Goal: Task Accomplishment & Management: Manage account settings

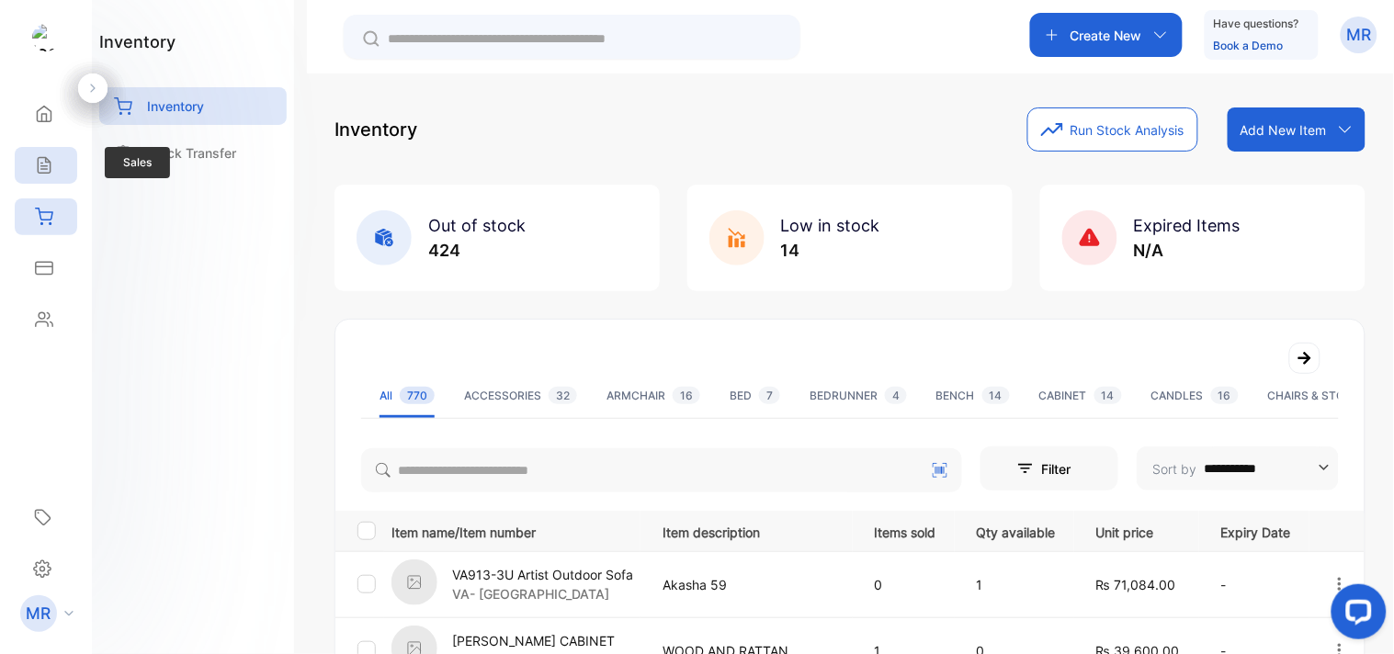
click at [32, 152] on div "Sales" at bounding box center [46, 165] width 62 height 37
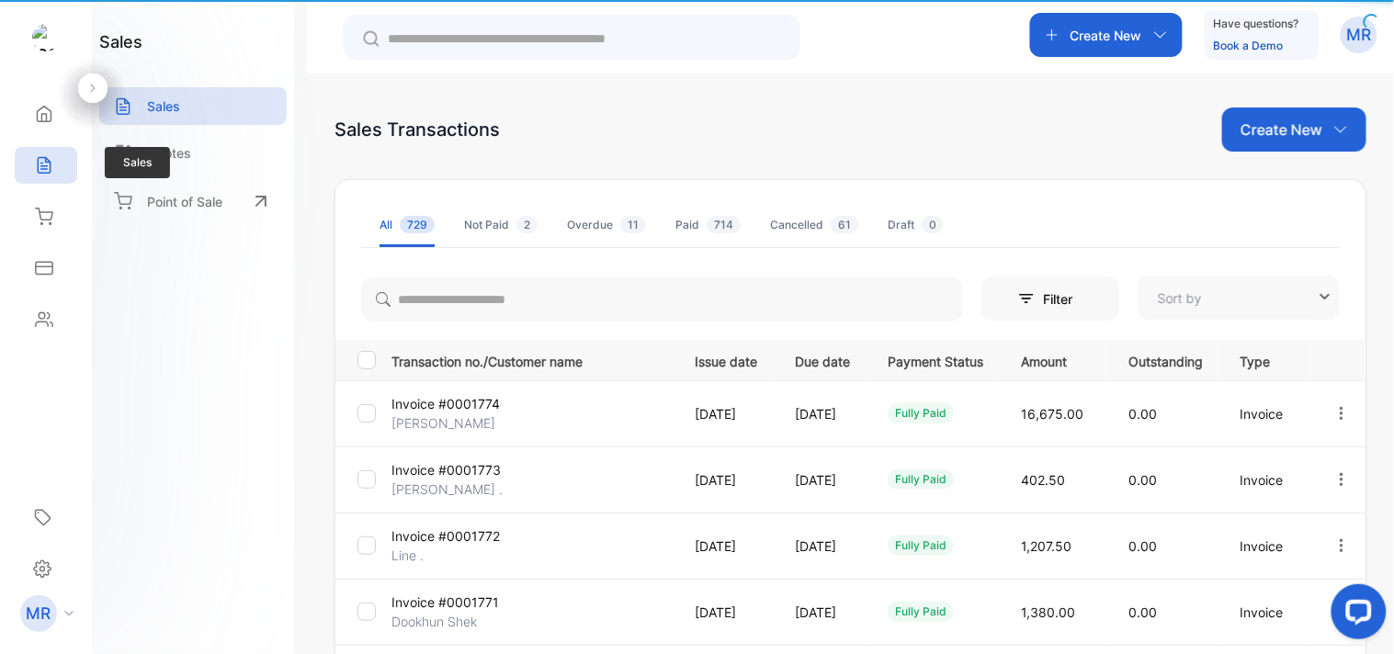
type input "**********"
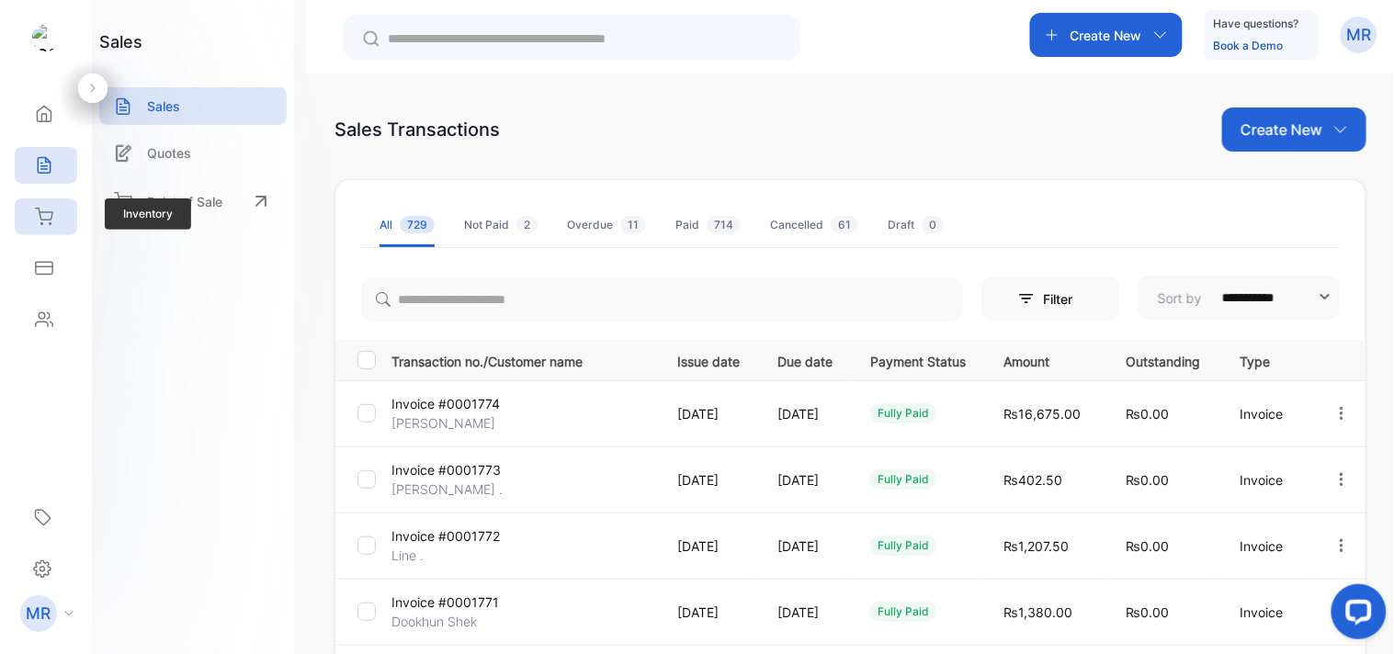
click at [39, 206] on div "Inventory" at bounding box center [46, 217] width 62 height 37
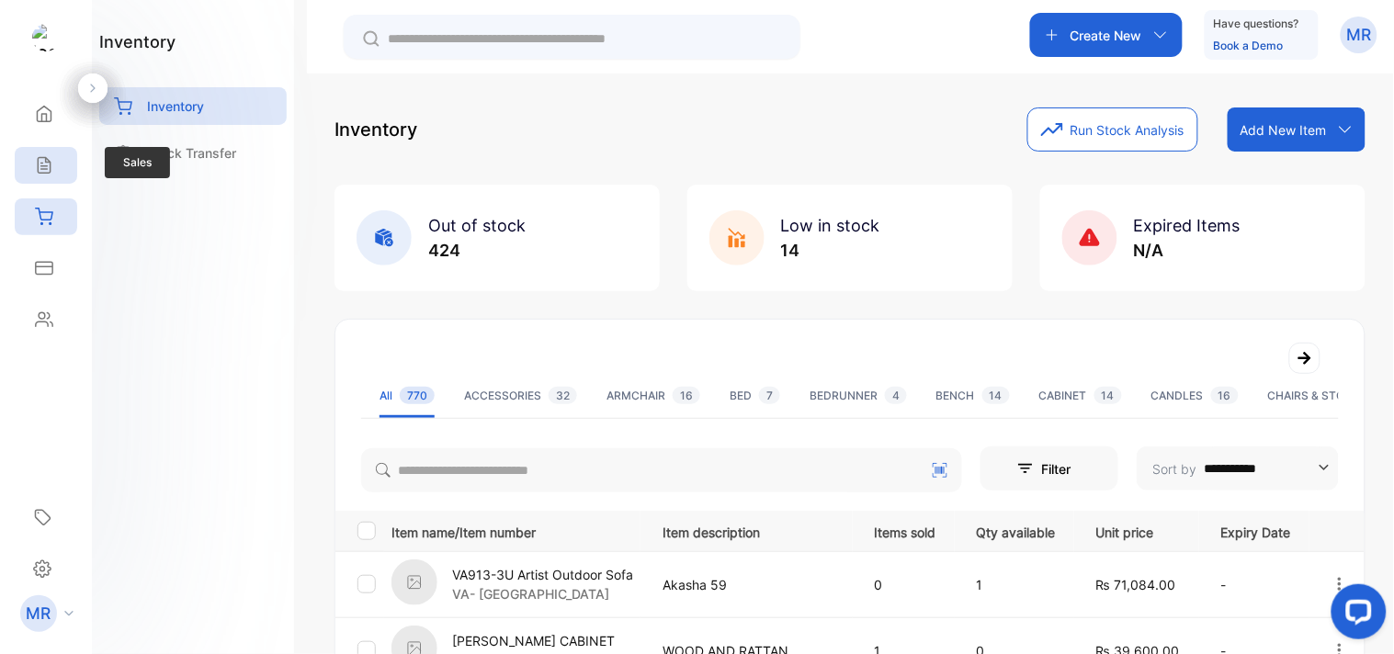
click at [40, 165] on icon at bounding box center [44, 165] width 18 height 18
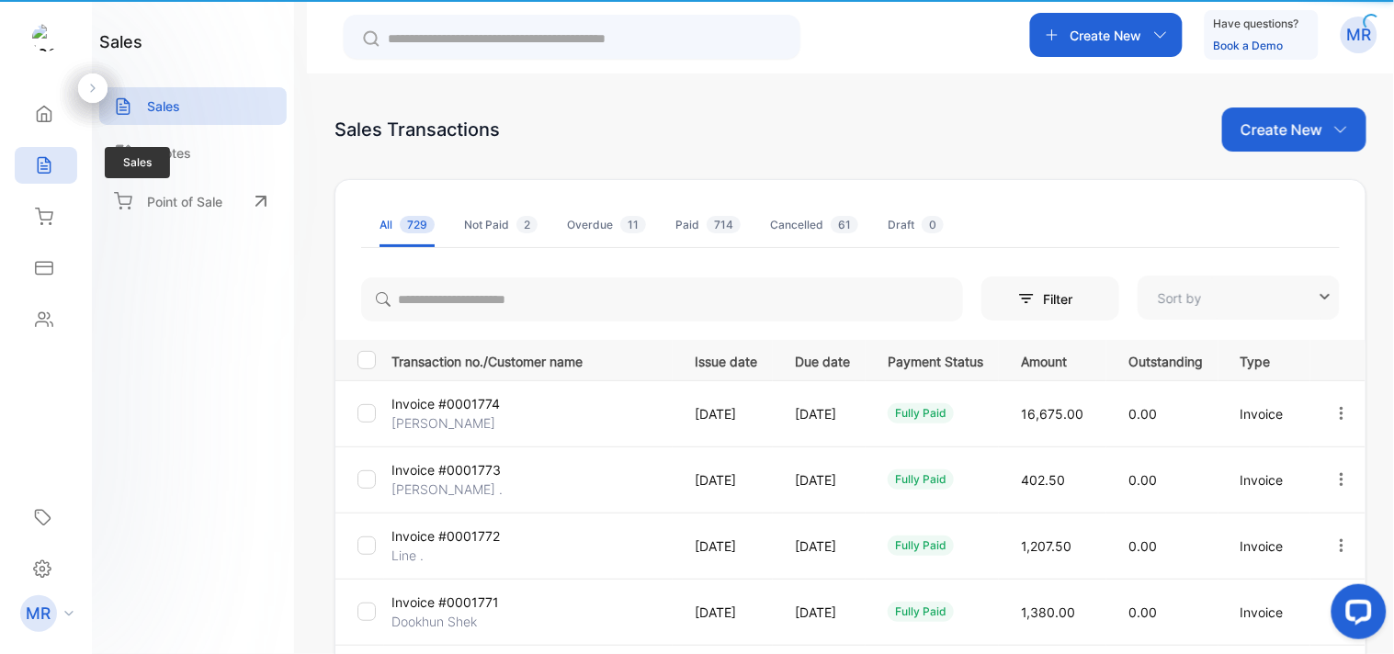
type input "**********"
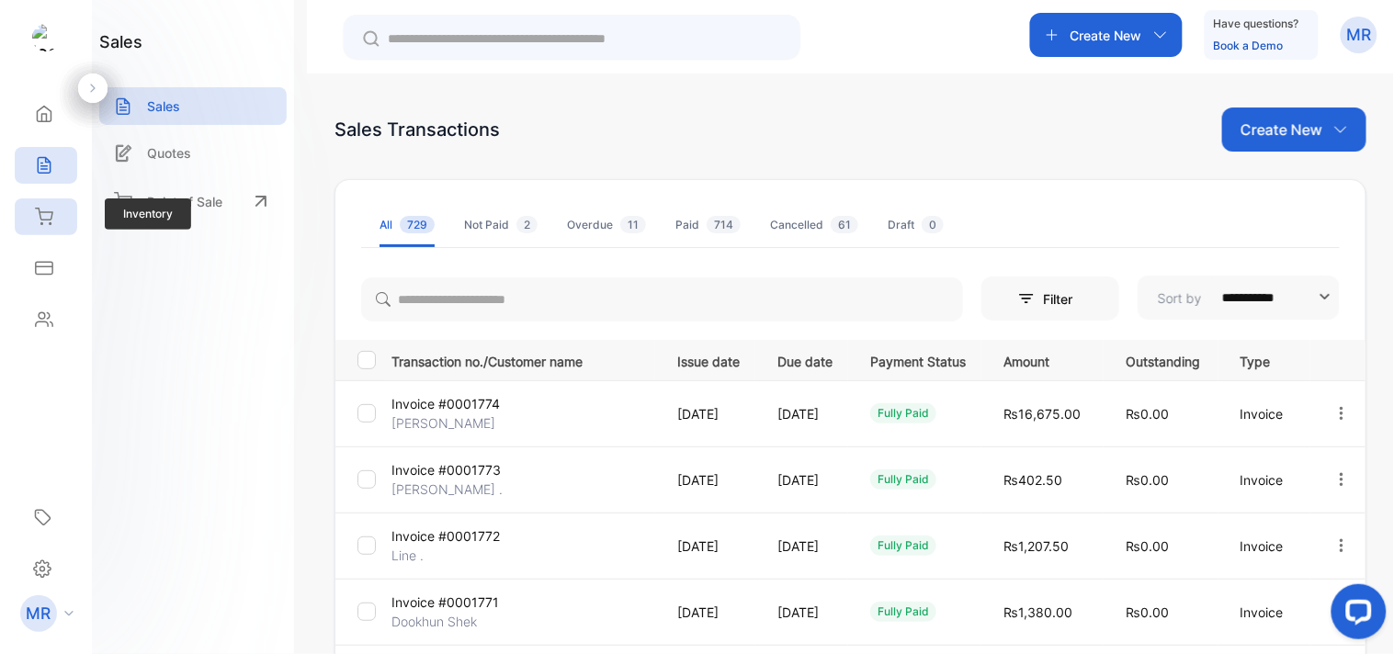
click at [29, 214] on div "Inventory" at bounding box center [41, 217] width 24 height 18
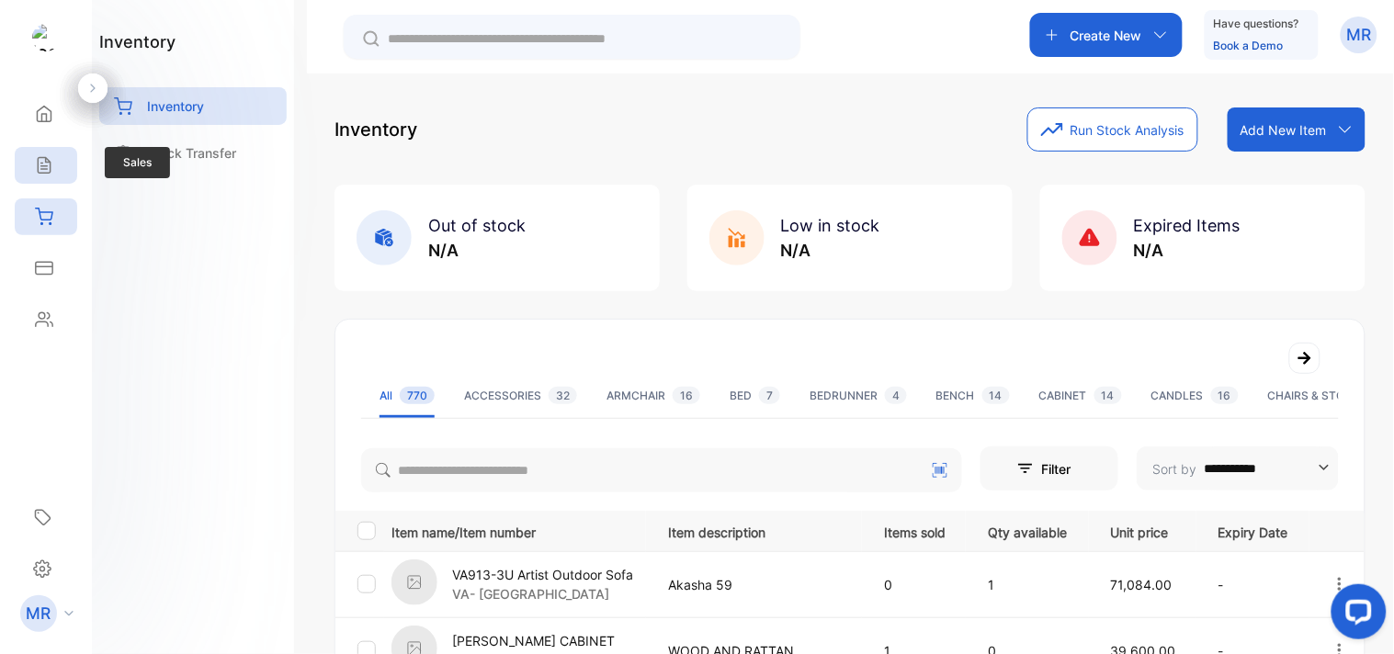
click at [43, 169] on icon at bounding box center [44, 166] width 12 height 16
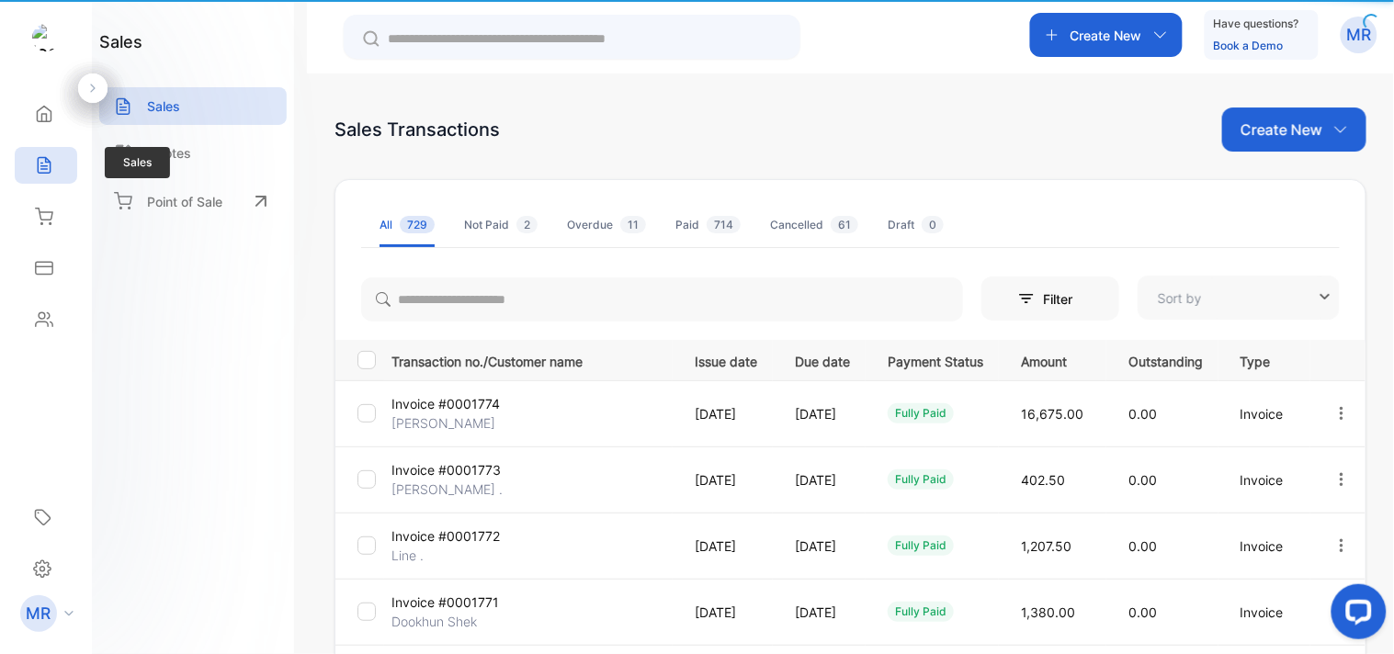
type input "**********"
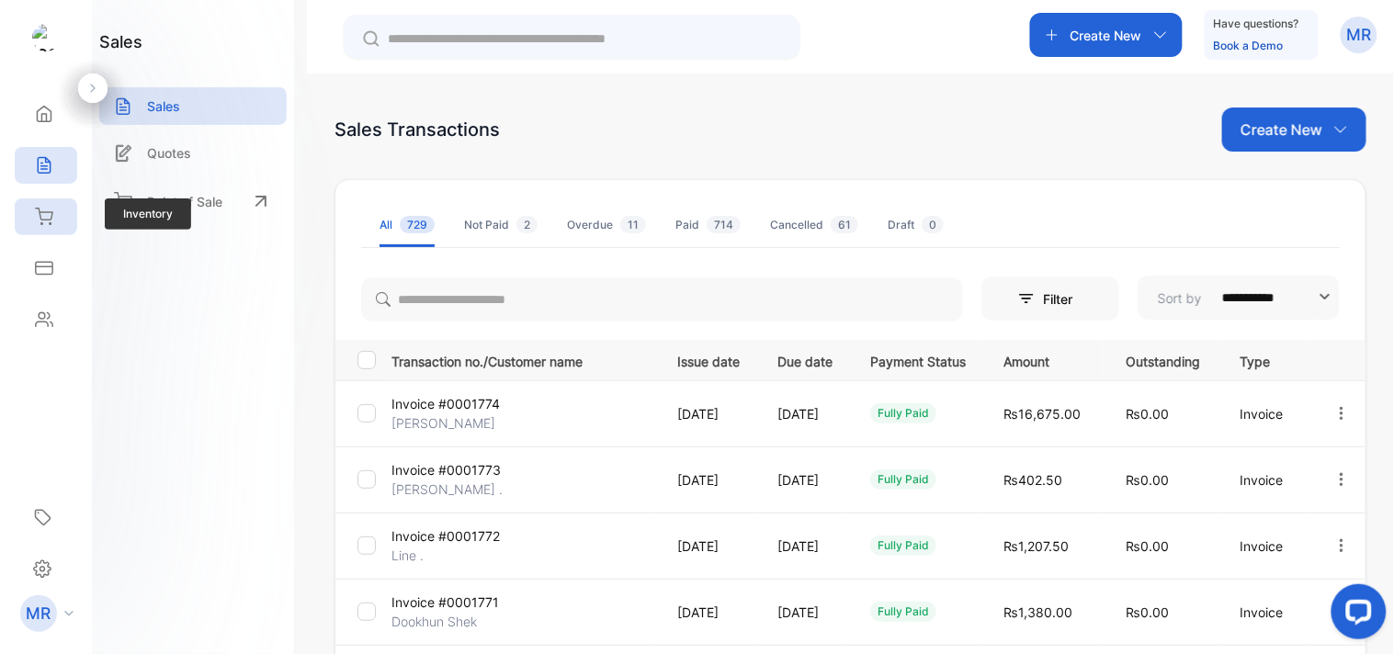
click at [50, 223] on icon at bounding box center [44, 217] width 17 height 16
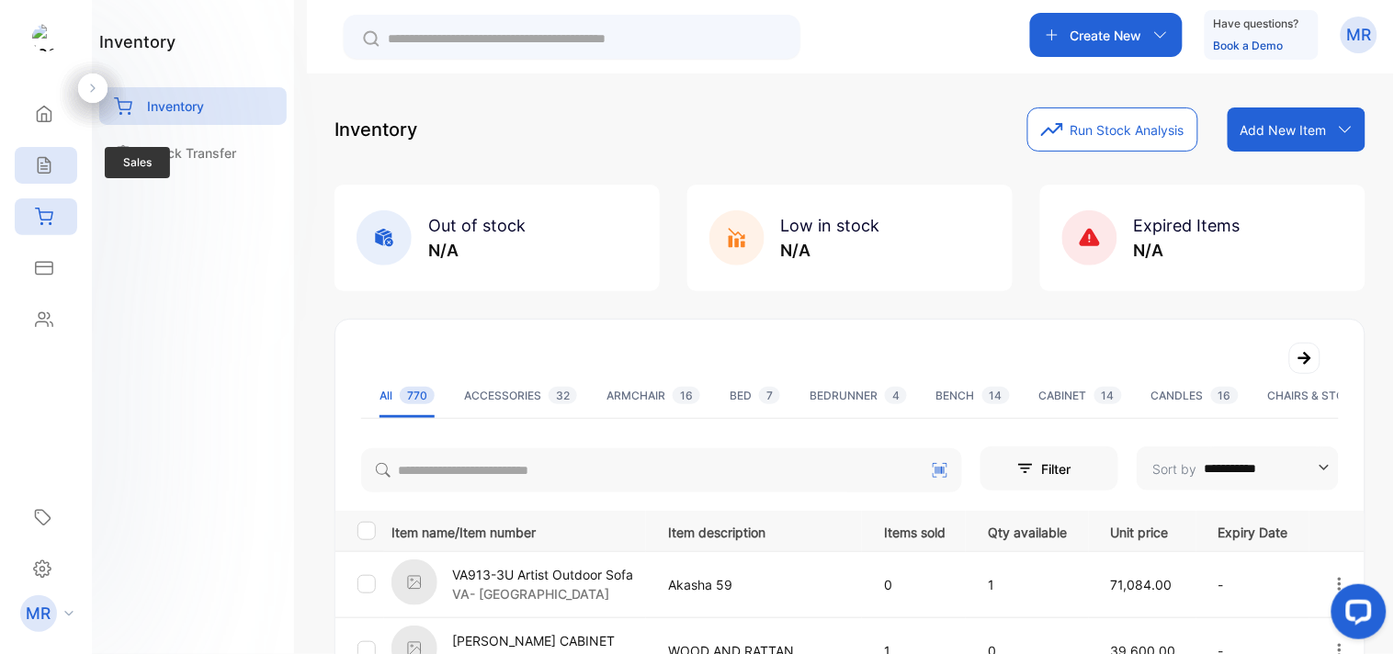
click at [50, 166] on icon at bounding box center [44, 166] width 12 height 16
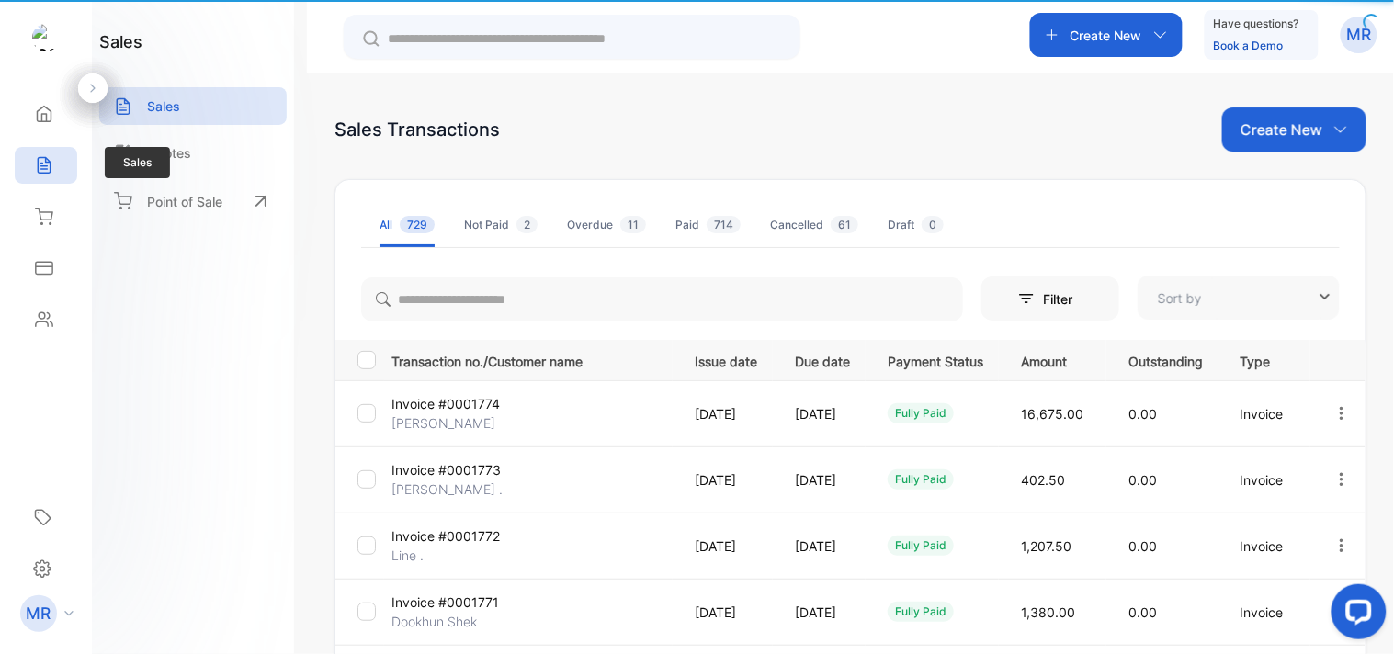
type input "**********"
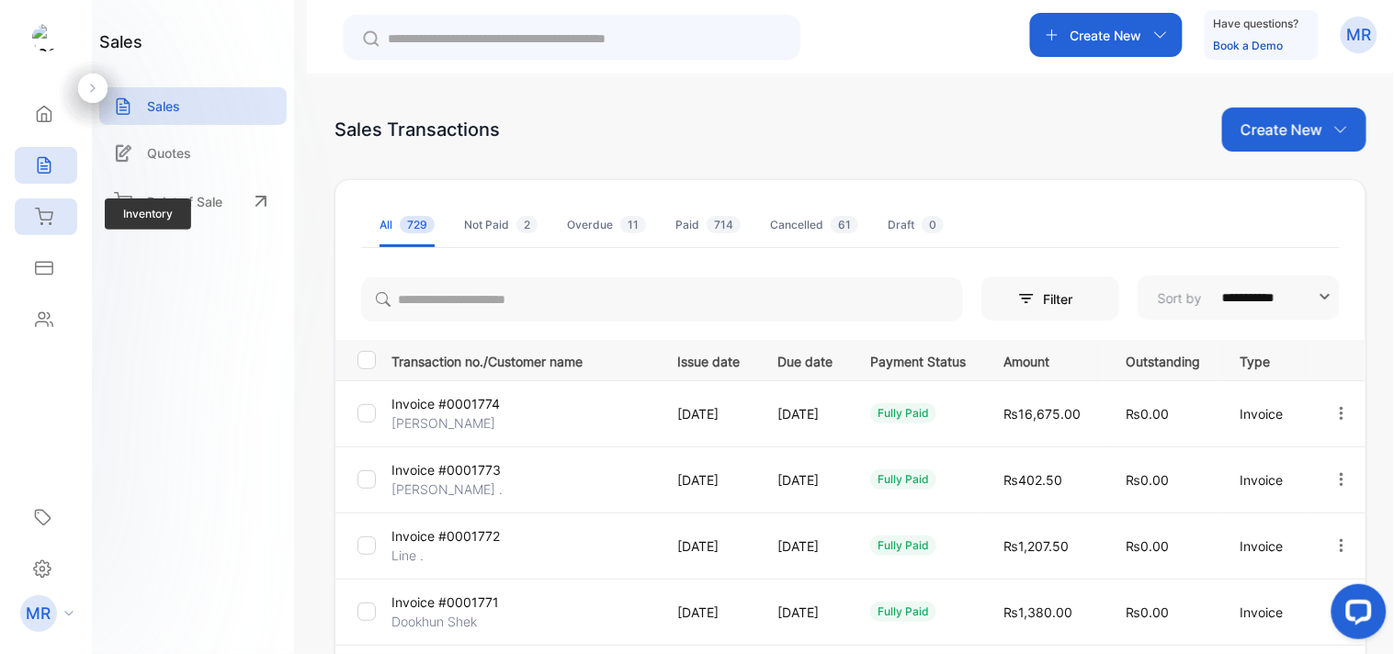
click at [47, 210] on icon at bounding box center [44, 217] width 18 height 18
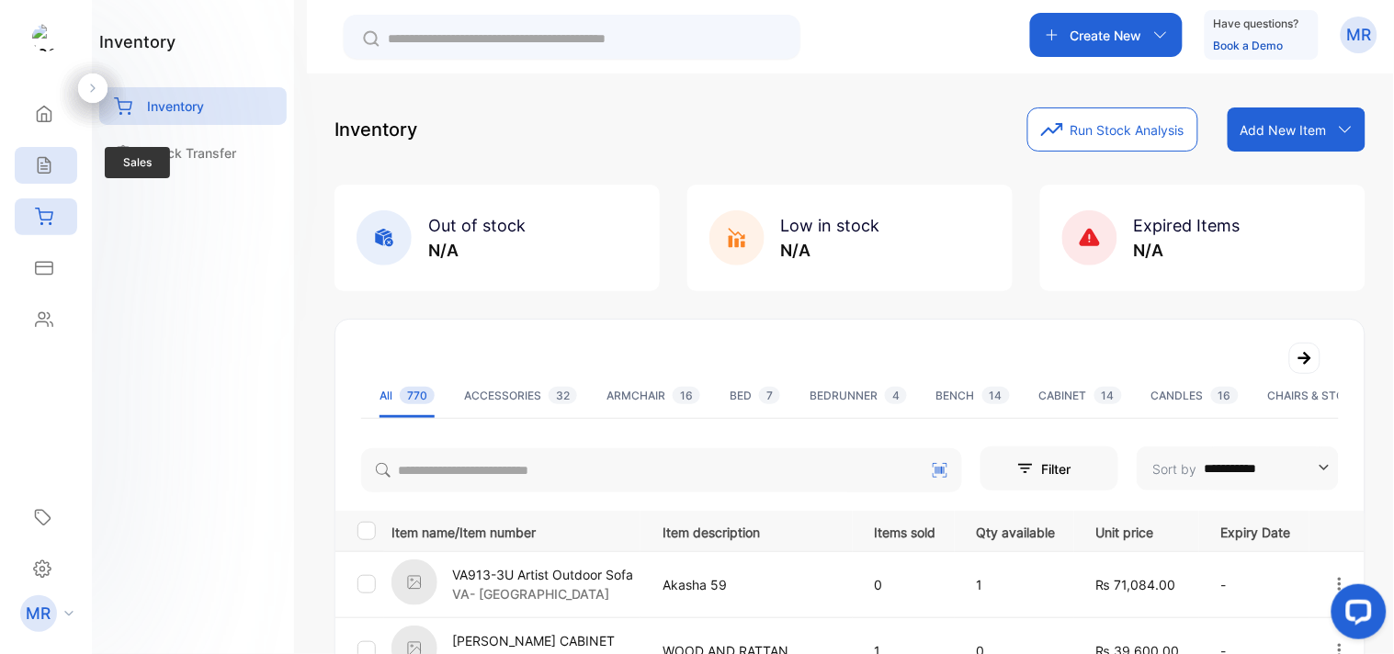
click at [39, 164] on icon at bounding box center [44, 165] width 18 height 18
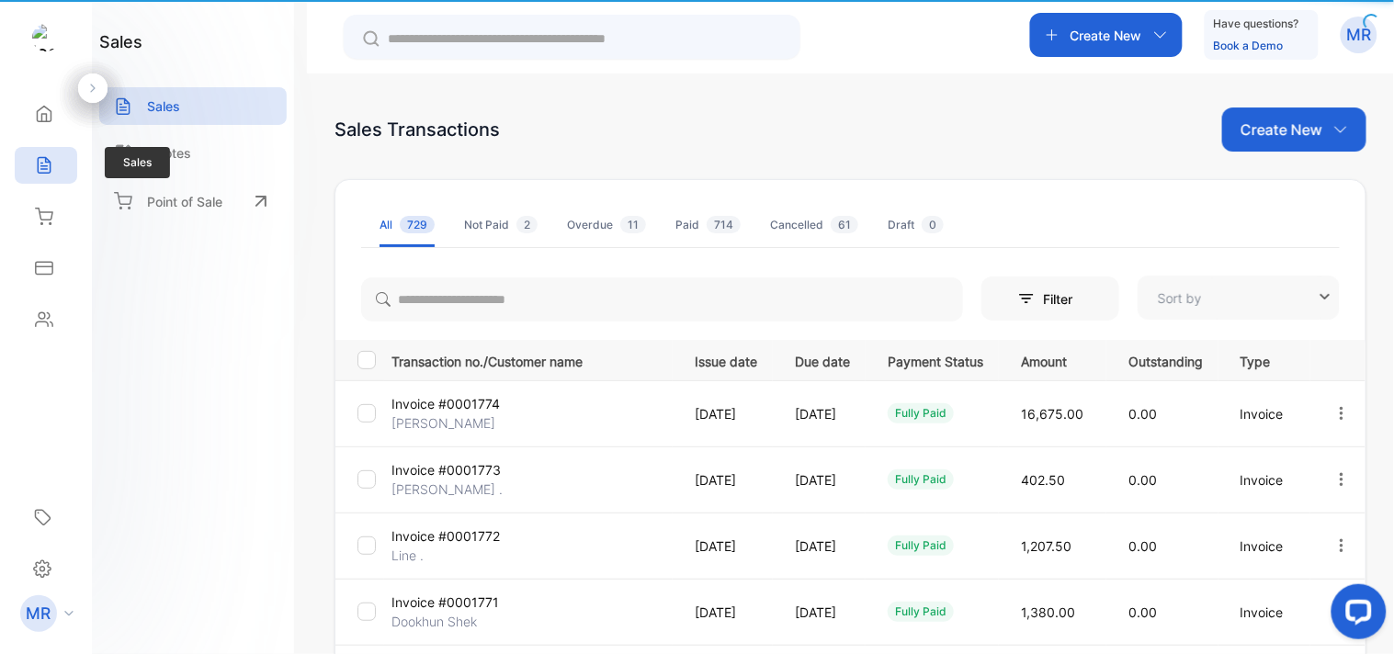
type input "**********"
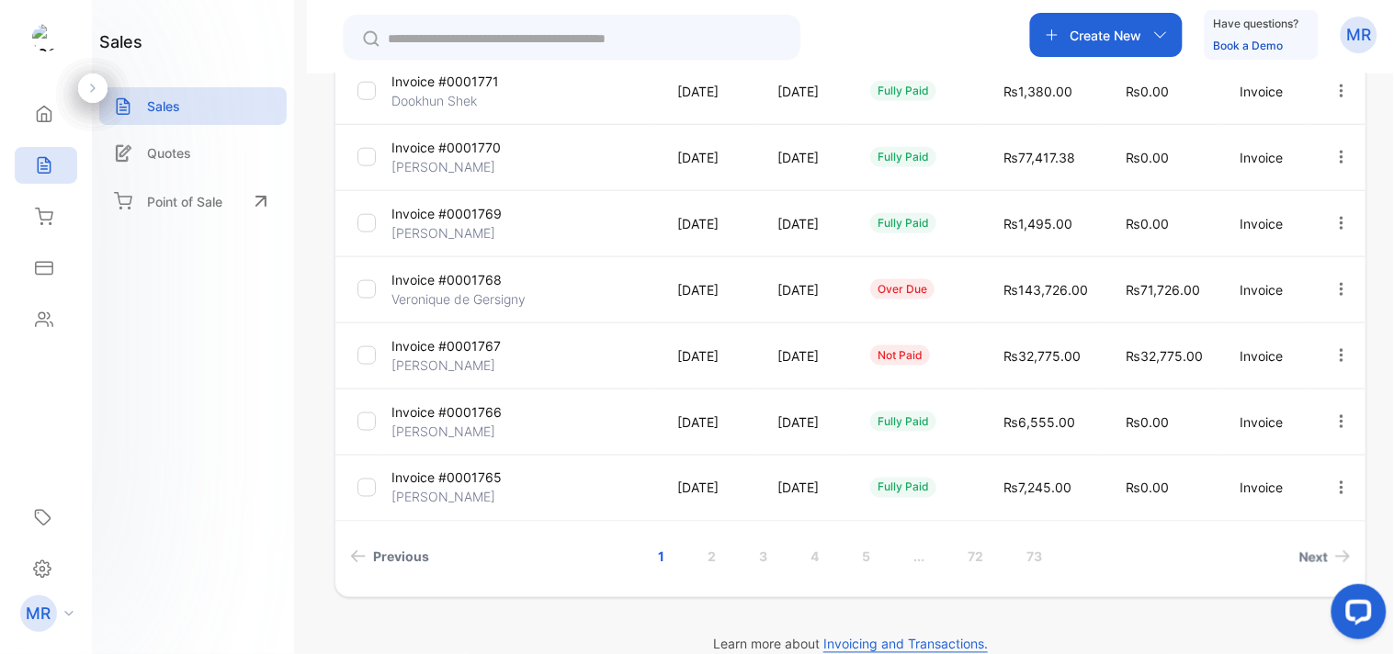
scroll to position [550, 0]
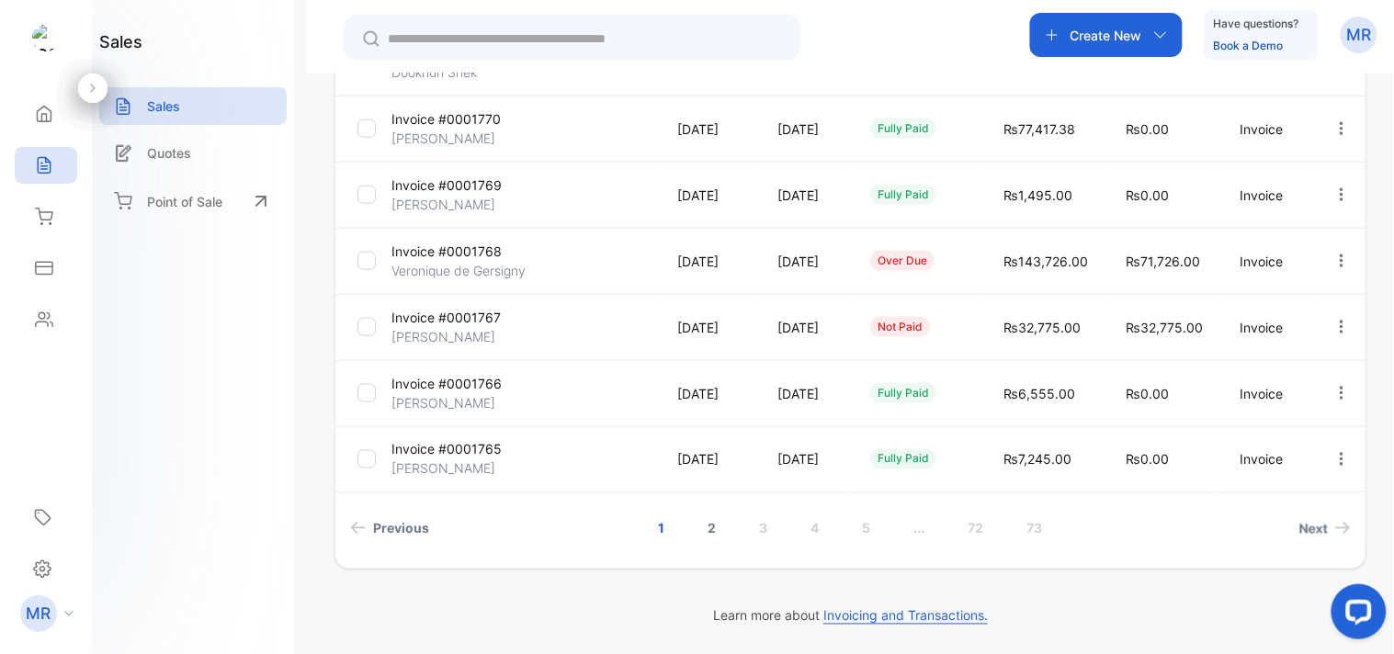
click at [710, 519] on link "2" at bounding box center [713, 529] width 52 height 34
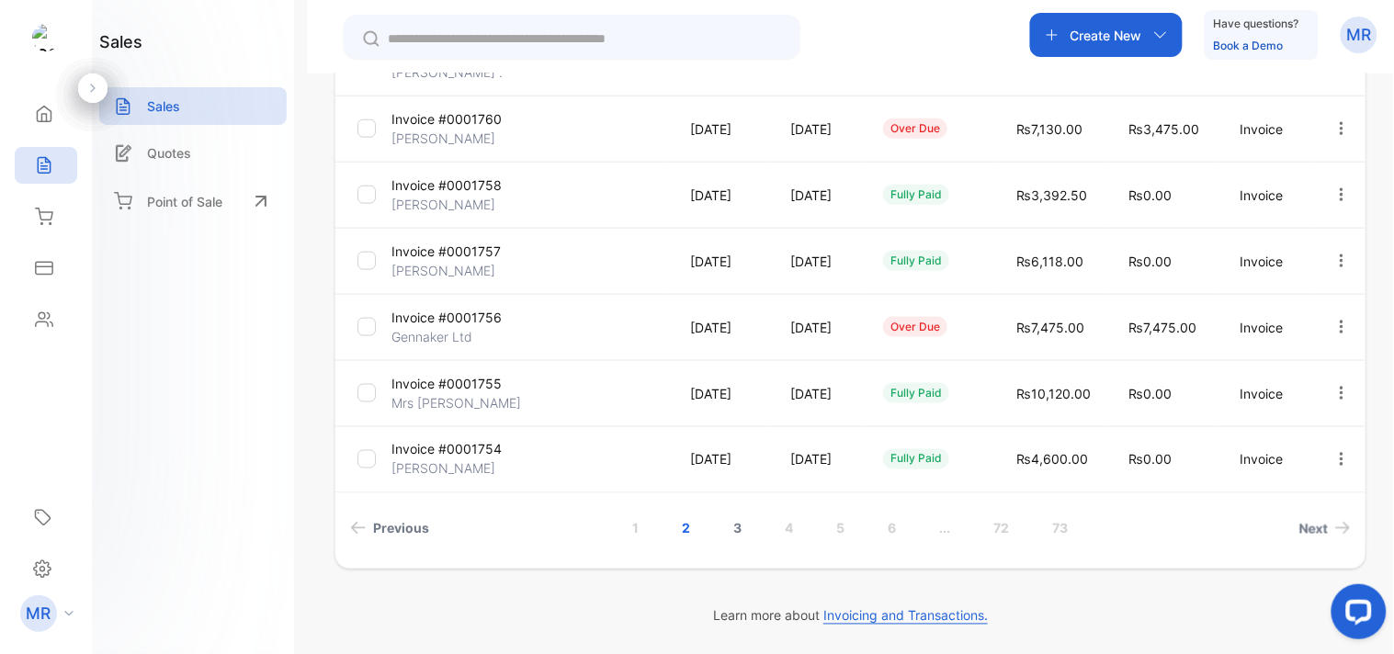
click at [742, 524] on link "3" at bounding box center [738, 529] width 52 height 34
click at [634, 517] on link "1" at bounding box center [636, 529] width 51 height 34
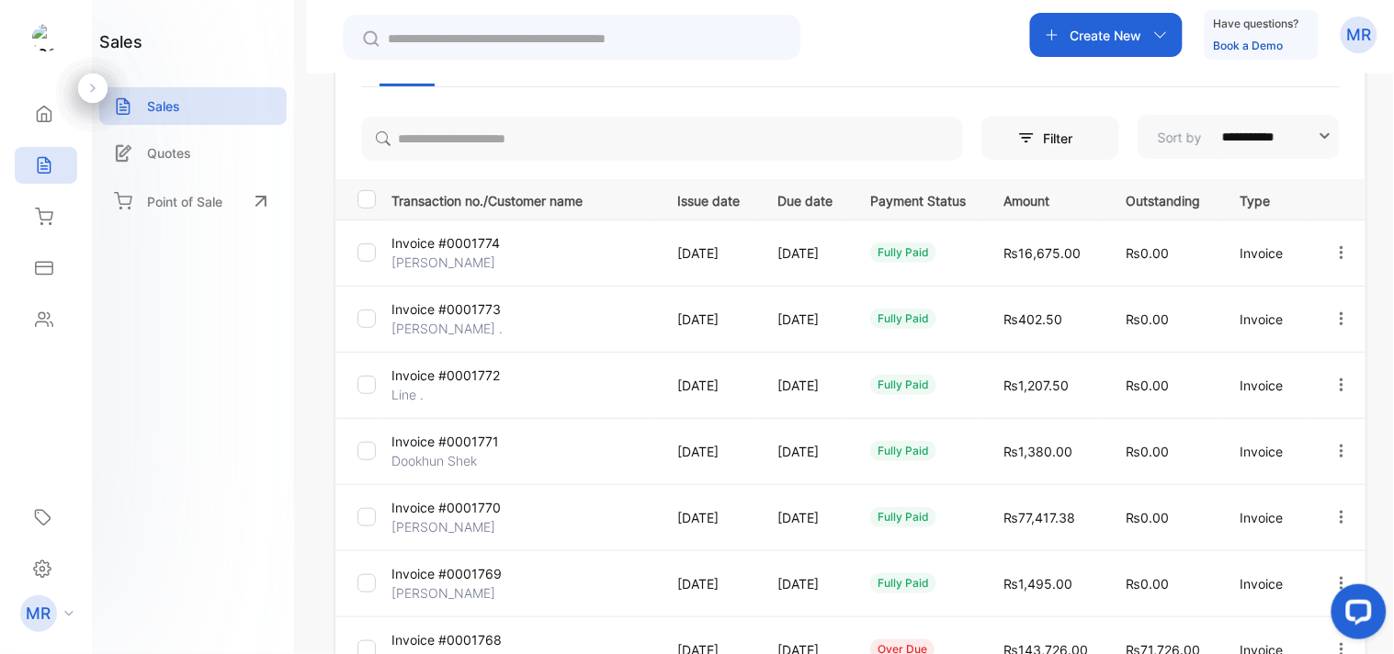
scroll to position [0, 0]
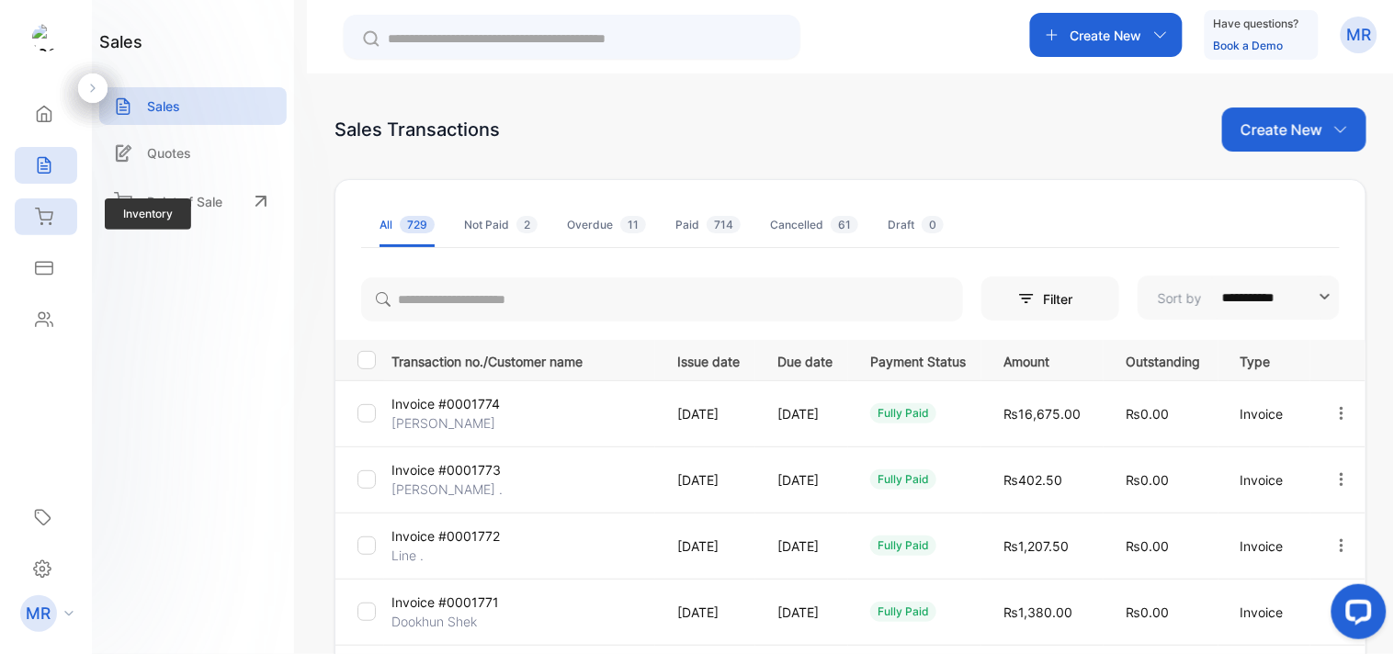
click at [30, 217] on div "Inventory" at bounding box center [41, 217] width 24 height 18
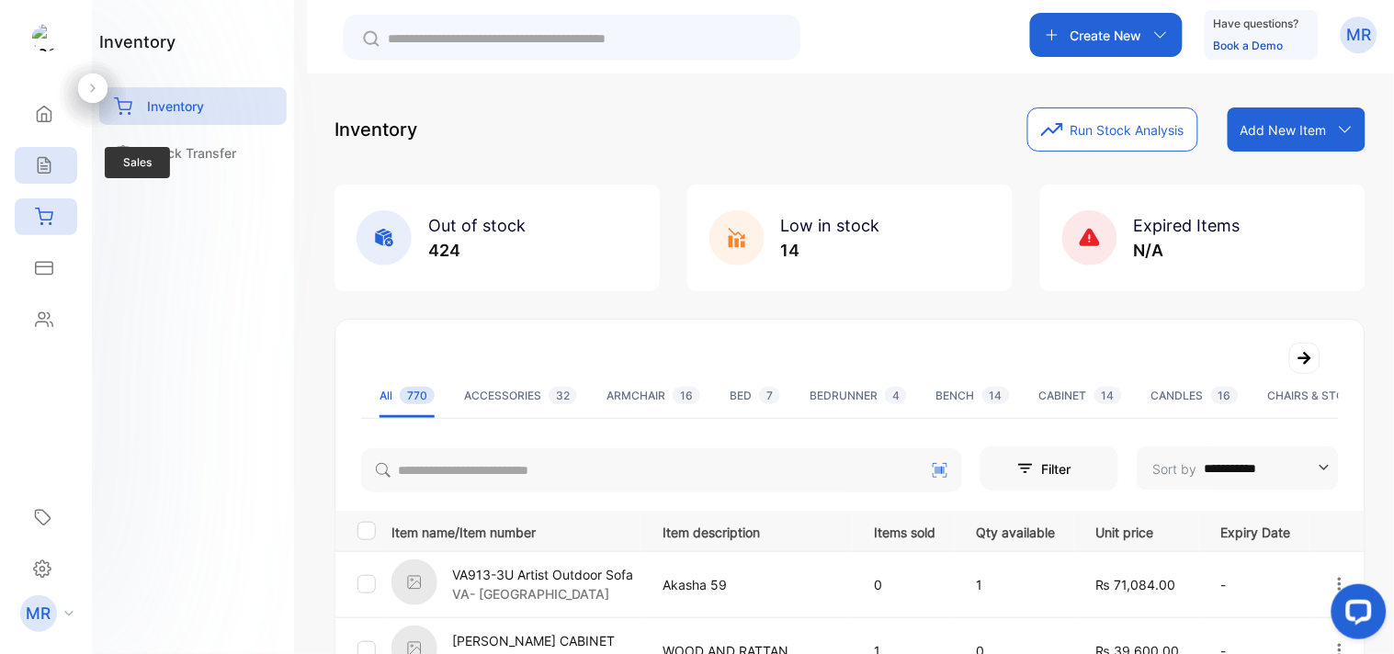
click at [28, 157] on div "Sales" at bounding box center [46, 165] width 62 height 37
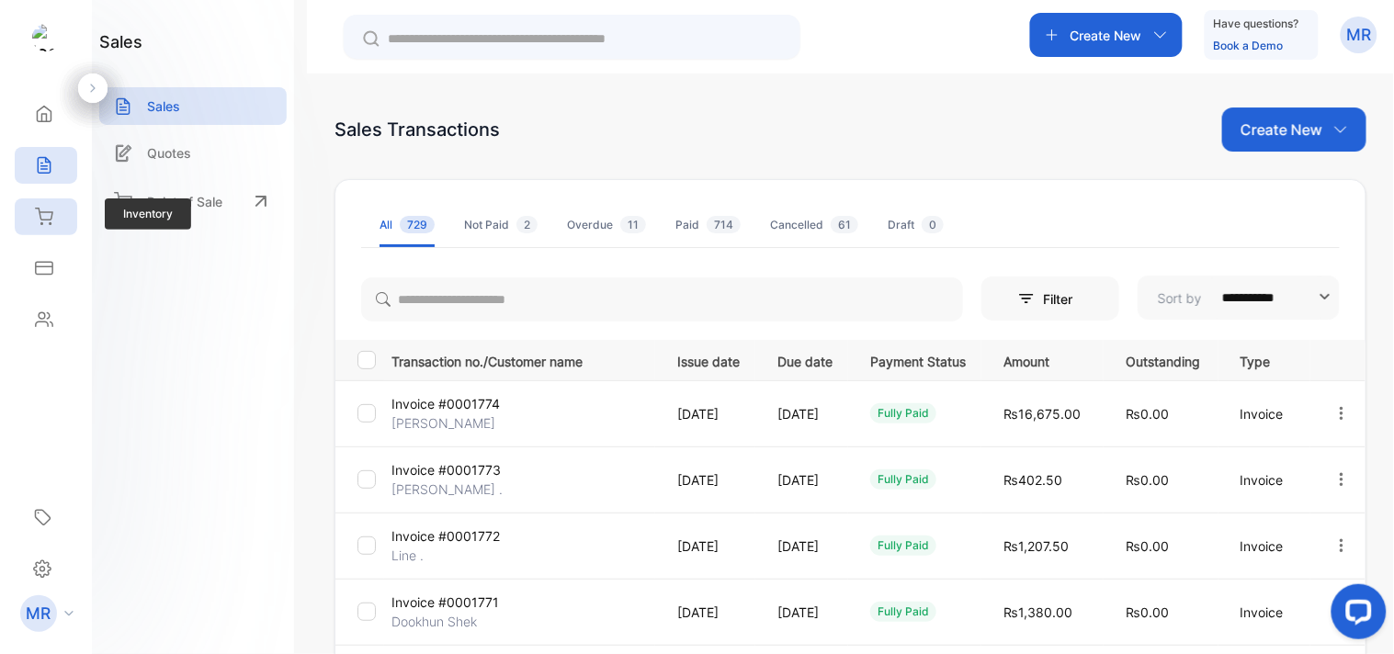
click at [47, 218] on icon at bounding box center [44, 217] width 18 height 18
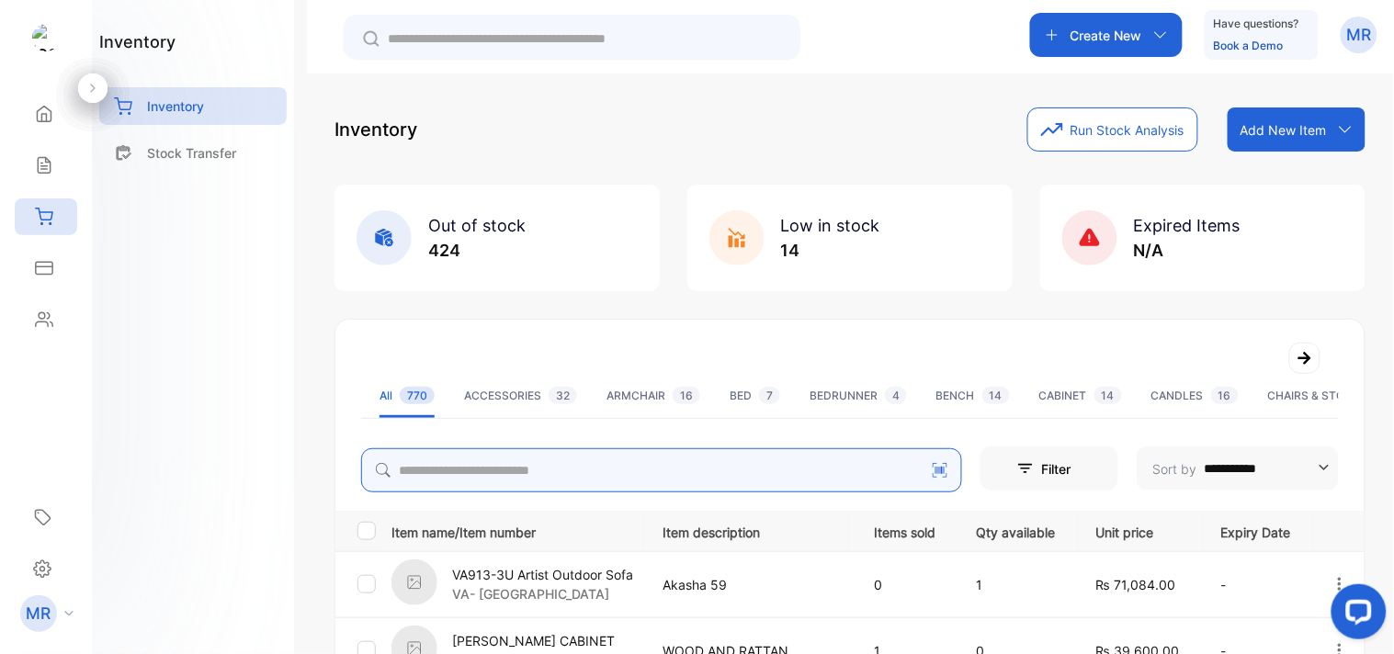
click at [508, 462] on input "search" at bounding box center [661, 470] width 601 height 44
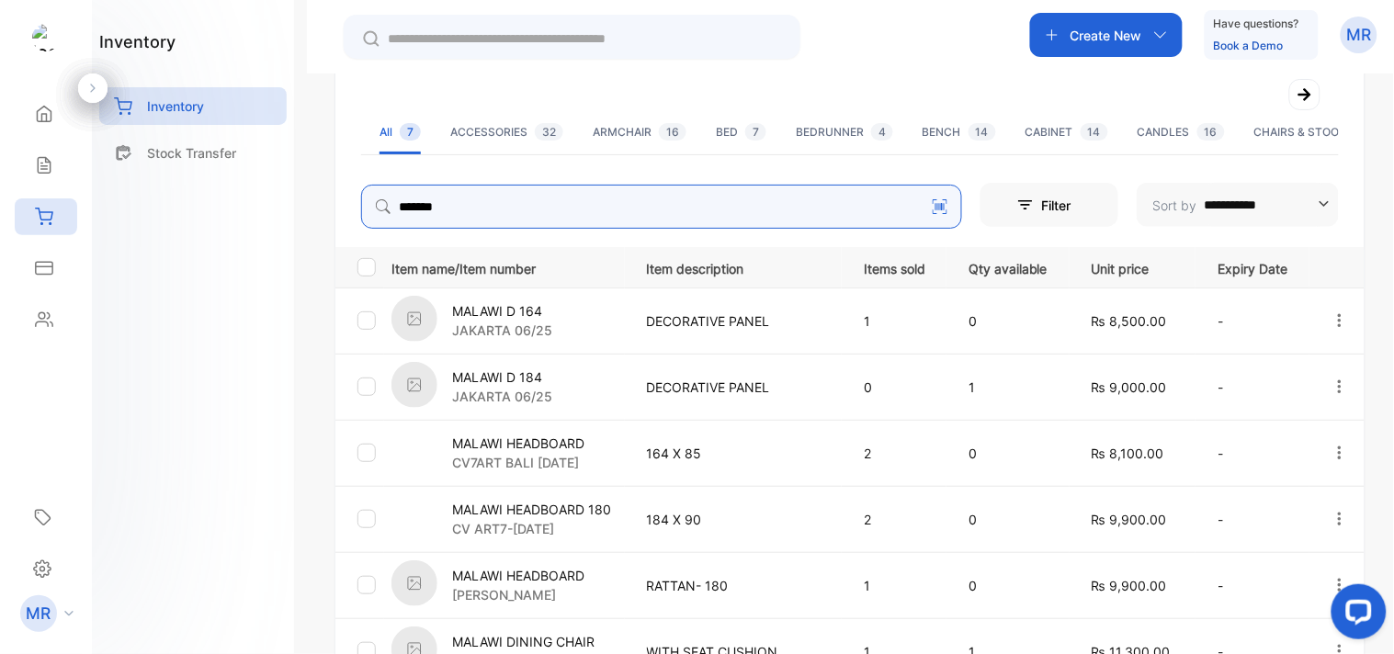
scroll to position [265, 0]
type input "******"
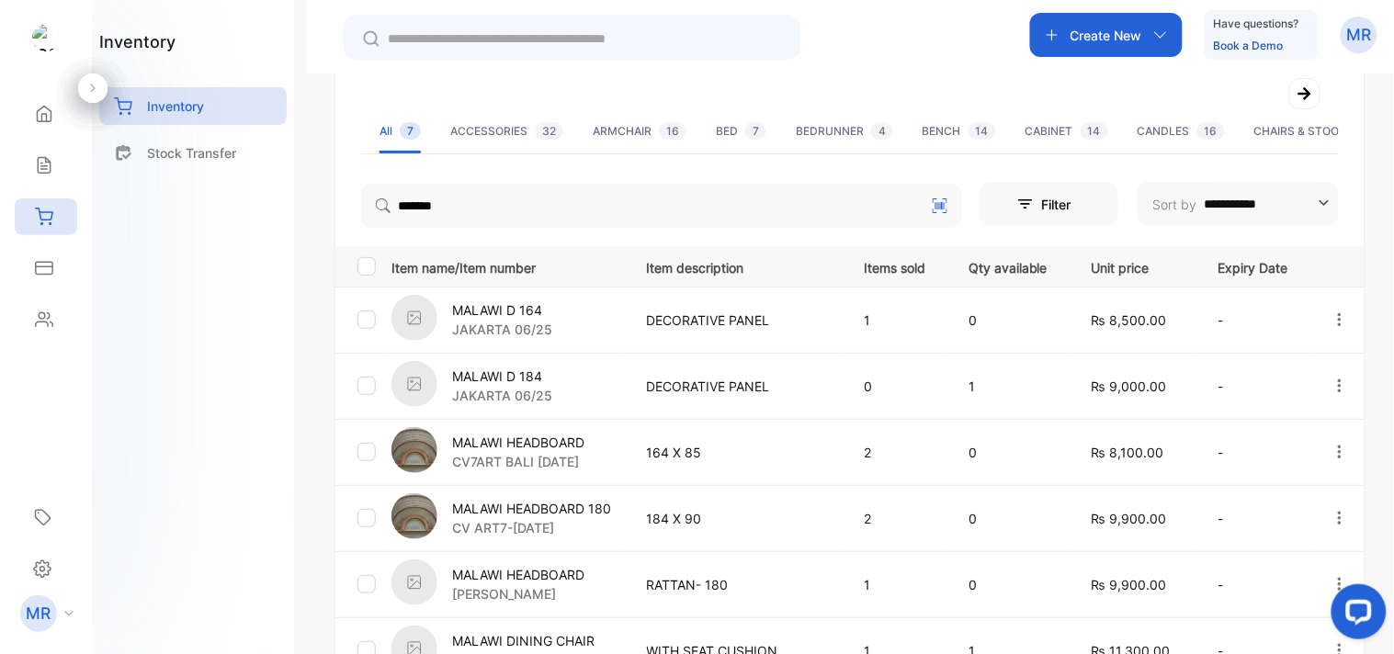
click at [278, 381] on div "inventory Inventory Stock Transfer" at bounding box center [193, 327] width 202 height 654
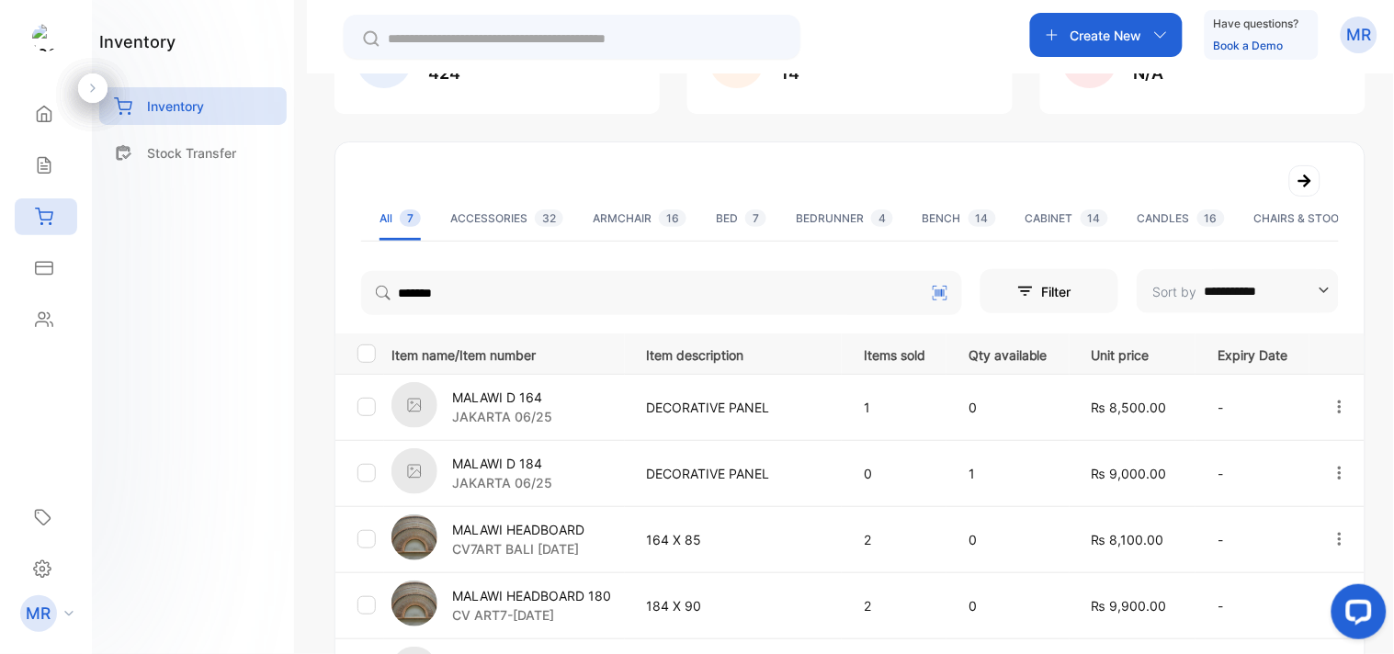
scroll to position [176, 0]
click at [199, 93] on div "Inventory" at bounding box center [192, 106] width 187 height 38
click at [42, 153] on div "Sales" at bounding box center [46, 165] width 62 height 37
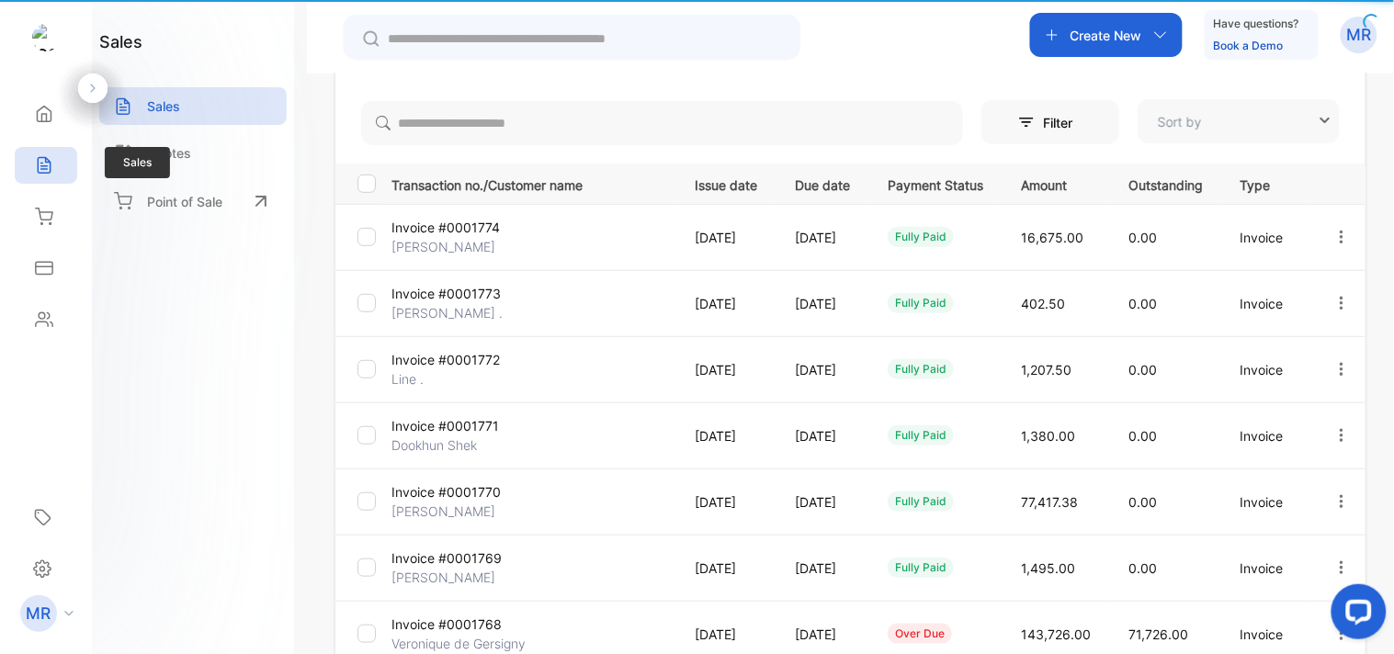
type input "**********"
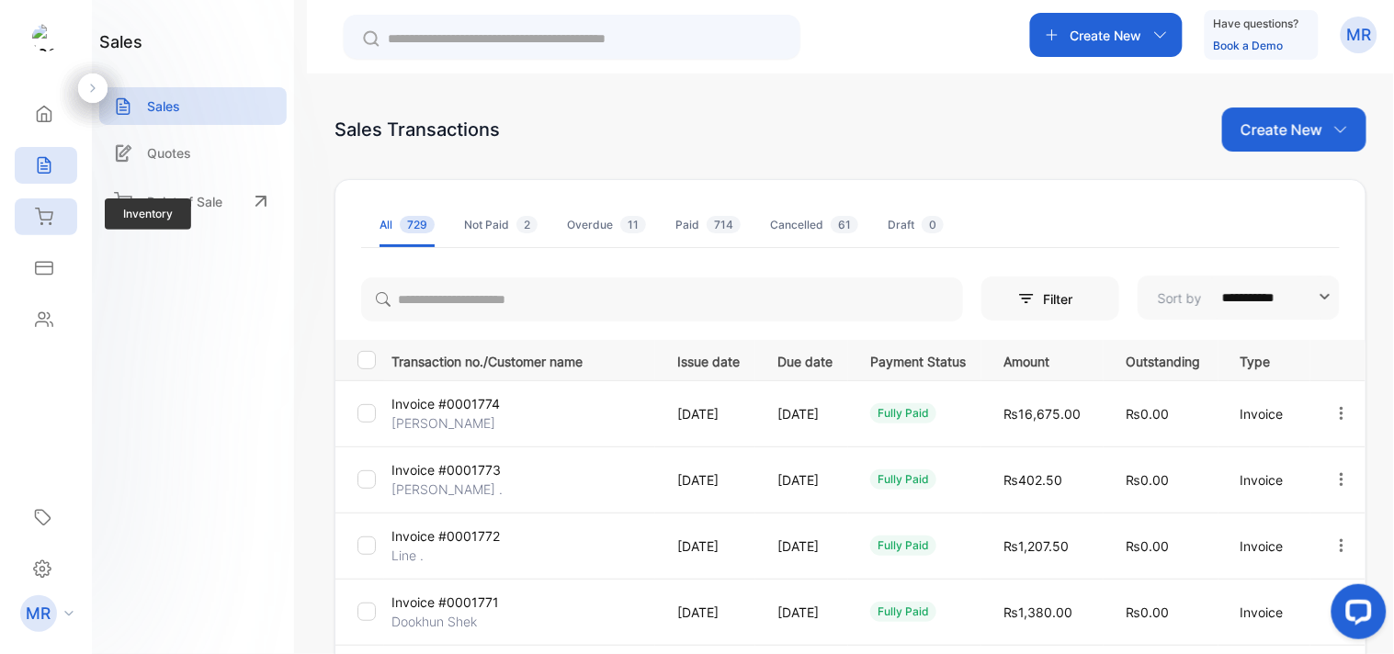
click at [33, 219] on div "Inventory" at bounding box center [41, 217] width 24 height 18
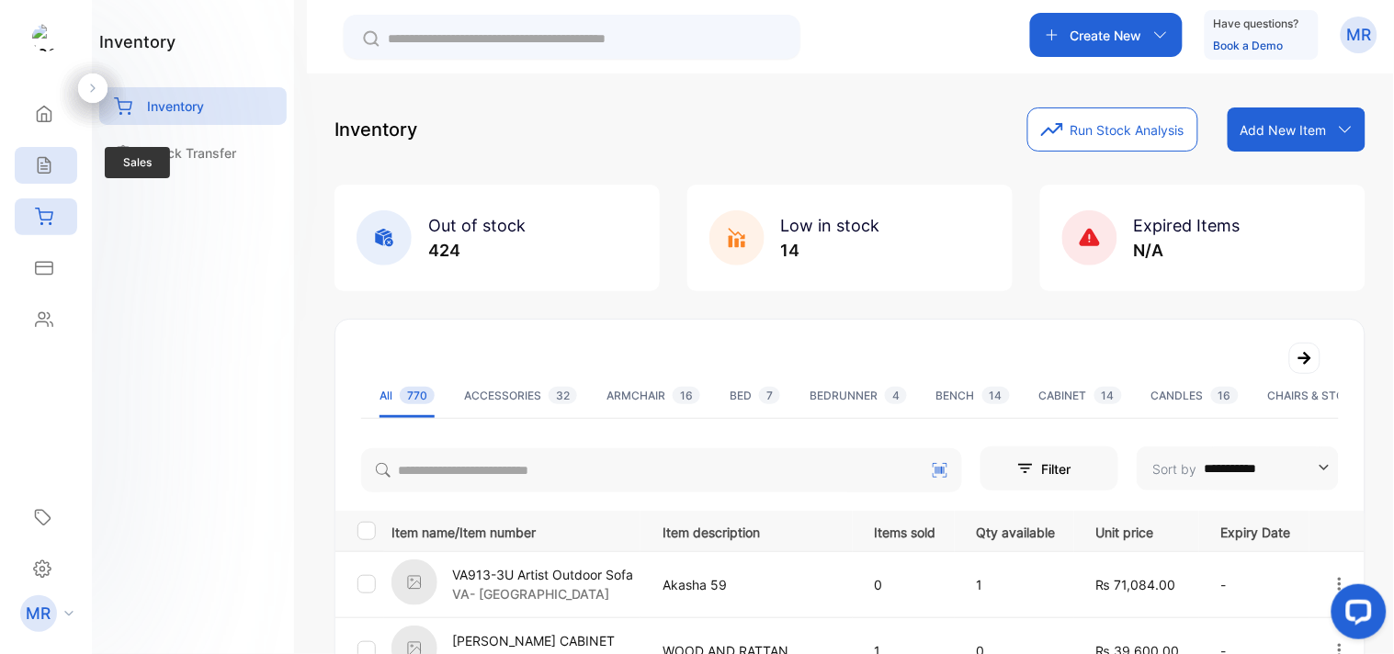
click at [42, 171] on icon at bounding box center [44, 165] width 18 height 18
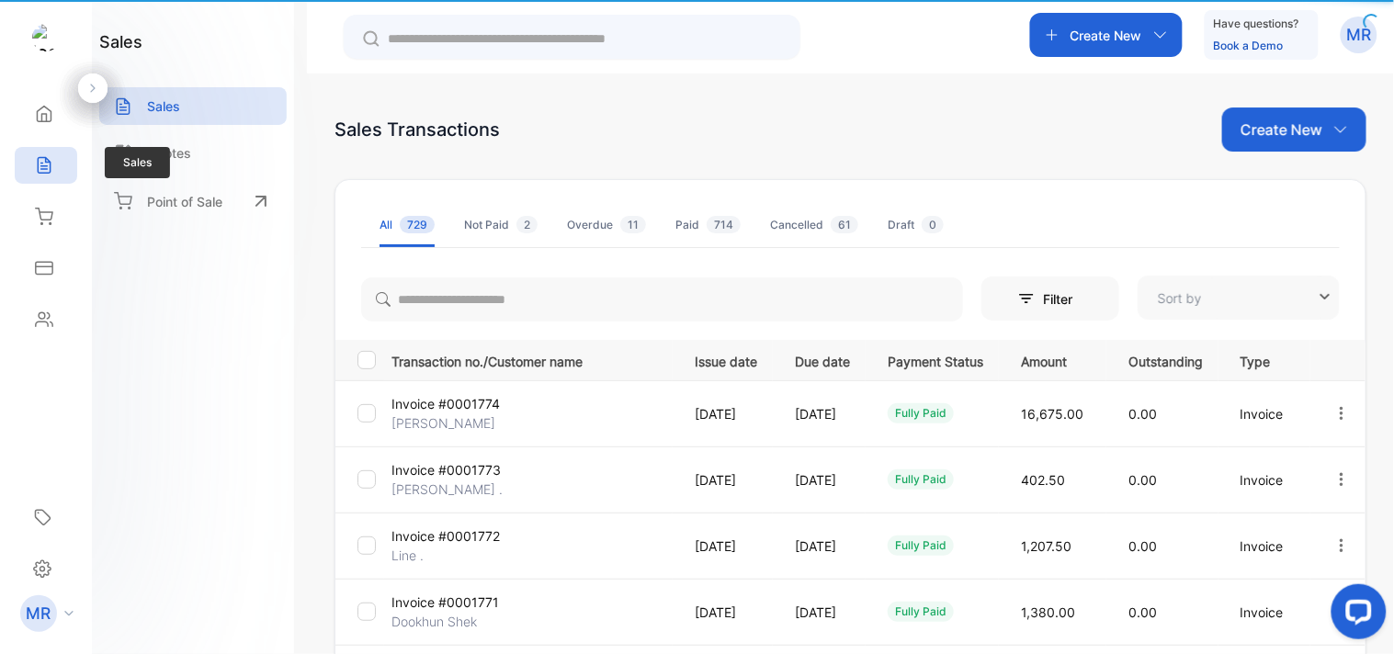
type input "**********"
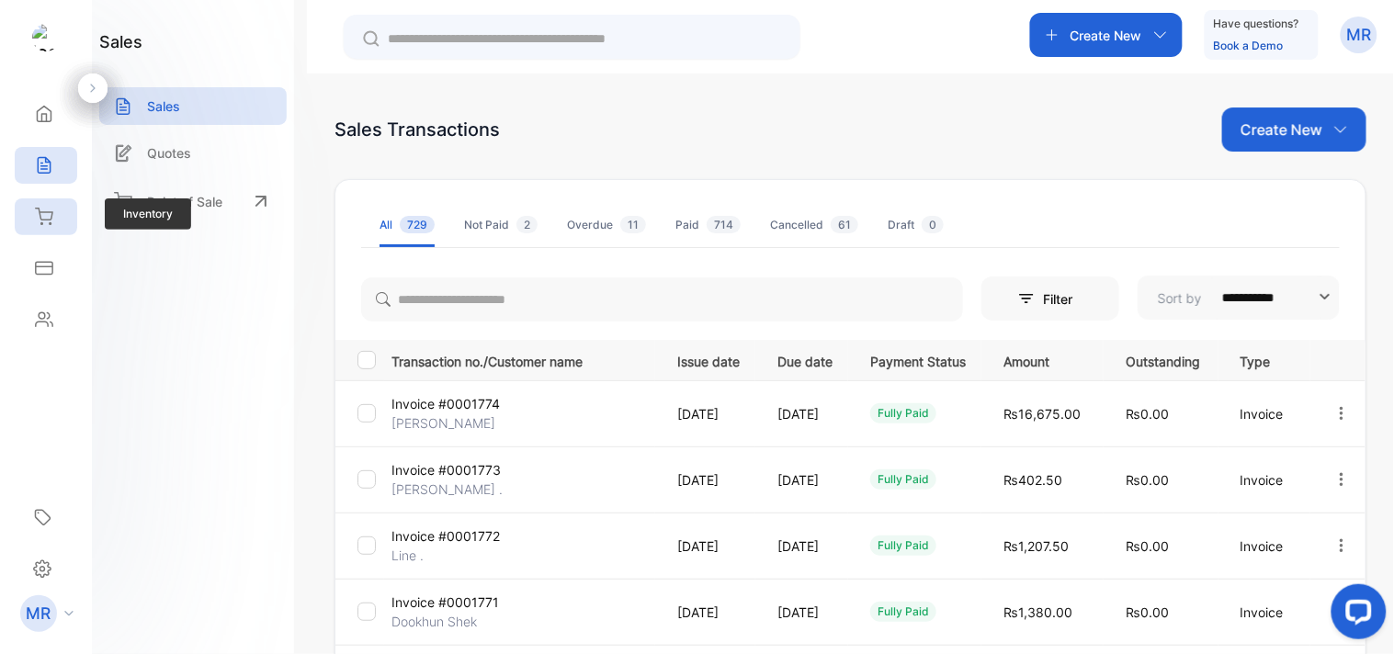
click at [40, 210] on icon at bounding box center [44, 217] width 17 height 16
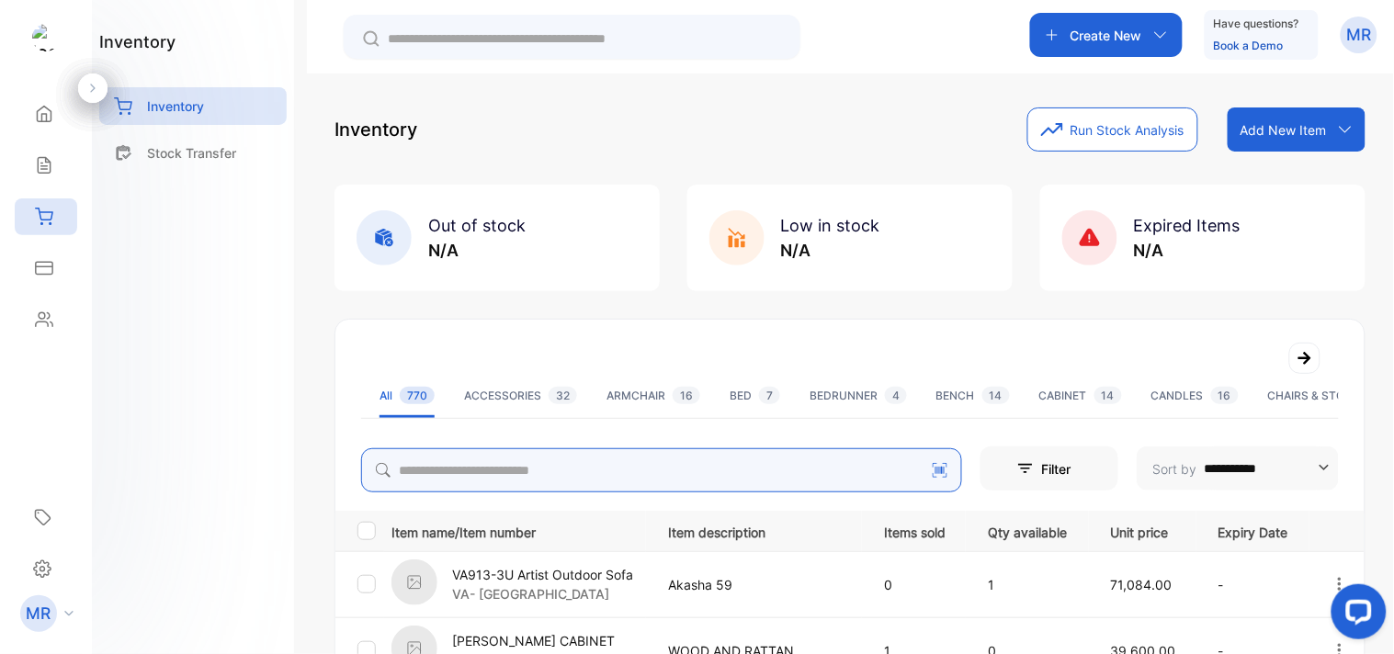
click at [513, 466] on input "search" at bounding box center [661, 470] width 601 height 44
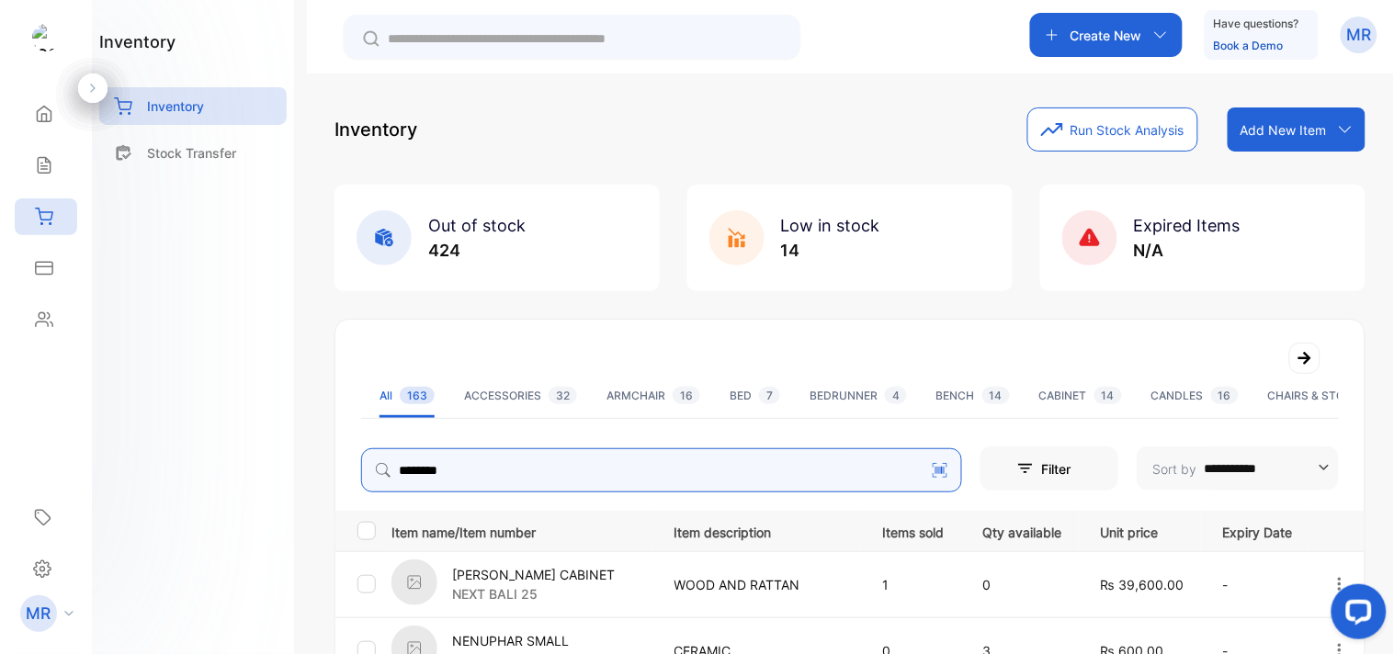
type input "**********"
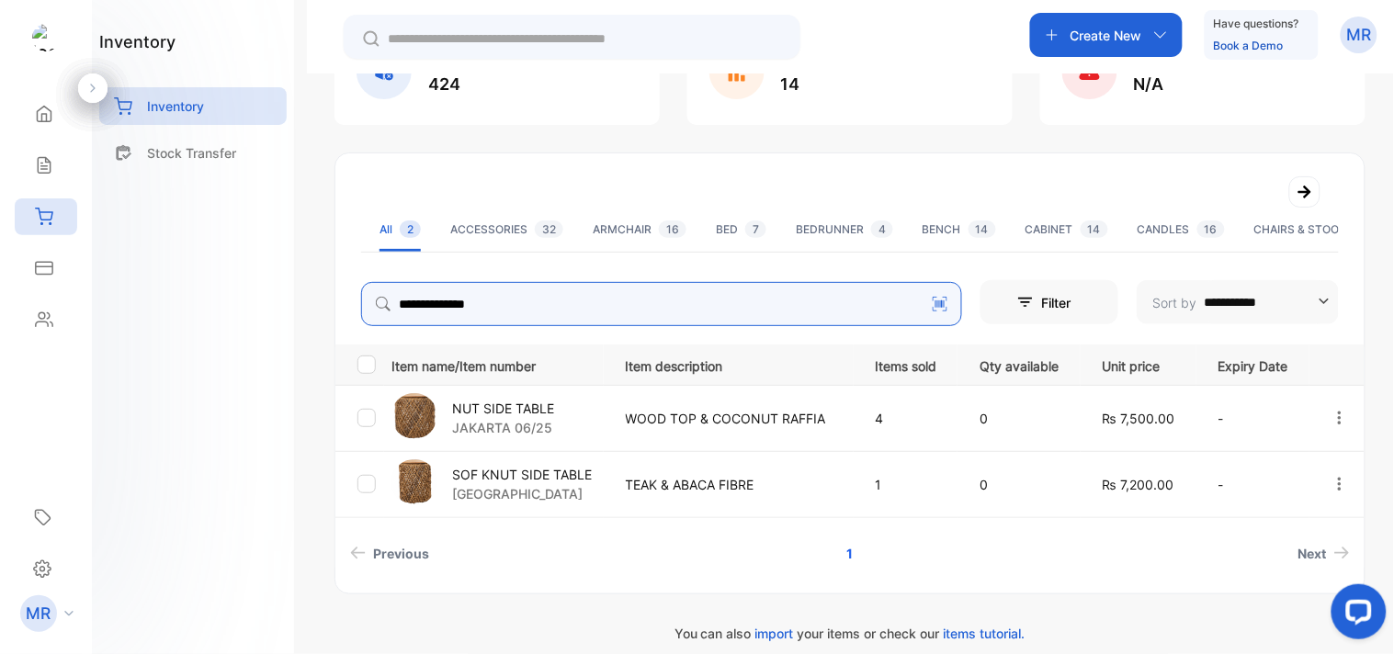
scroll to position [178, 0]
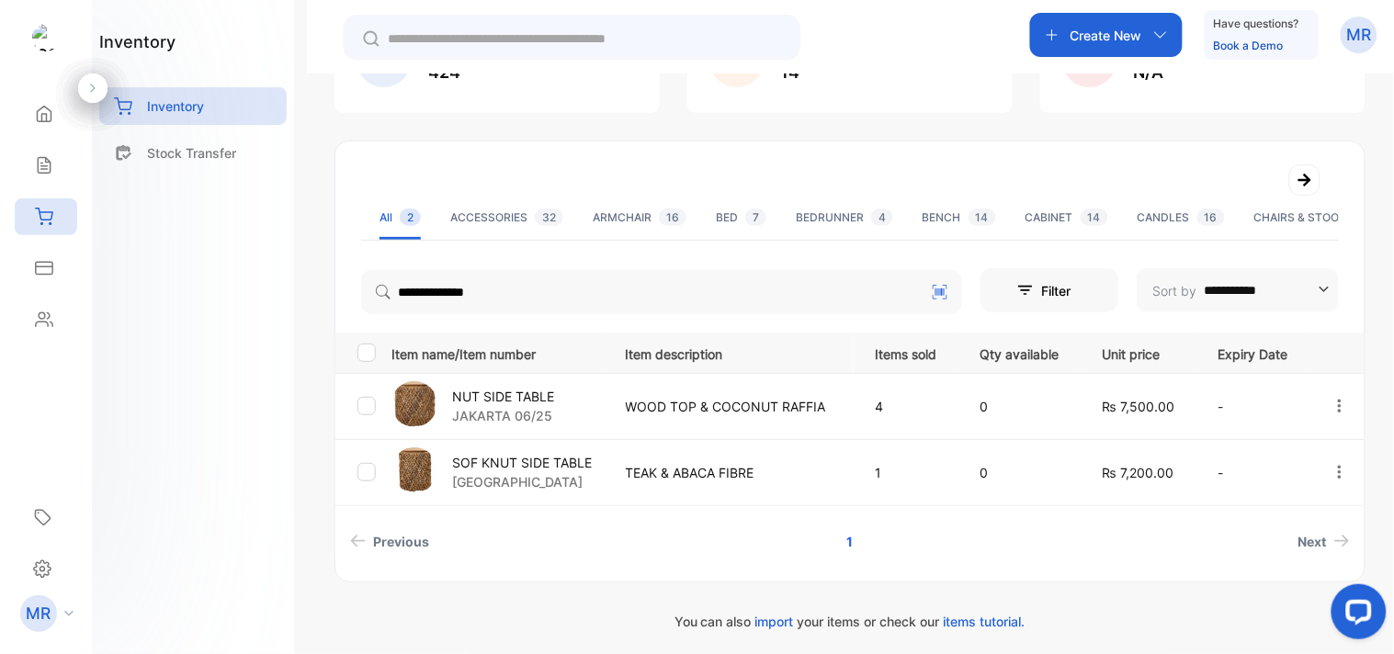
click at [557, 403] on div "NUT SIDE TABLE [GEOGRAPHIC_DATA] 06/25" at bounding box center [497, 406] width 211 height 51
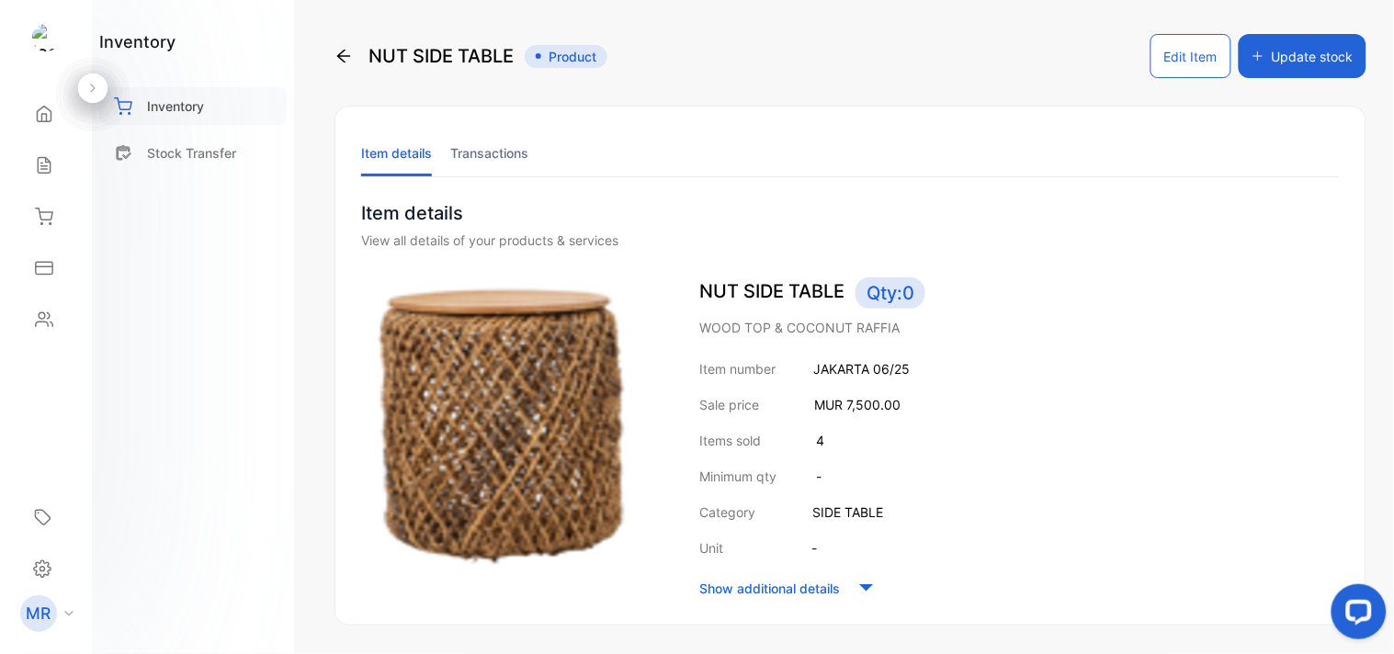
click at [156, 110] on p "Inventory" at bounding box center [175, 105] width 57 height 19
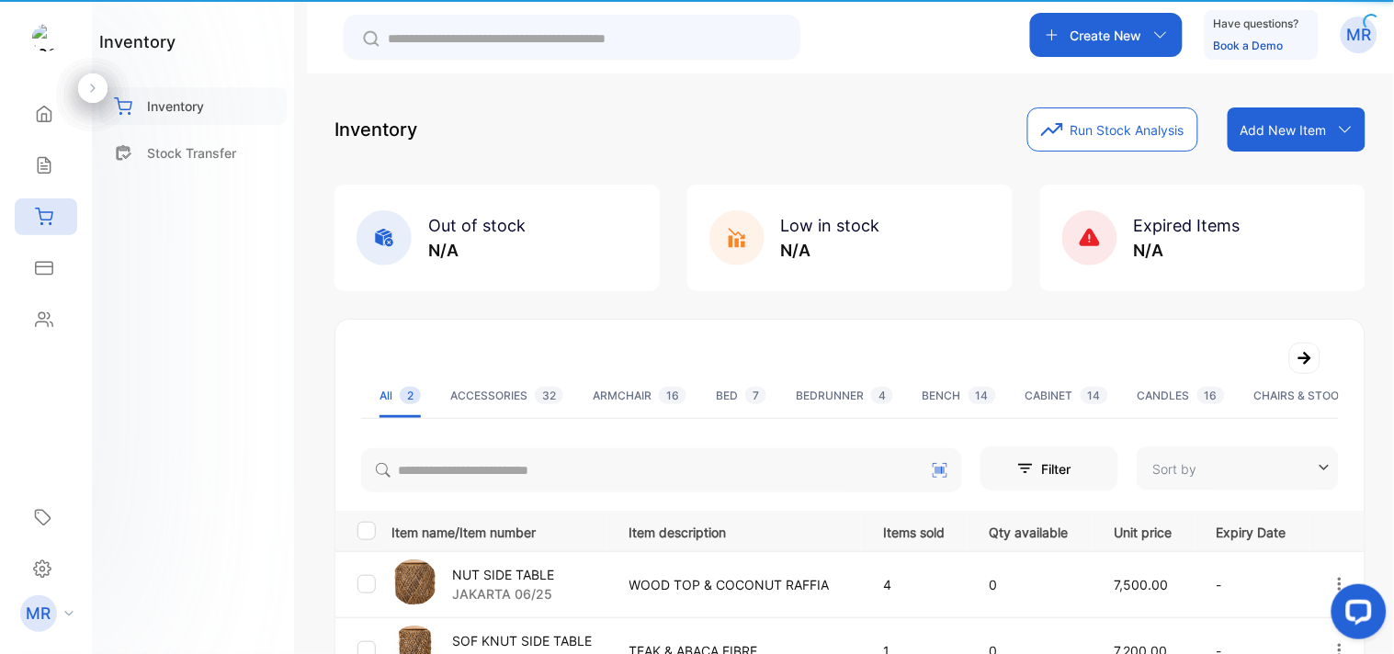
type input "**********"
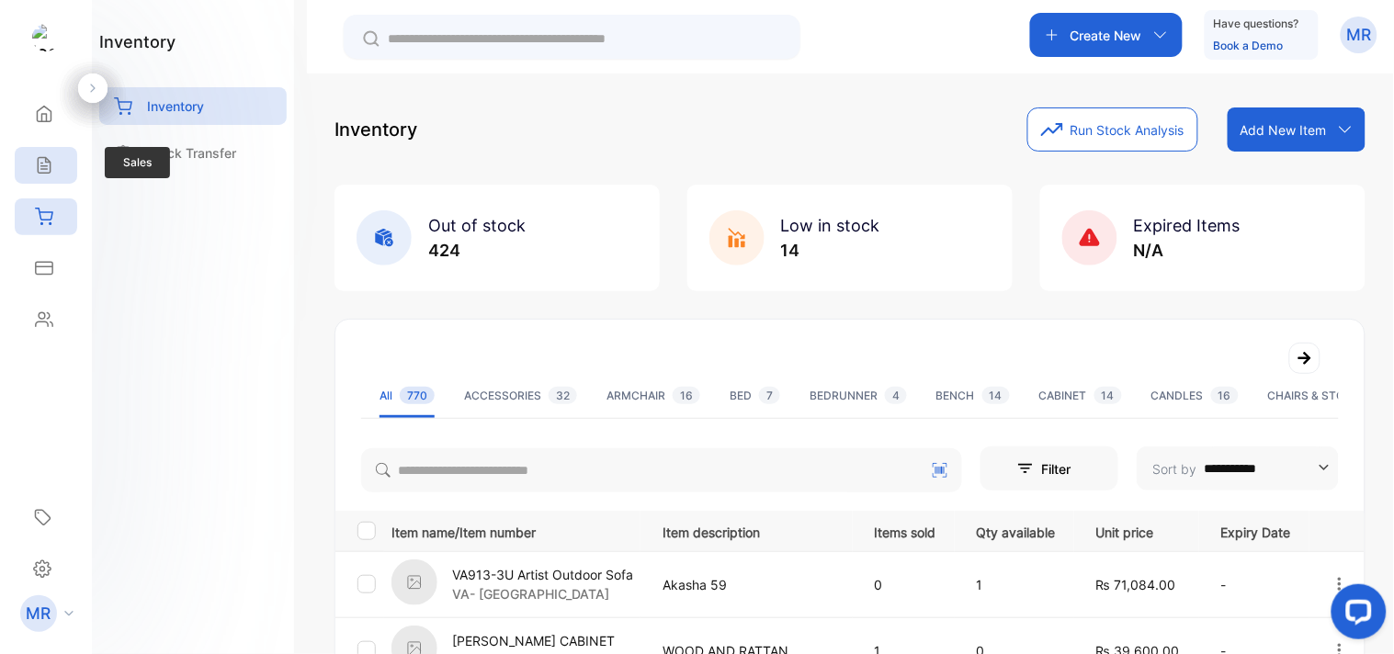
click at [39, 167] on icon at bounding box center [44, 165] width 18 height 18
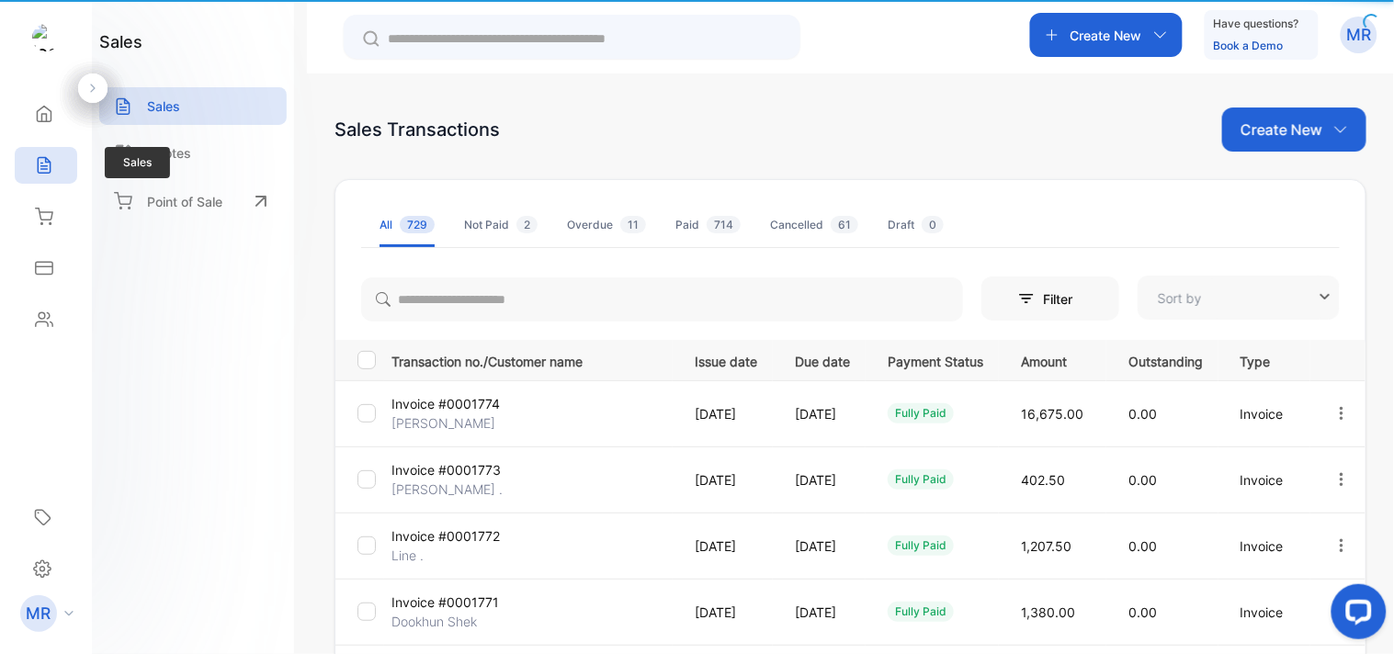
type input "**********"
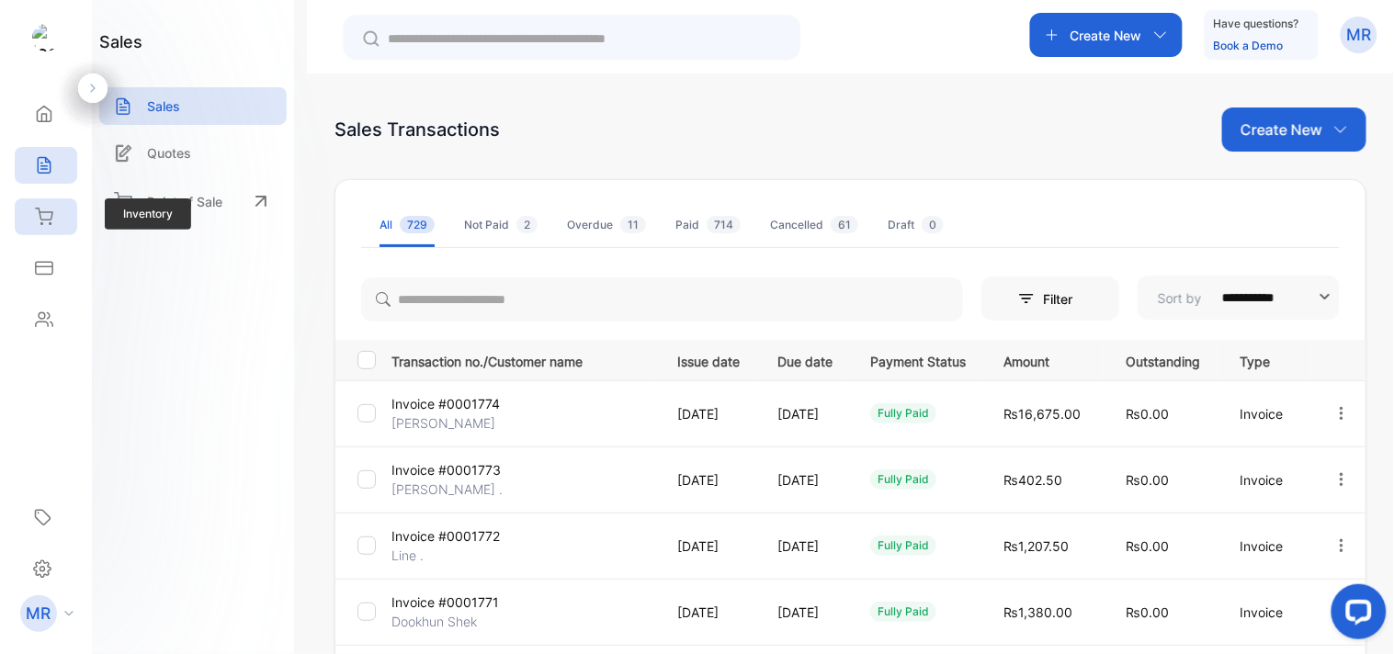
click at [38, 221] on icon at bounding box center [44, 217] width 18 height 18
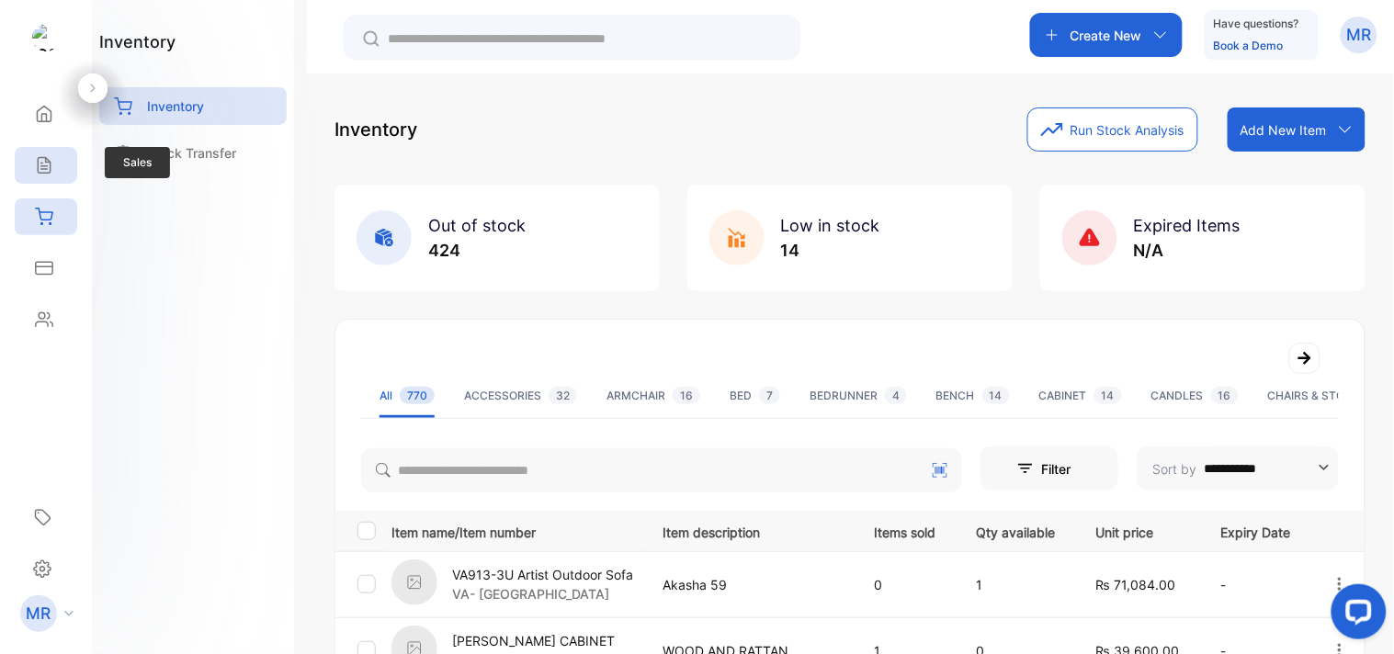
click at [49, 169] on icon at bounding box center [44, 165] width 18 height 18
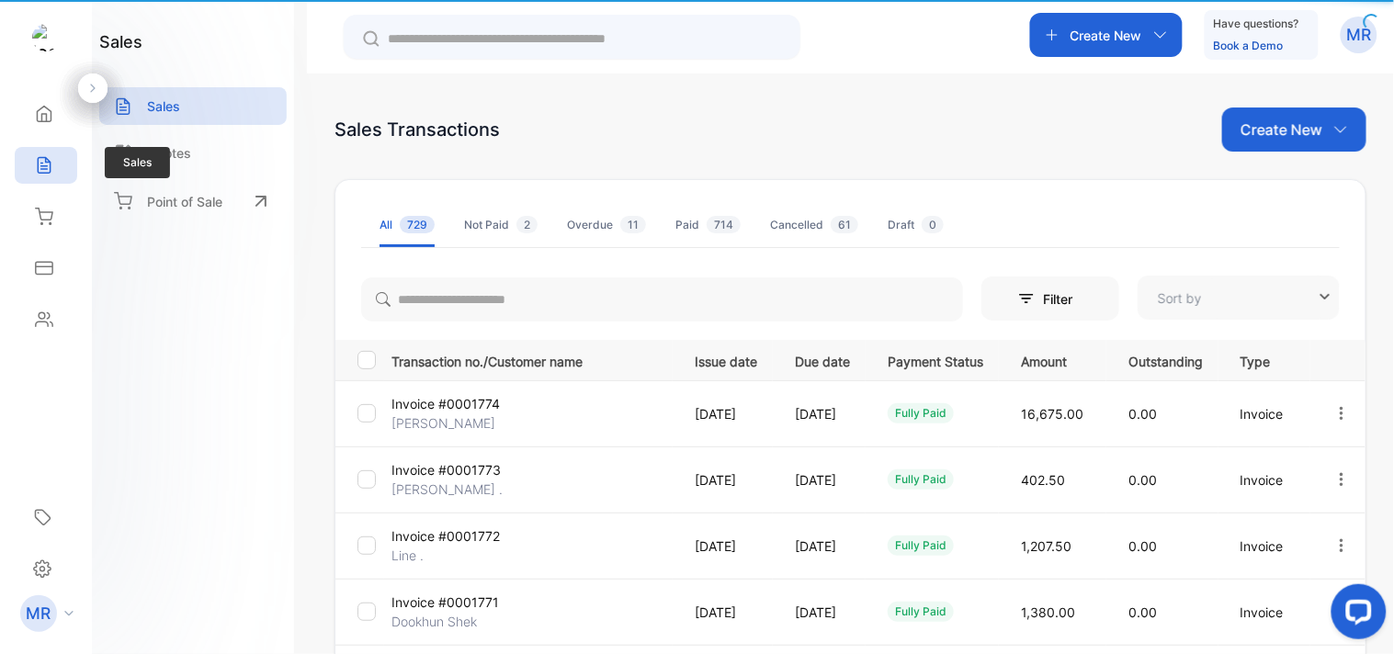
type input "**********"
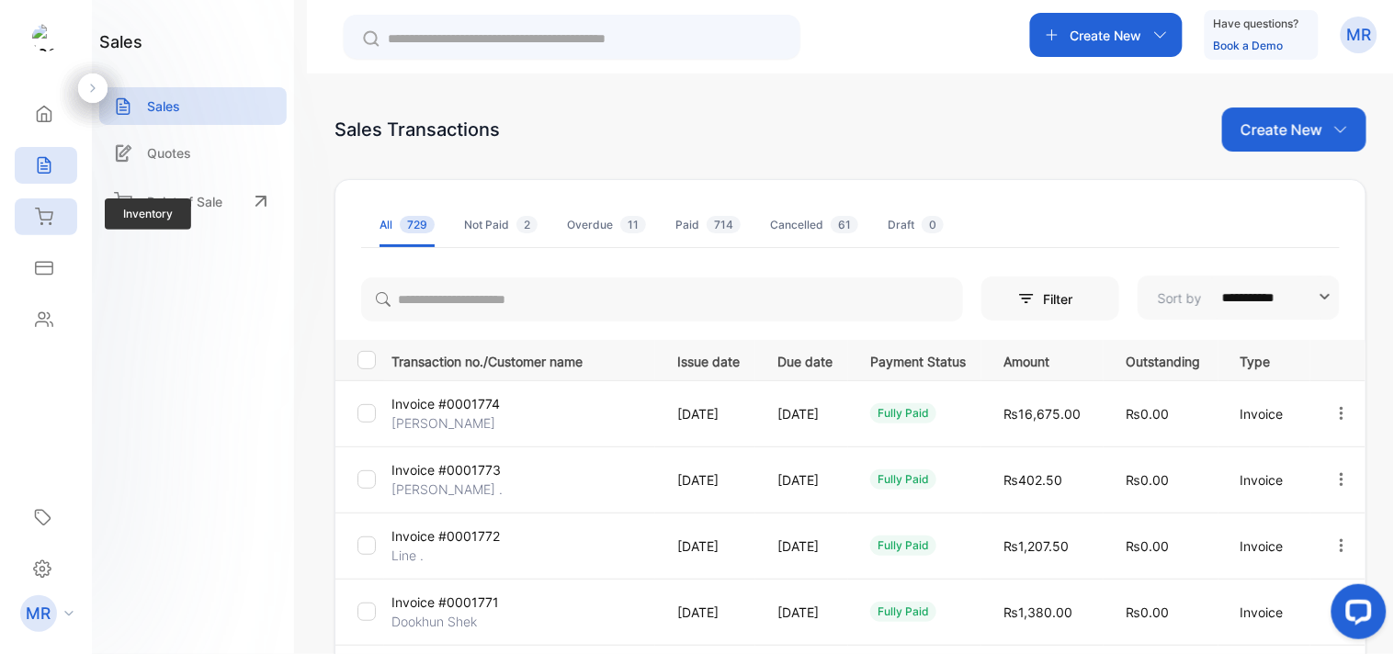
click at [52, 217] on icon at bounding box center [44, 217] width 18 height 18
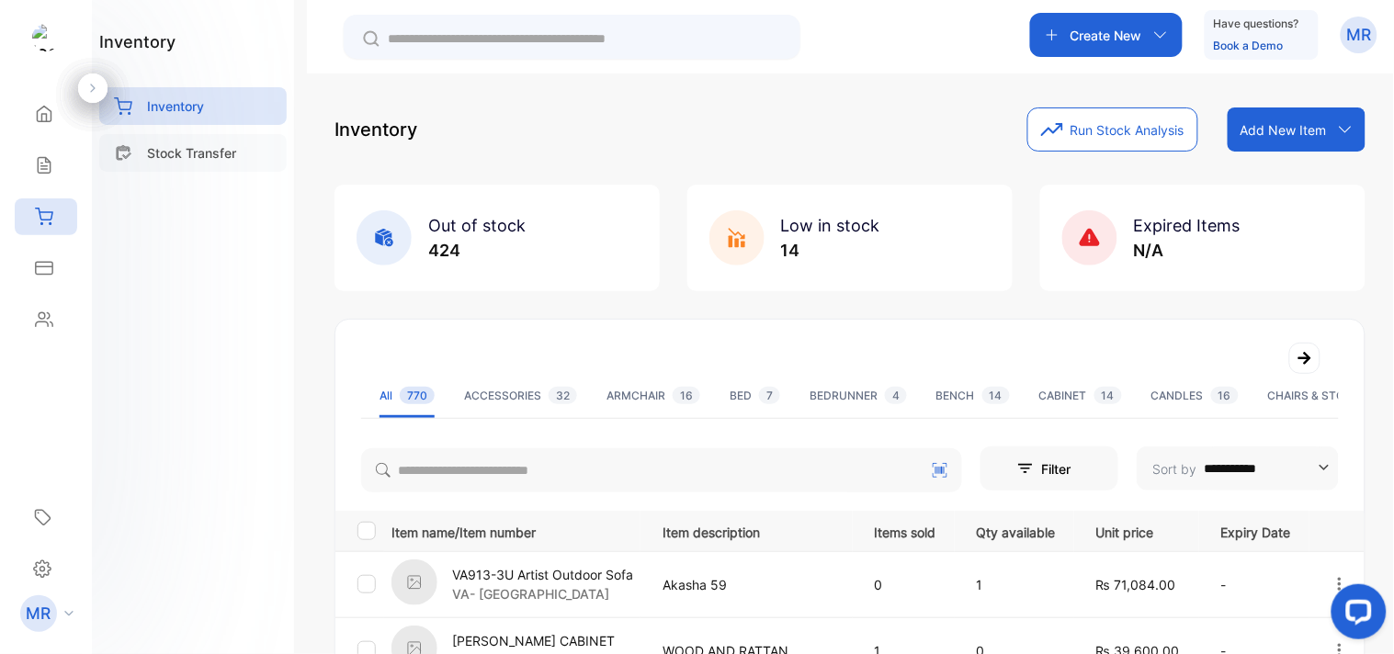
click at [188, 158] on p "Stock Transfer" at bounding box center [191, 152] width 89 height 19
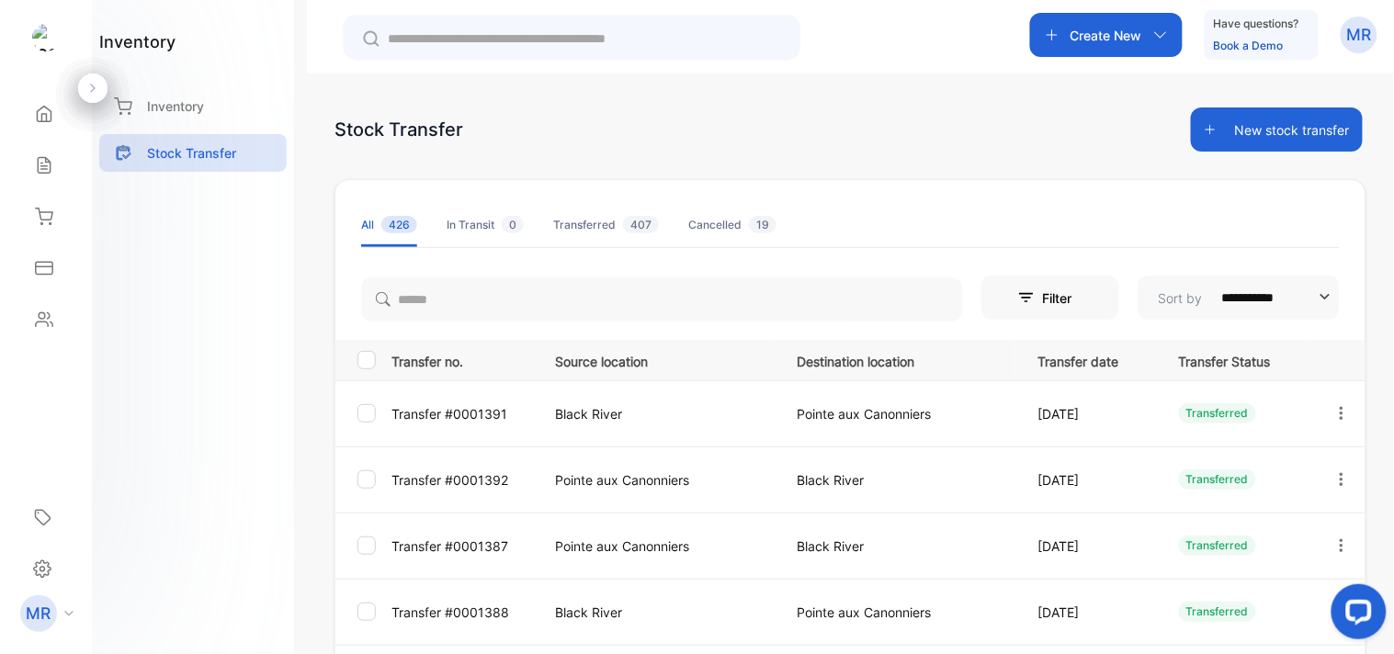
click at [1270, 112] on button "New stock transfer" at bounding box center [1277, 130] width 172 height 44
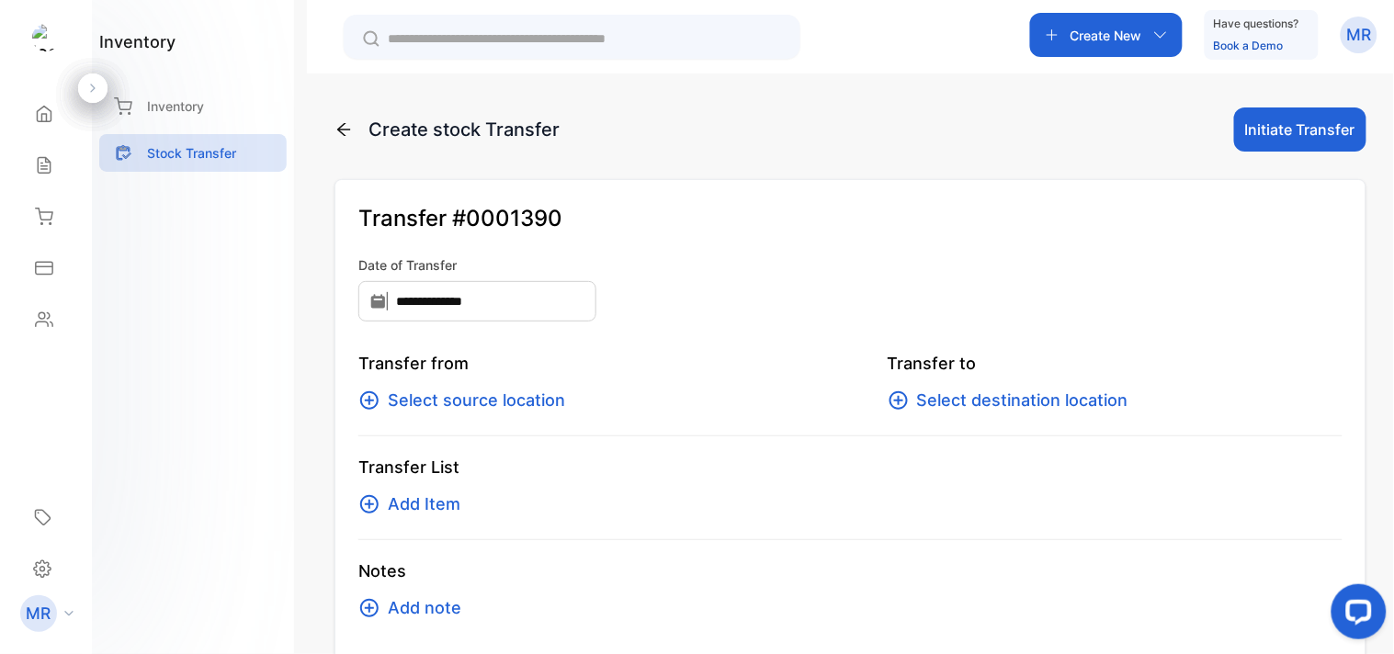
click at [512, 388] on span "Select source location" at bounding box center [476, 401] width 177 height 26
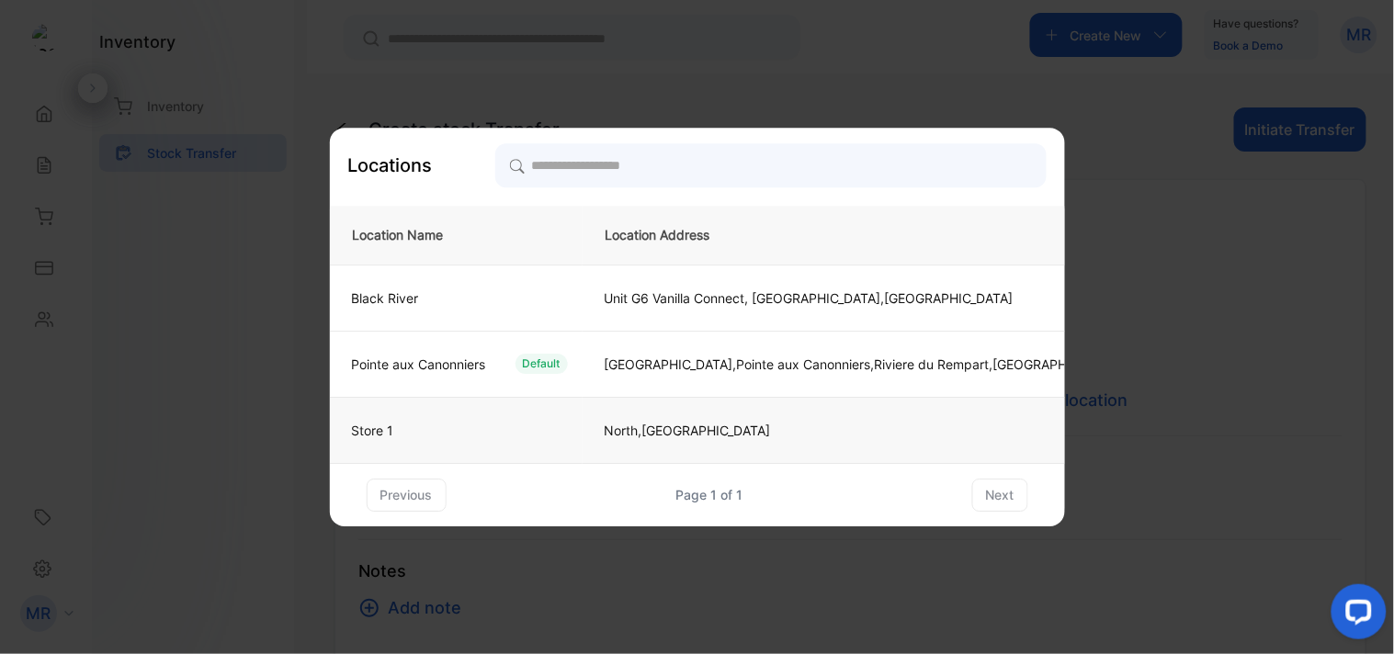
click at [488, 432] on div "Store 1" at bounding box center [452, 430] width 231 height 19
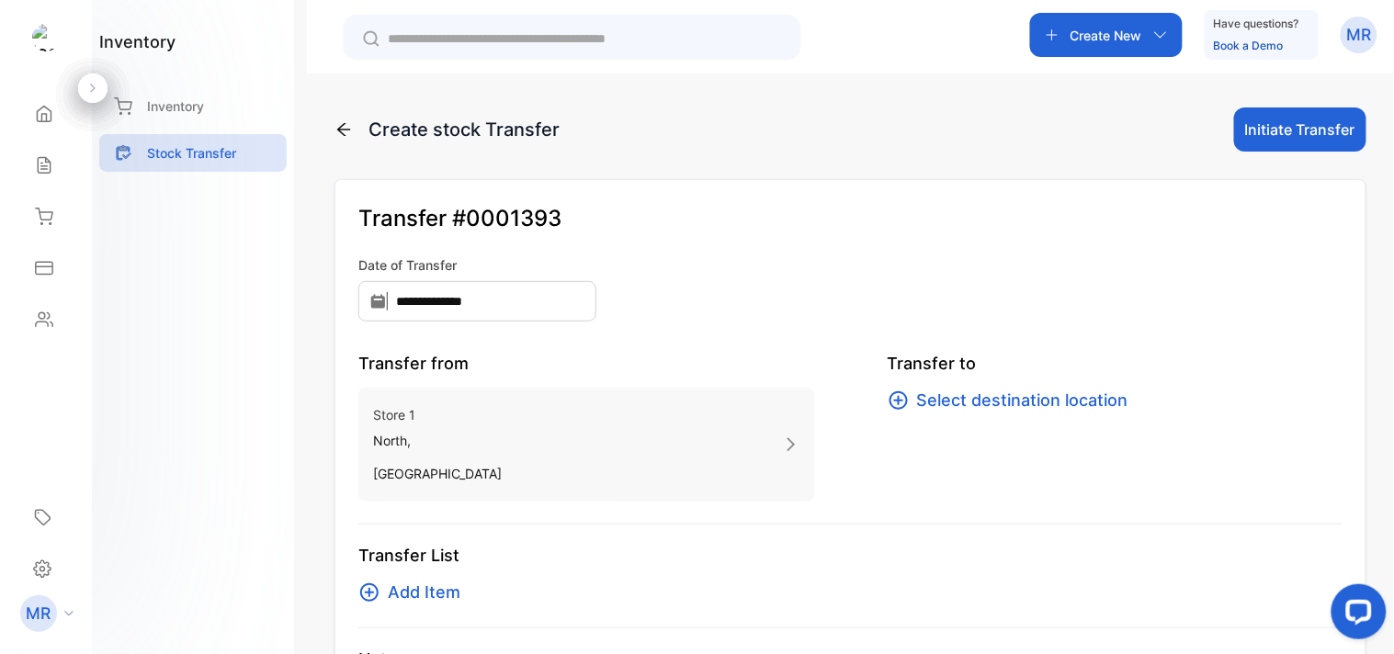
click at [1016, 392] on span "Select destination location" at bounding box center [1022, 401] width 211 height 26
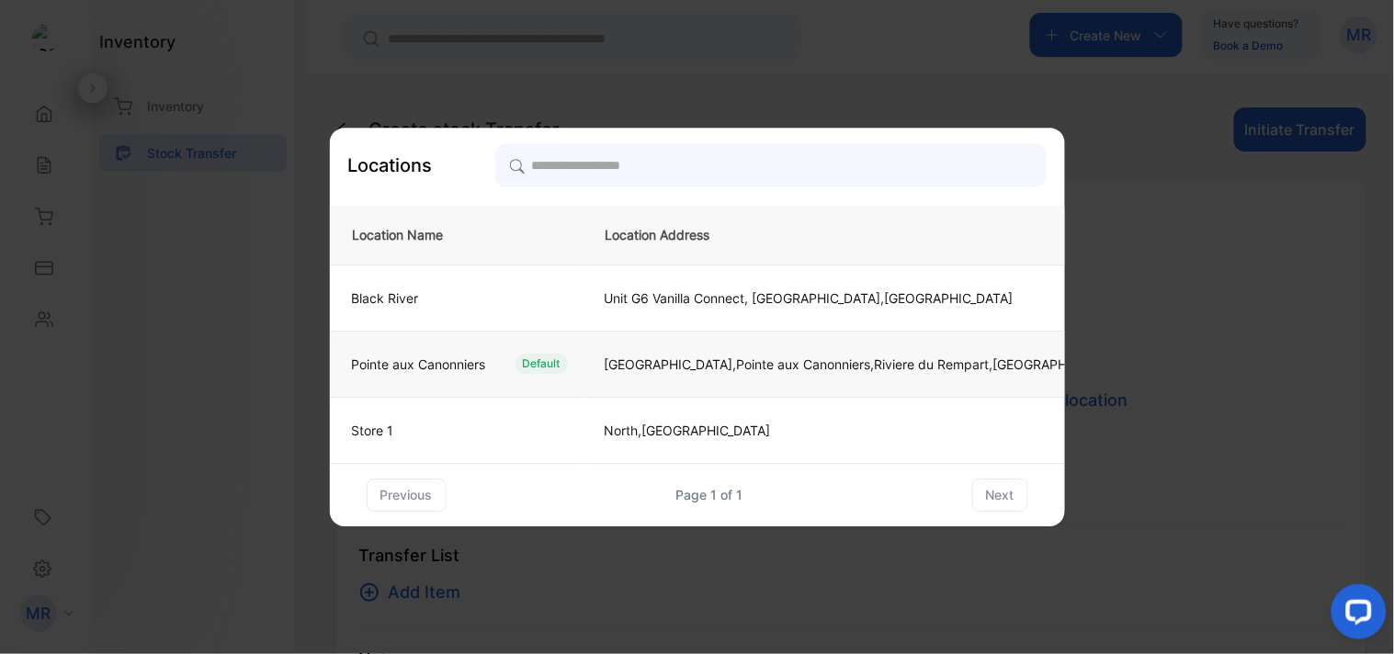
click at [507, 356] on div "Pointe aux Canonniers Default" at bounding box center [452, 364] width 231 height 20
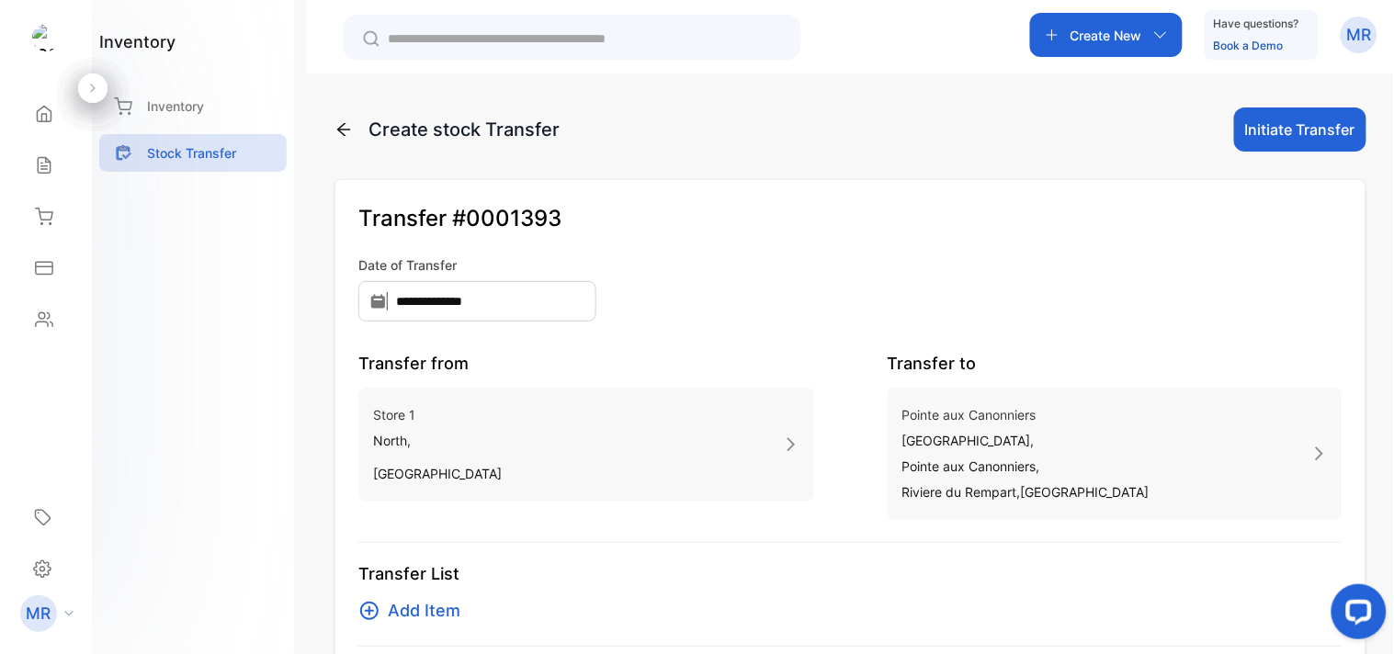
click at [1305, 464] on div "[GEOGRAPHIC_DATA],[GEOGRAPHIC_DATA], [GEOGRAPHIC_DATA], [GEOGRAPHIC_DATA], [GEO…" at bounding box center [1116, 454] width 456 height 132
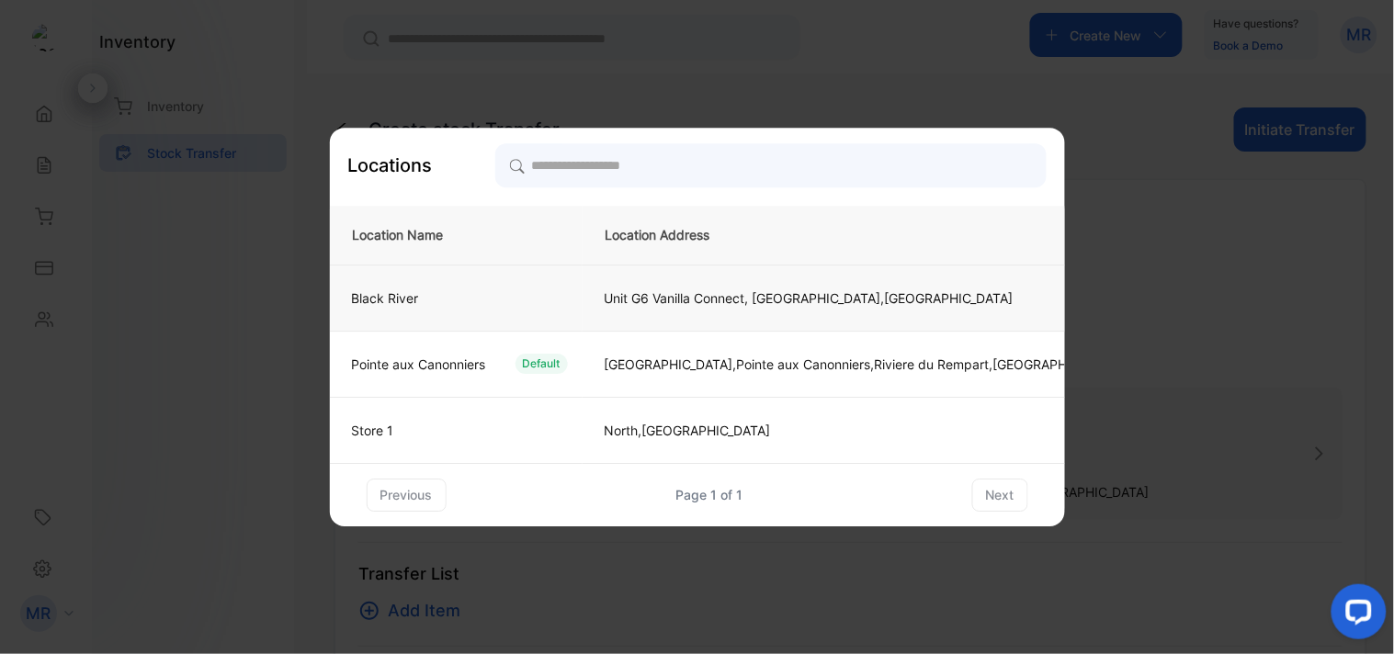
click at [515, 280] on td "Black River" at bounding box center [456, 298] width 253 height 66
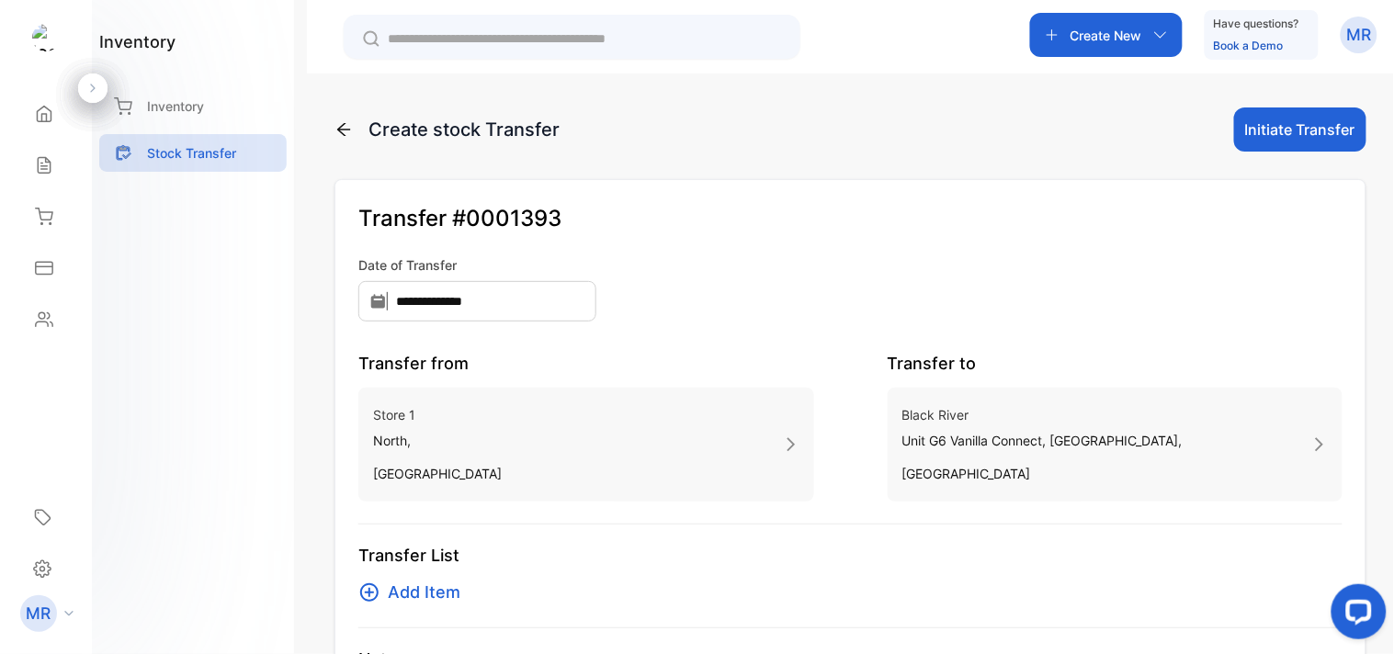
scroll to position [110, 0]
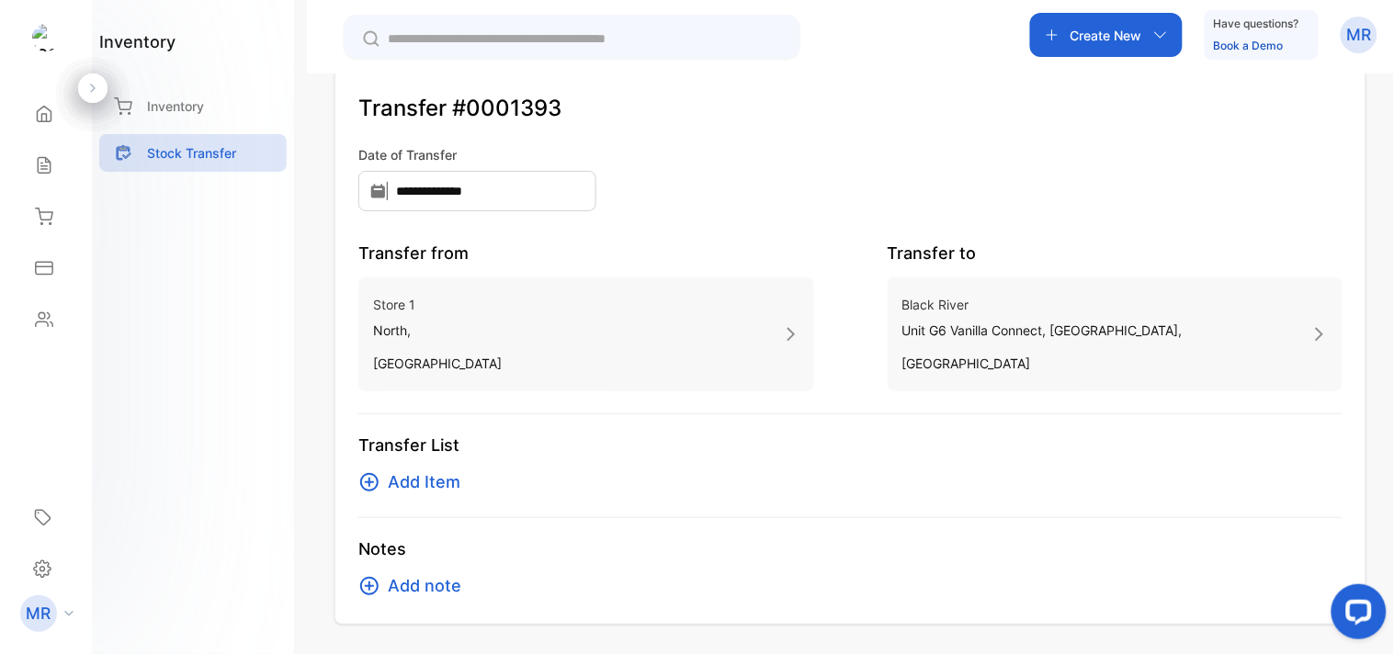
click at [426, 475] on span "Add Item" at bounding box center [424, 483] width 73 height 26
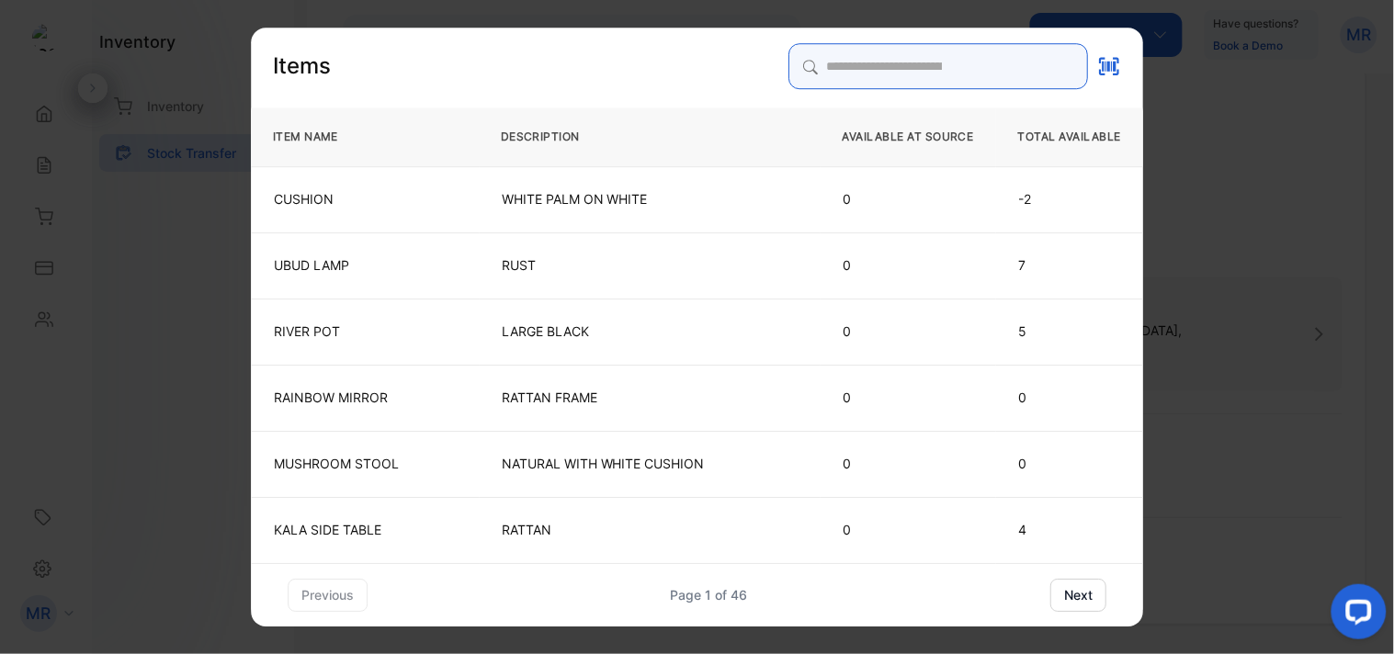
click at [827, 159] on div "Items ITEM NAME DESCRIPTION AVAILABLE AT SOURCE TOTAL AVAILABLE CUSHION WHITE P…" at bounding box center [697, 327] width 892 height 569
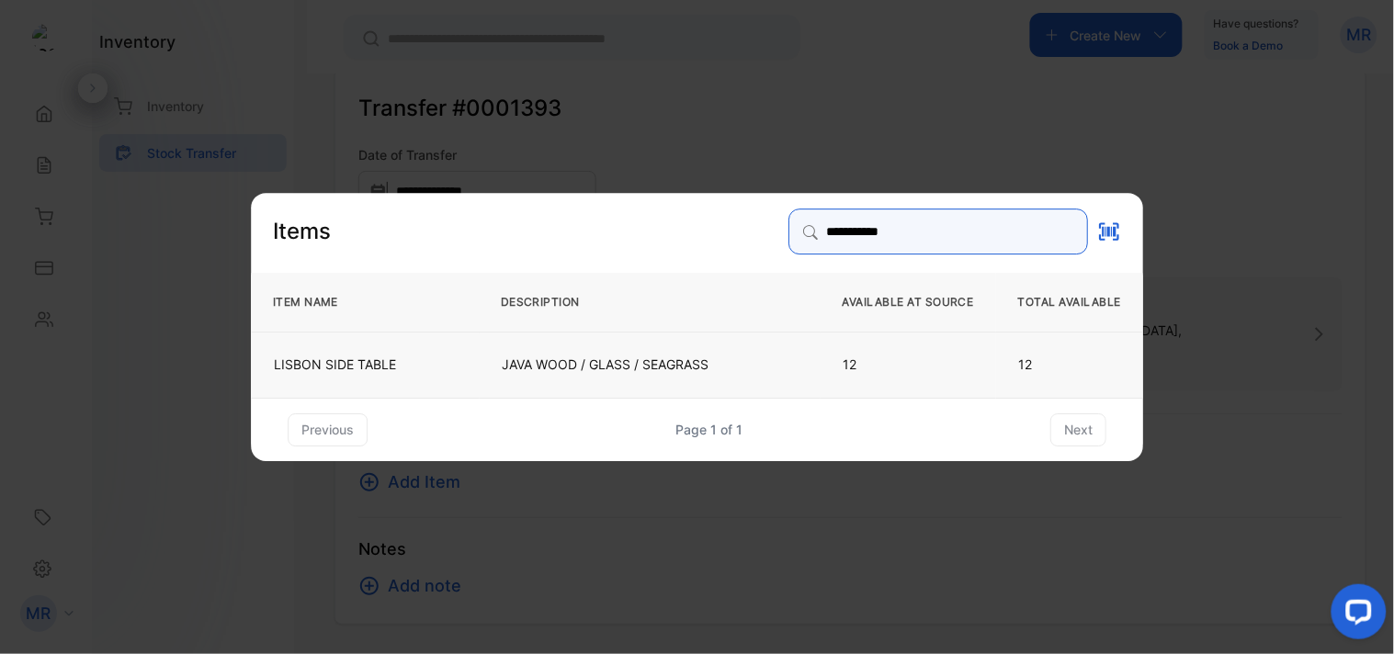
type input "**********"
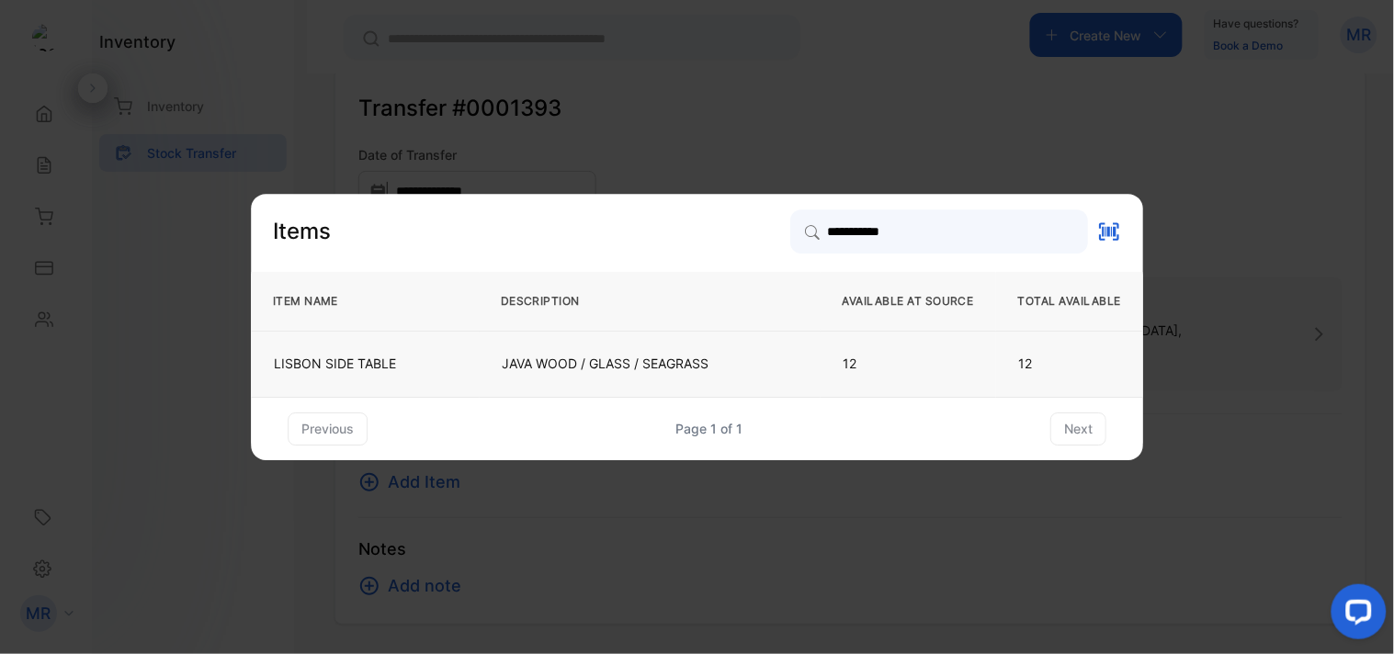
click at [777, 365] on p "JAVA WOOD / GLASS / SEAGRASS" at bounding box center [650, 364] width 296 height 18
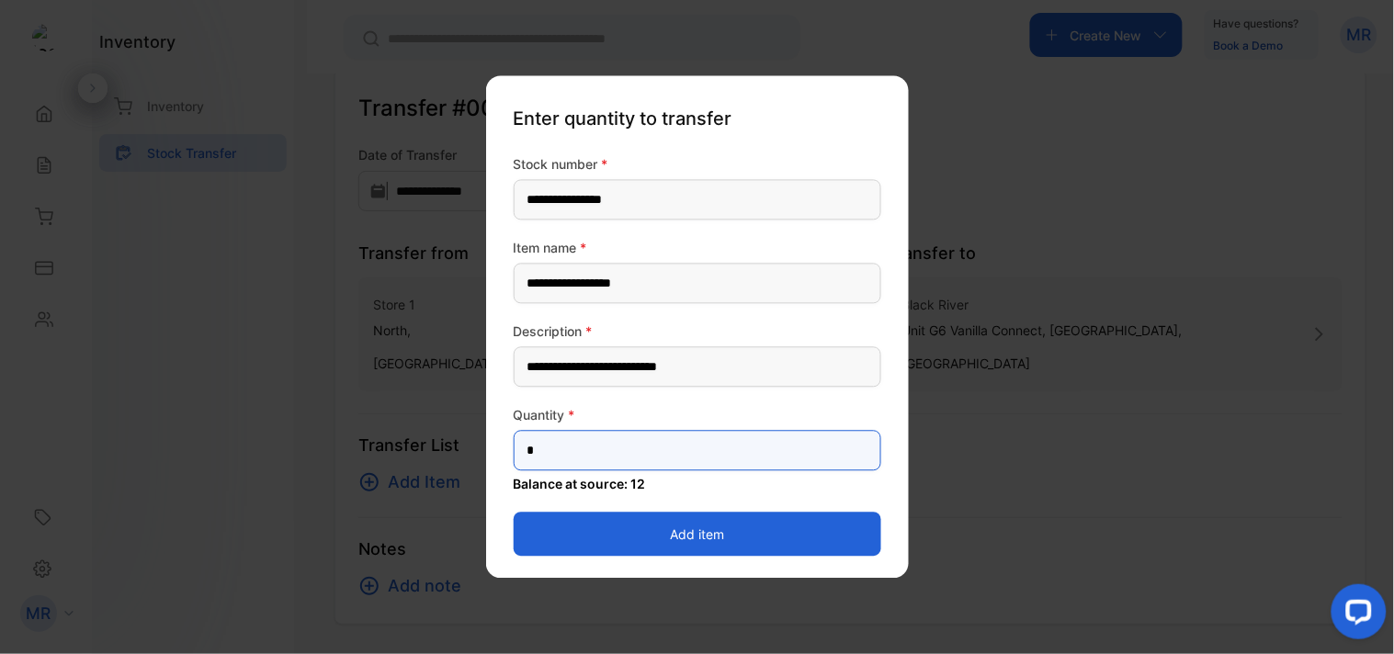
click at [585, 460] on input "*" at bounding box center [698, 451] width 368 height 40
type input "*"
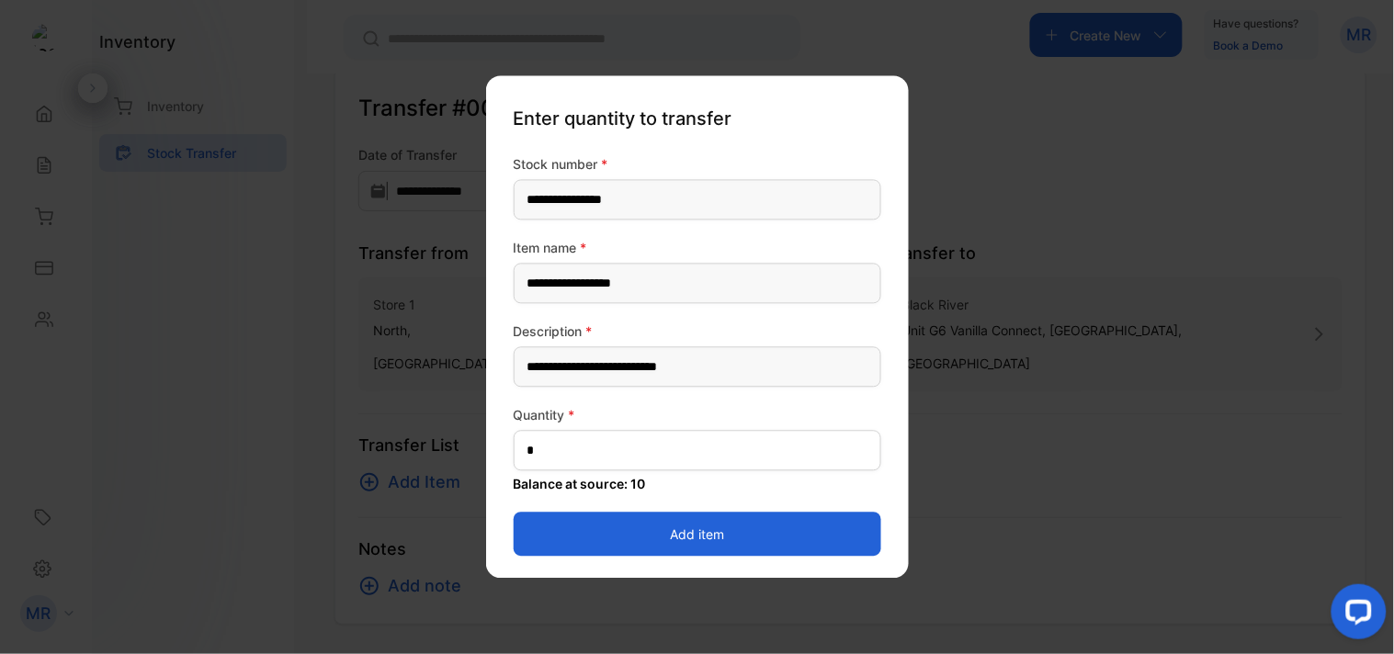
click at [718, 535] on button "Add item" at bounding box center [698, 535] width 368 height 44
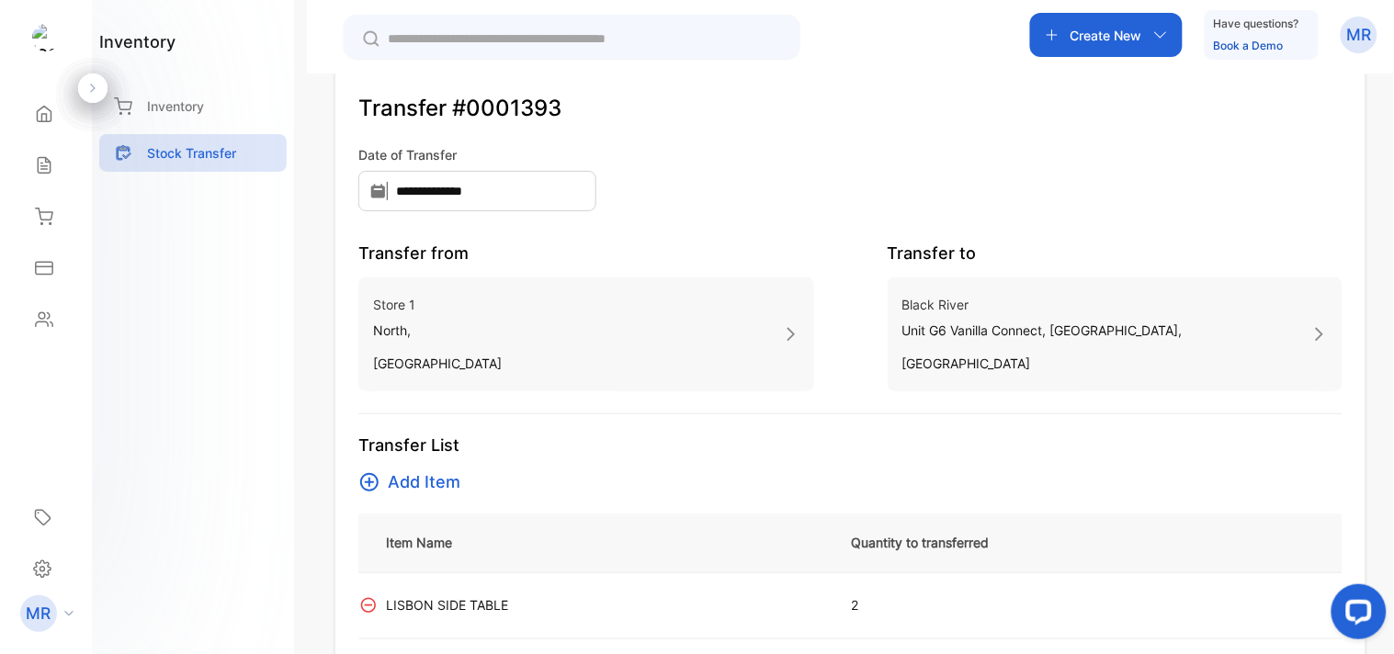
scroll to position [254, 0]
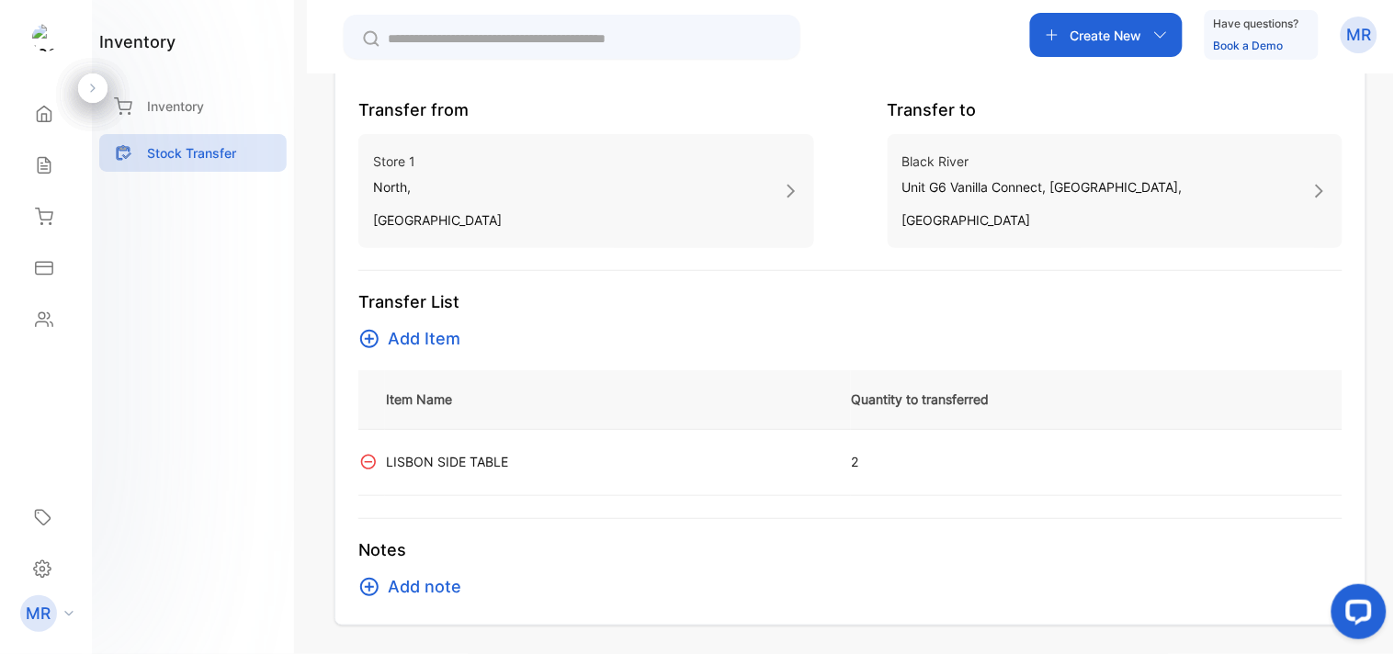
click at [435, 326] on span "Add Item" at bounding box center [424, 339] width 73 height 26
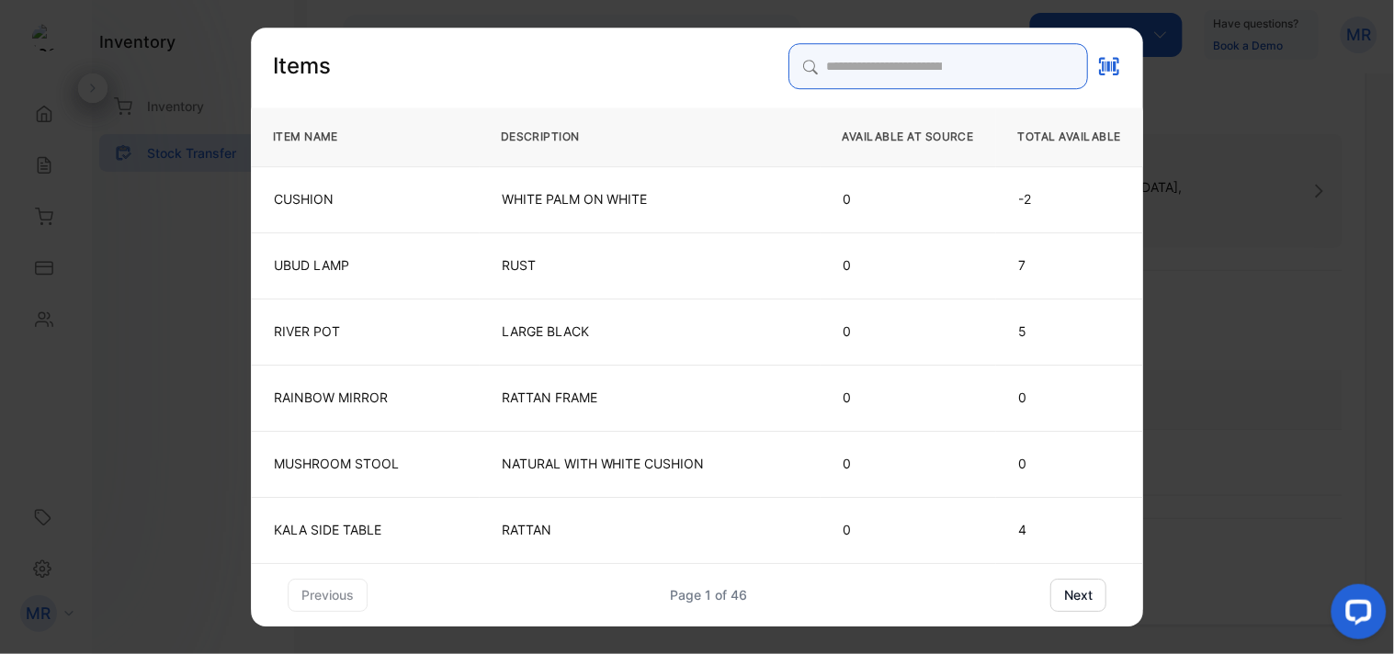
click at [813, 227] on div "Items ITEM NAME DESCRIPTION AVAILABLE AT SOURCE TOTAL AVAILABLE CUSHION WHITE P…" at bounding box center [697, 327] width 892 height 569
type input "********"
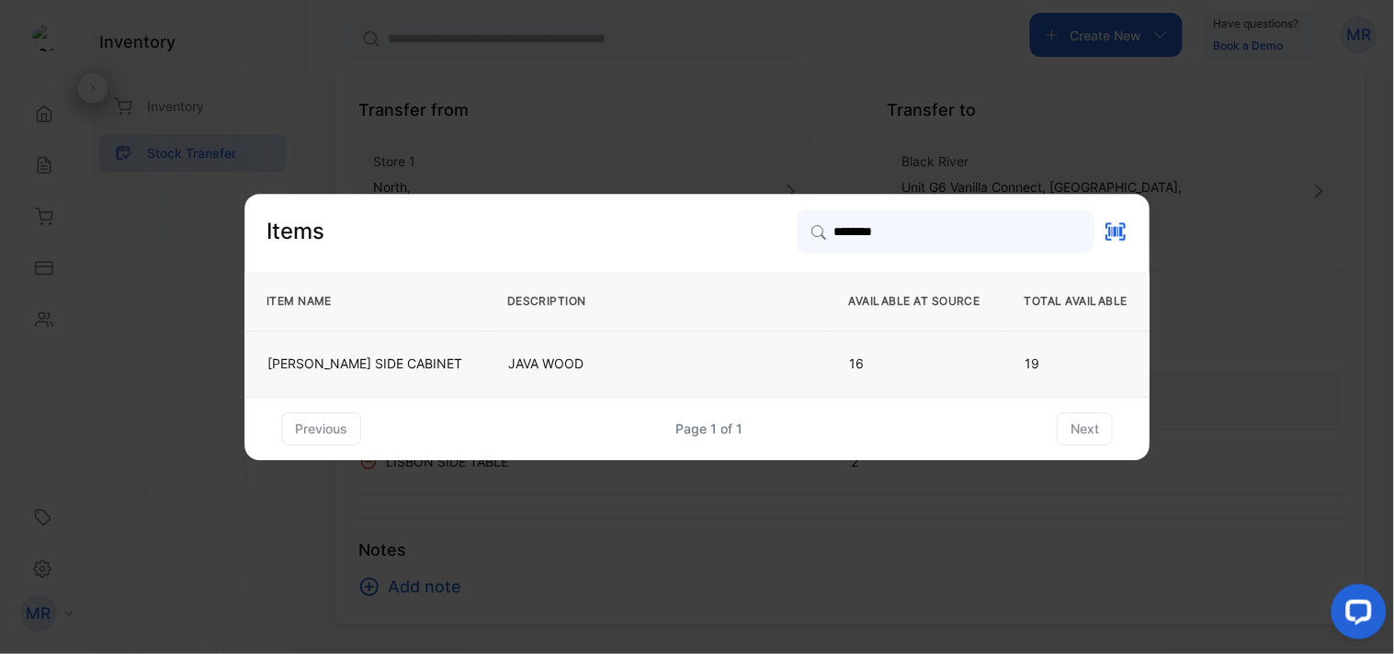
click at [709, 341] on td "JAVA WOOD" at bounding box center [656, 364] width 342 height 66
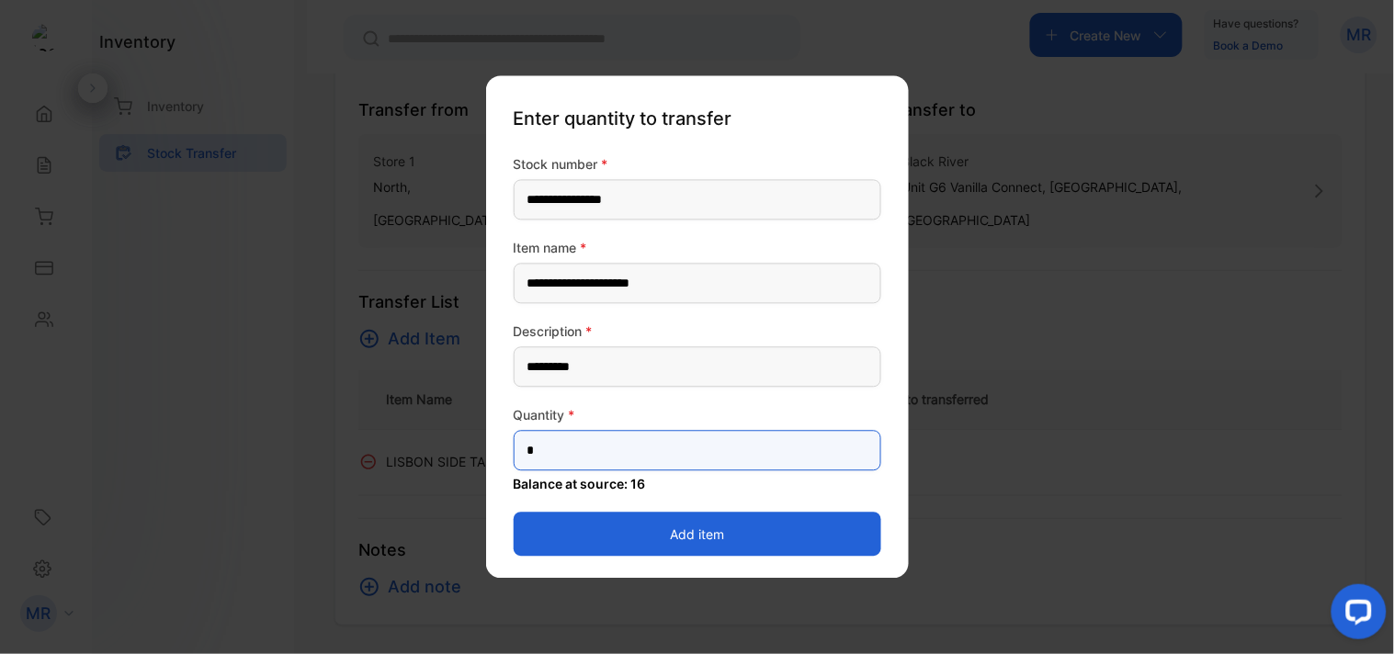
click at [574, 444] on input "*" at bounding box center [698, 451] width 368 height 40
type input "*"
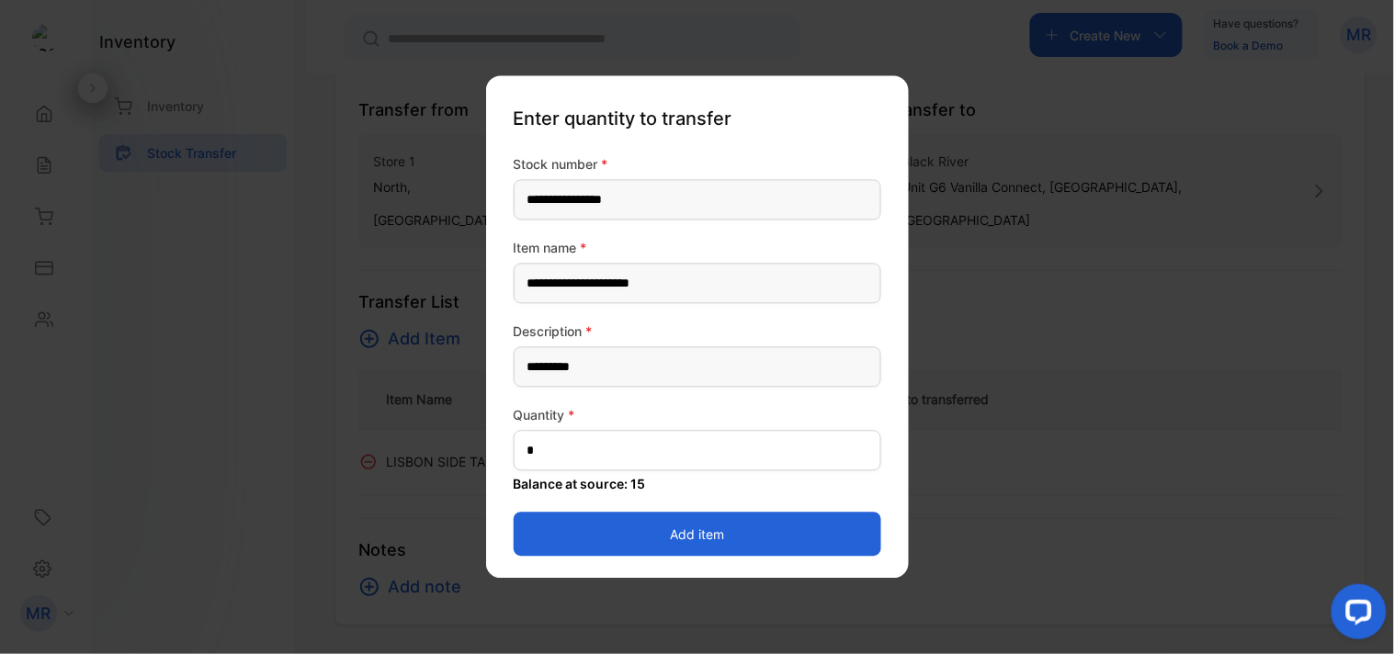
click at [824, 522] on button "Add item" at bounding box center [698, 535] width 368 height 44
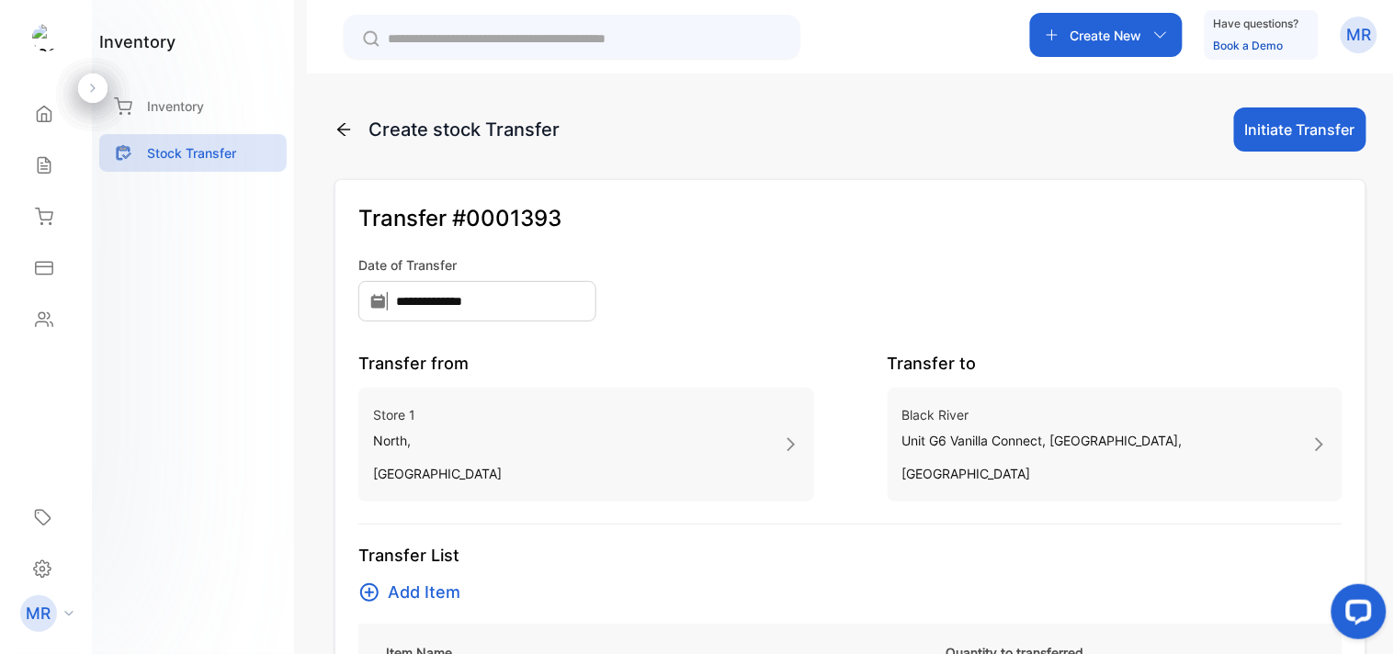
scroll to position [1, 0]
click at [1291, 122] on button "Initiate Transfer" at bounding box center [1300, 129] width 132 height 44
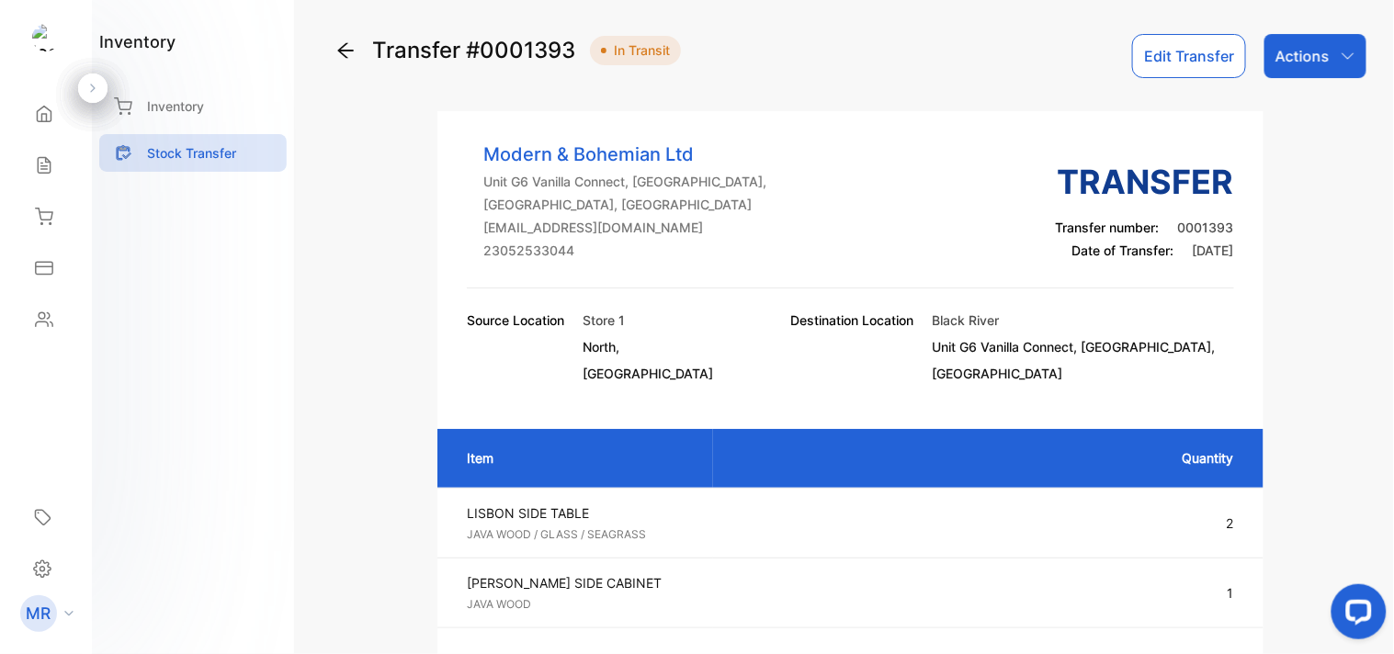
click at [1327, 56] on div "Actions" at bounding box center [1316, 56] width 102 height 44
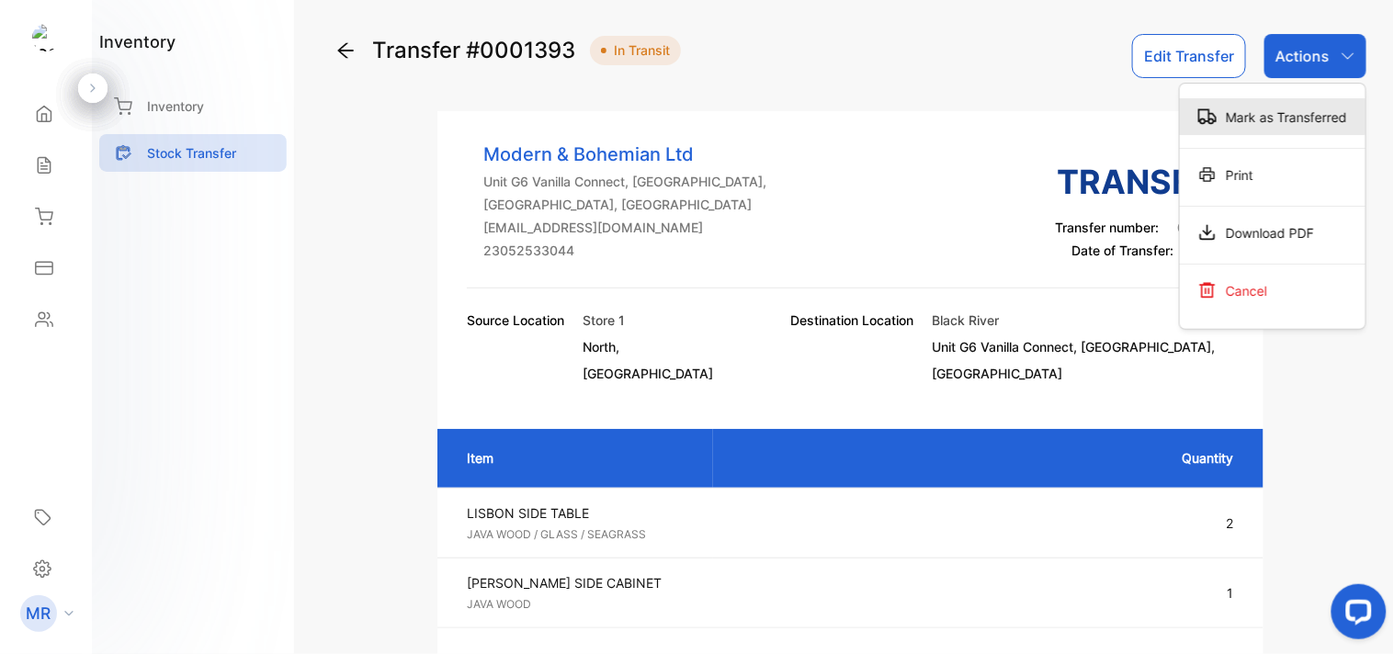
click at [1281, 103] on div "Mark as Transferred" at bounding box center [1273, 116] width 186 height 37
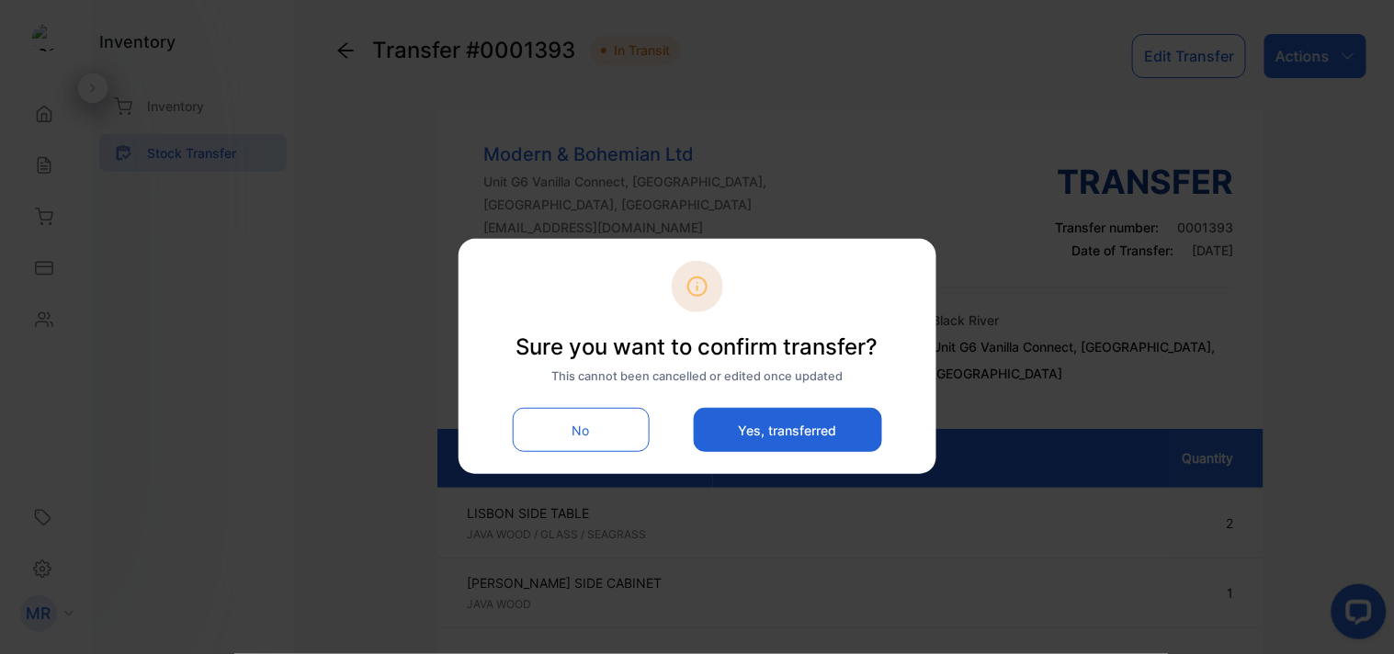
click at [802, 441] on button "Yes, transferred" at bounding box center [788, 430] width 188 height 44
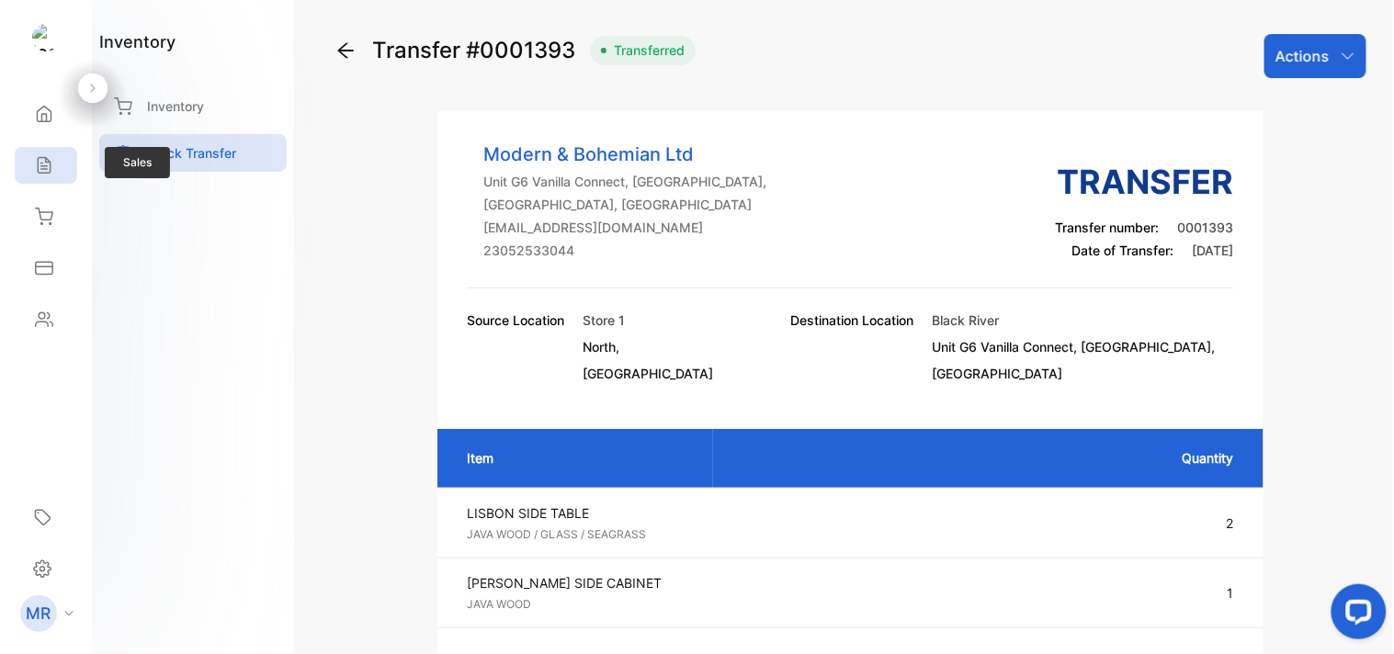
click at [44, 164] on icon at bounding box center [44, 165] width 18 height 18
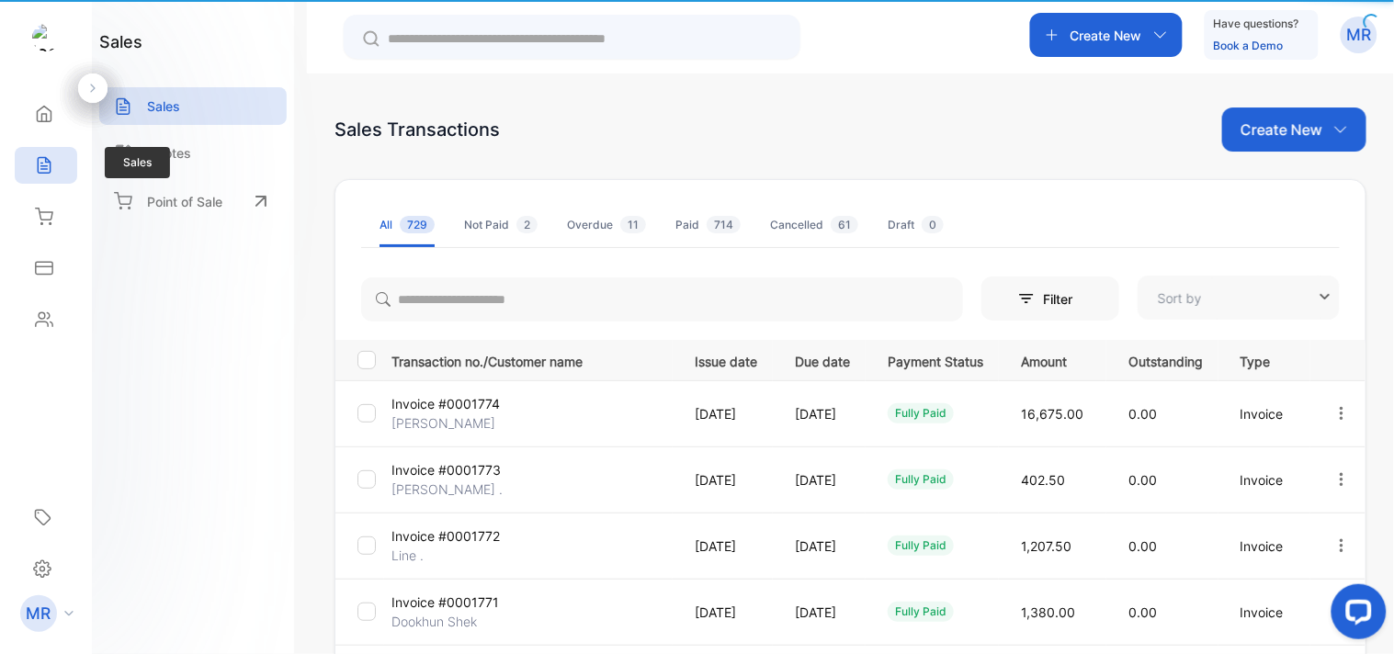
type input "**********"
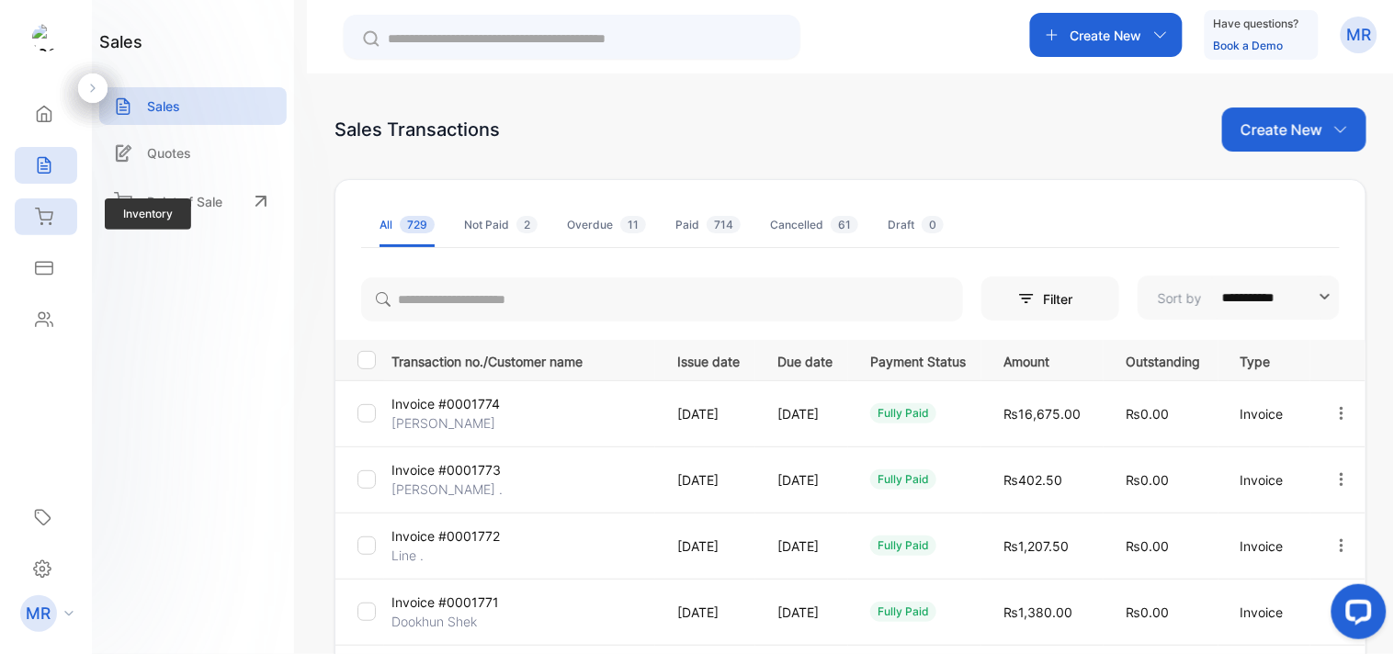
click at [38, 213] on icon at bounding box center [44, 217] width 18 height 18
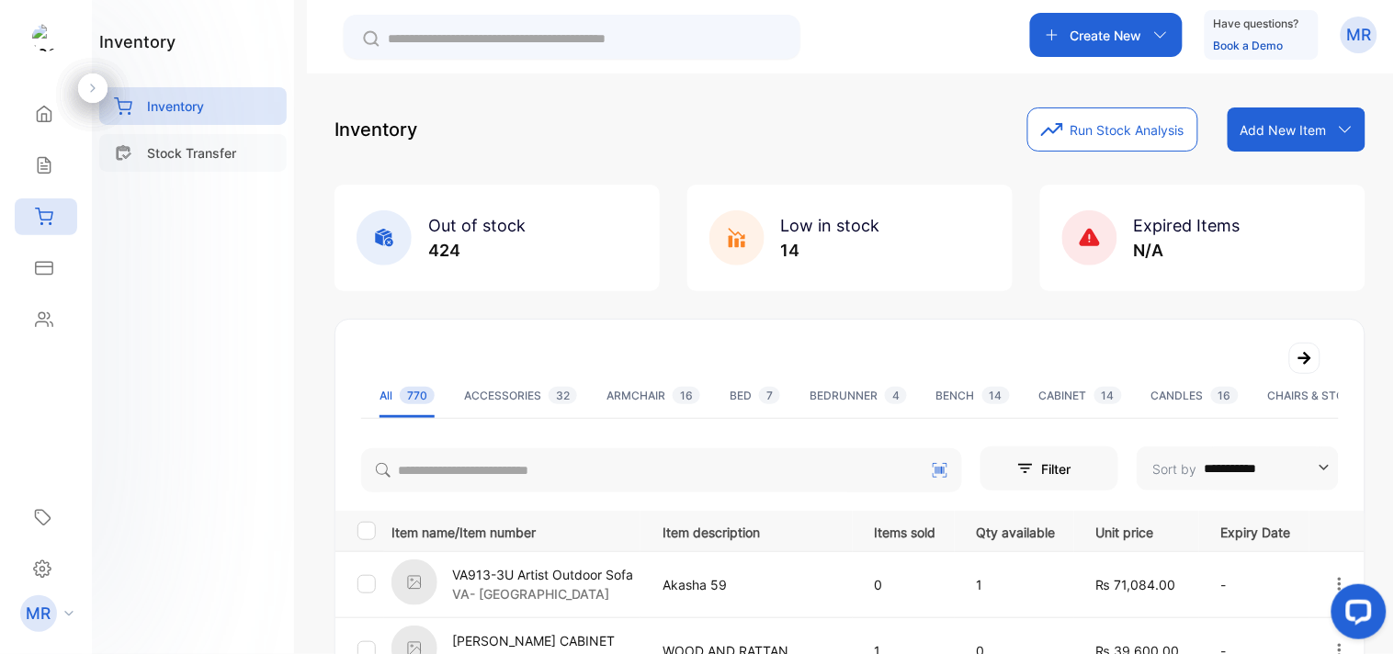
click at [215, 147] on p "Stock Transfer" at bounding box center [191, 152] width 89 height 19
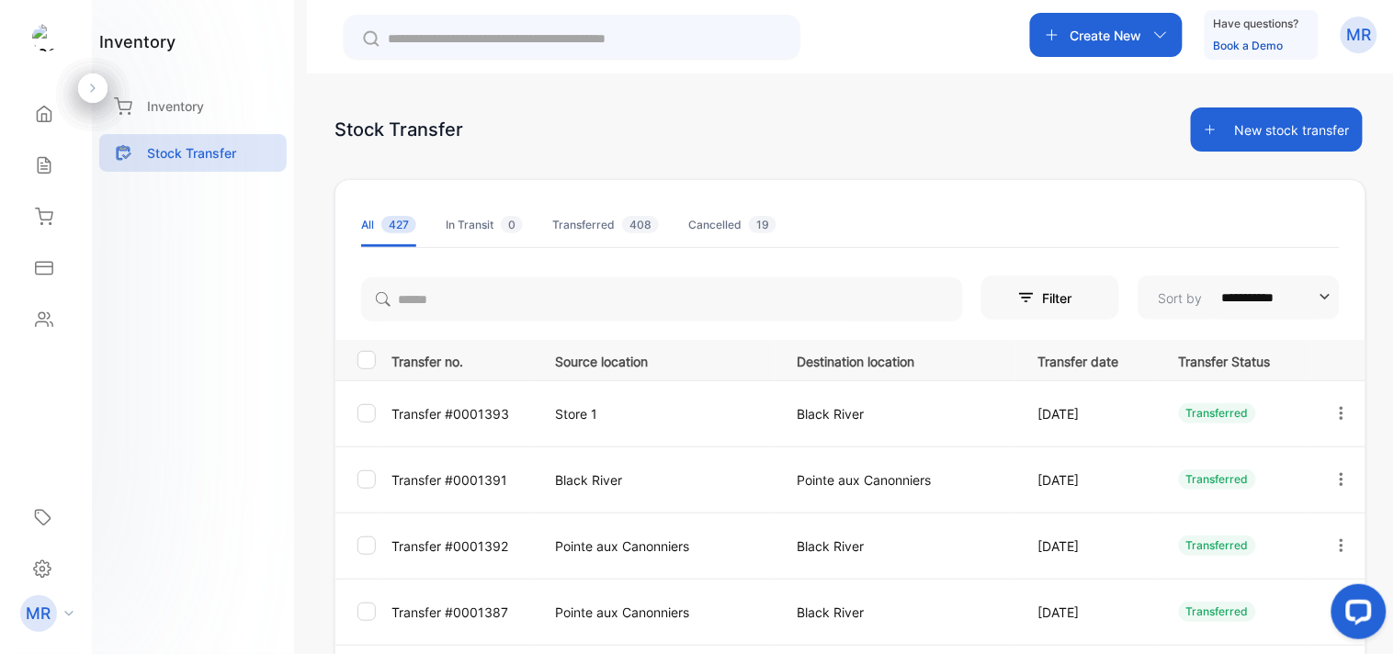
click at [1339, 408] on icon "button" at bounding box center [1342, 413] width 17 height 17
click at [1288, 462] on div "View/Edit" at bounding box center [1273, 466] width 207 height 37
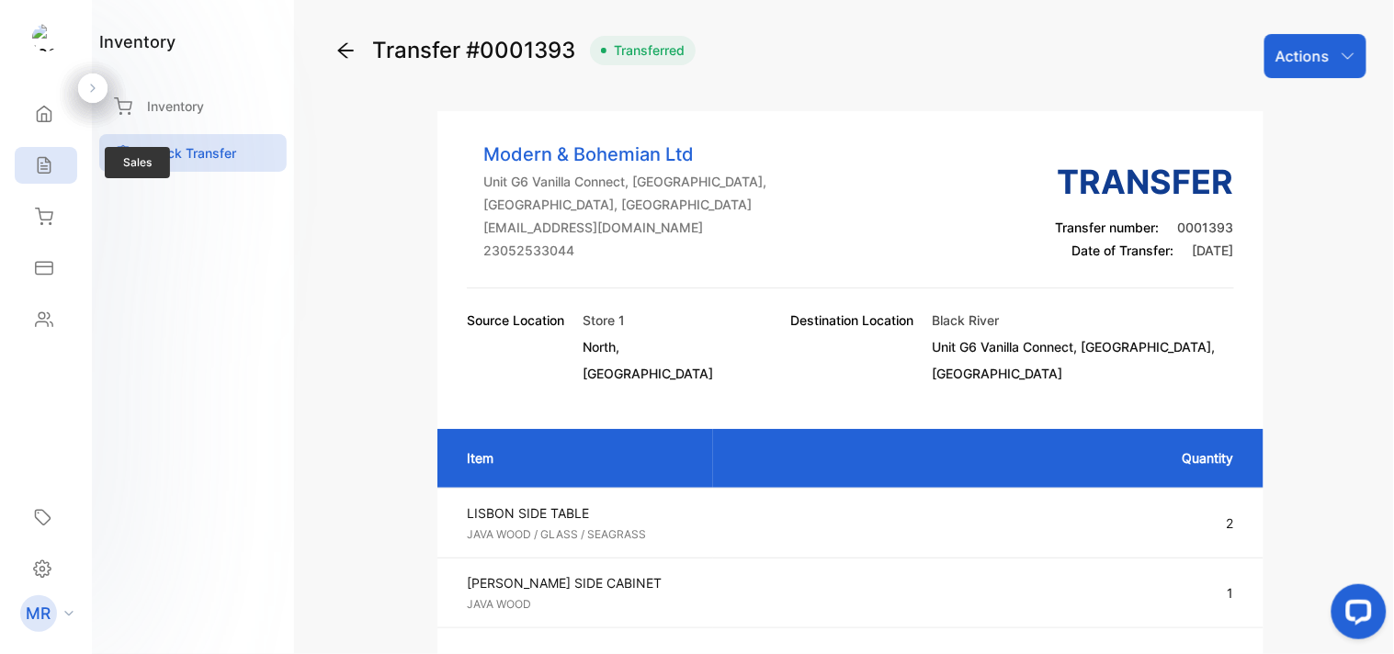
click at [40, 163] on icon at bounding box center [44, 165] width 18 height 18
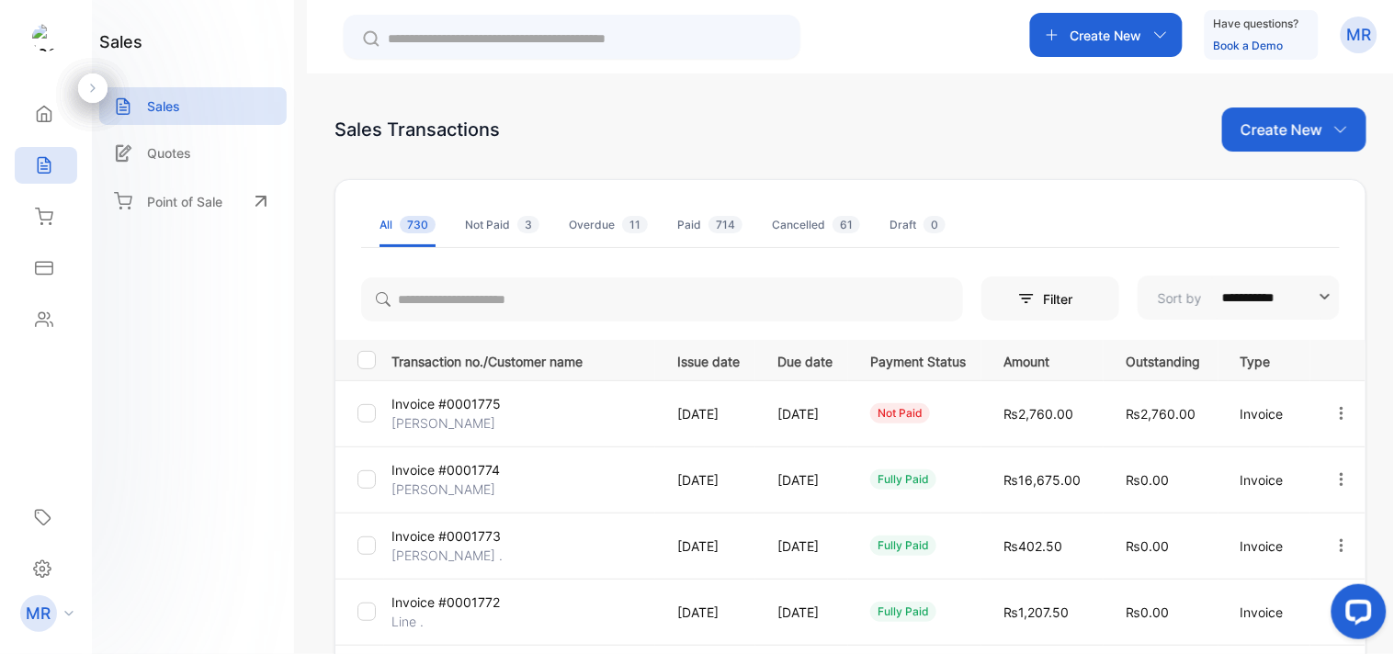
click at [1328, 108] on div "Create New" at bounding box center [1294, 130] width 144 height 44
click at [1299, 194] on span "Invoice" at bounding box center [1297, 190] width 43 height 19
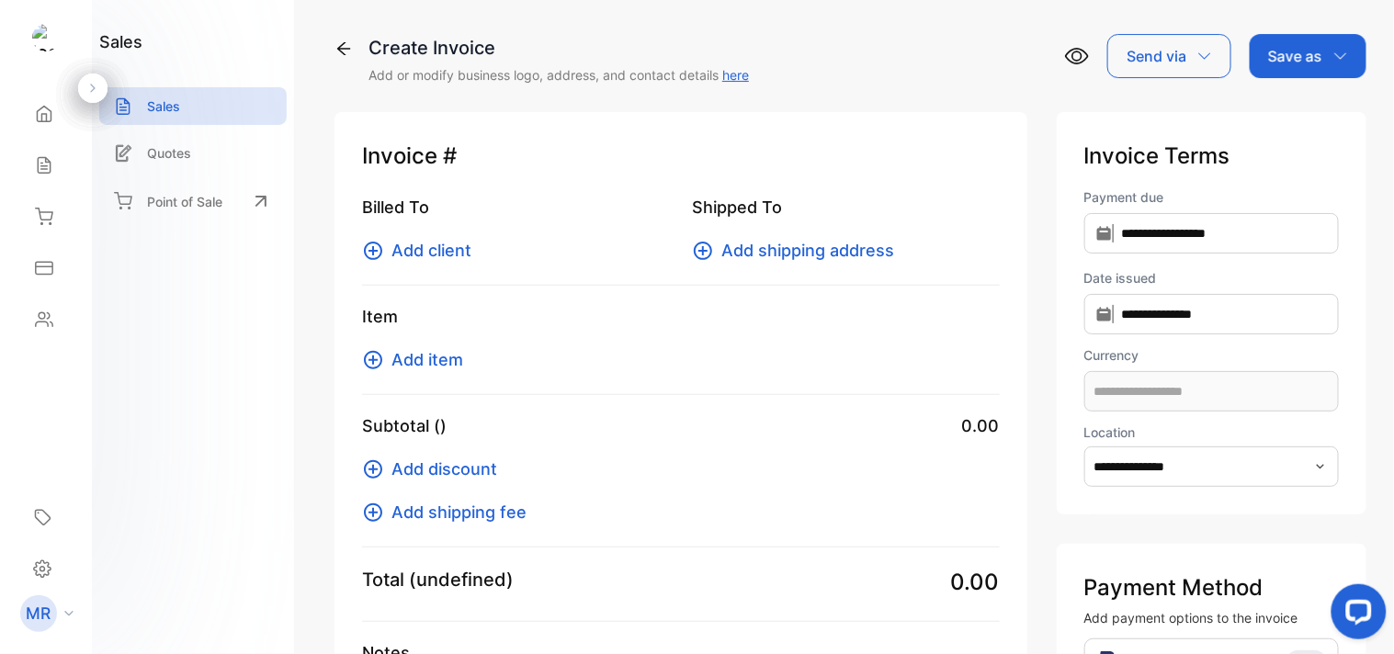
type input "**********"
click at [416, 349] on span "Add item" at bounding box center [428, 359] width 72 height 25
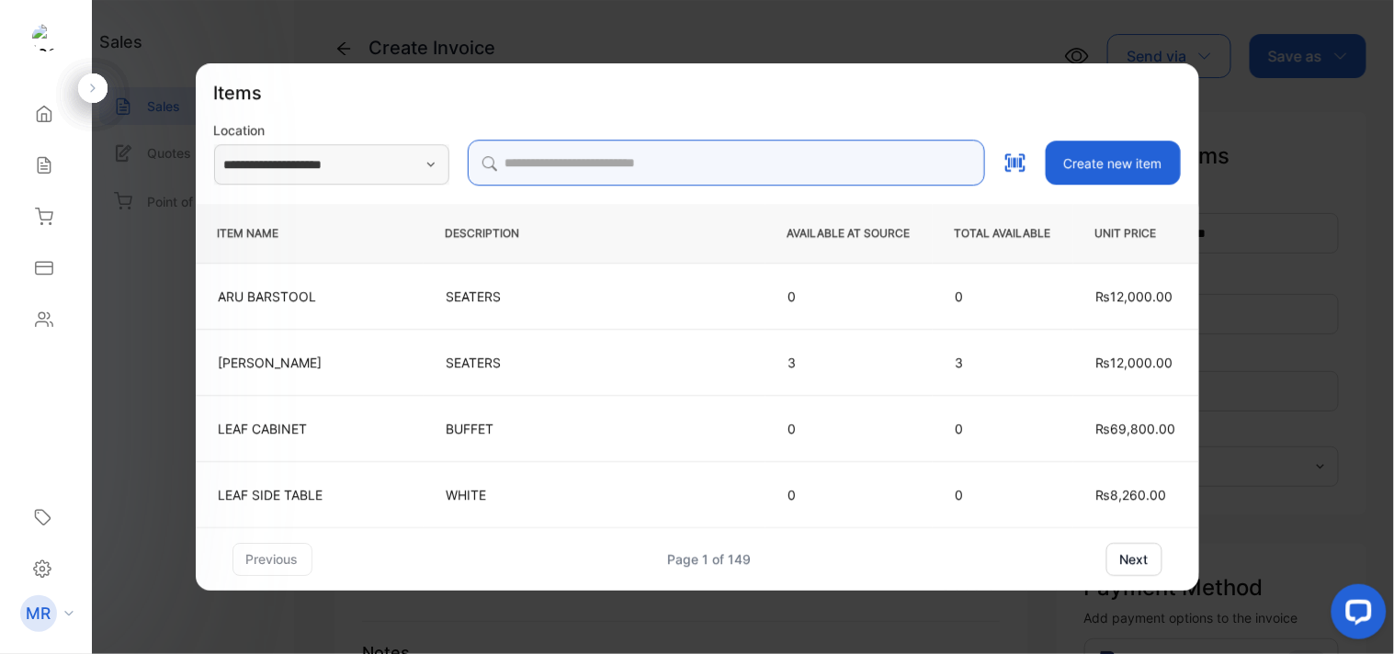
click at [720, 165] on input "search" at bounding box center [726, 163] width 517 height 46
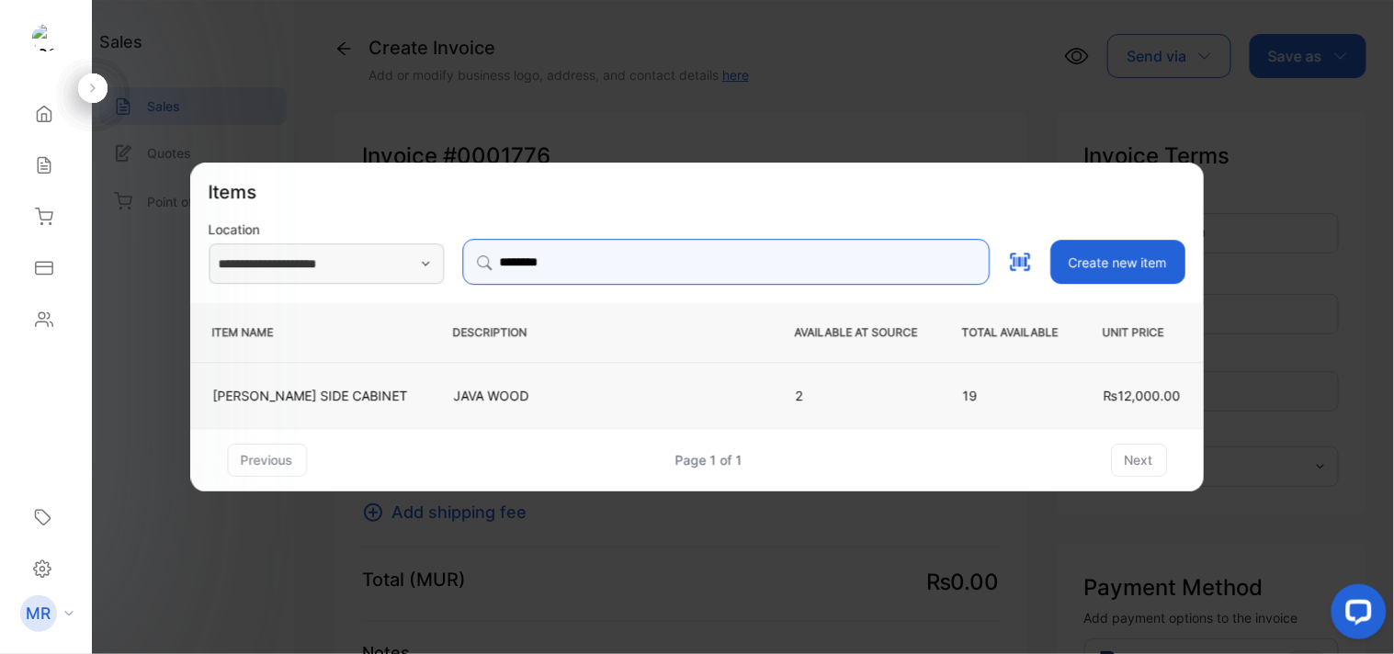
type input "********"
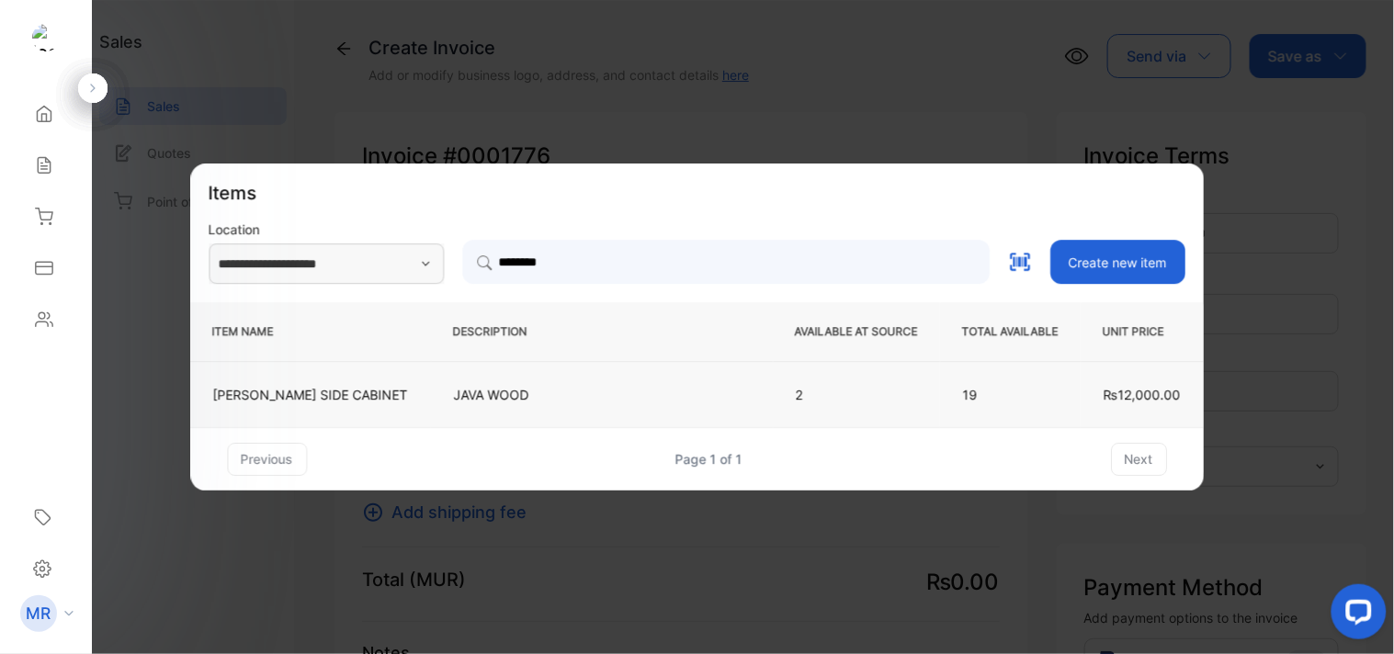
click at [651, 388] on p "JAVA WOOD" at bounding box center [602, 394] width 296 height 19
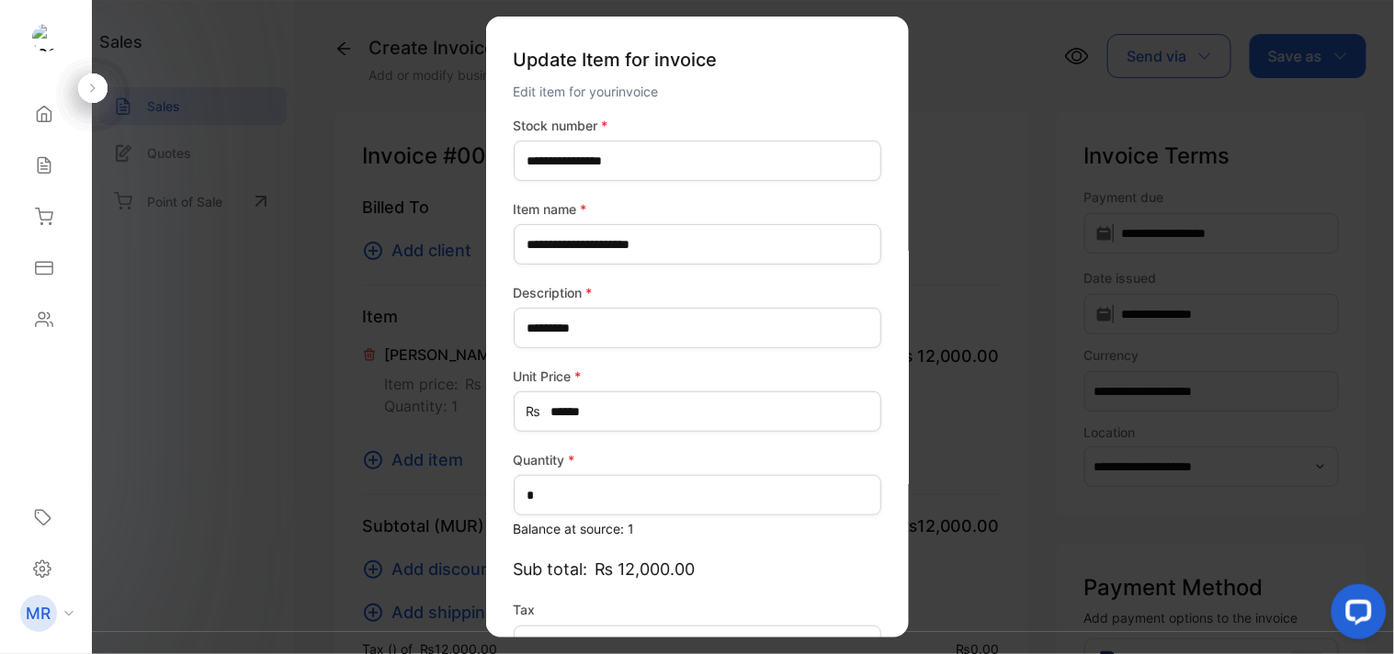
type input "*******"
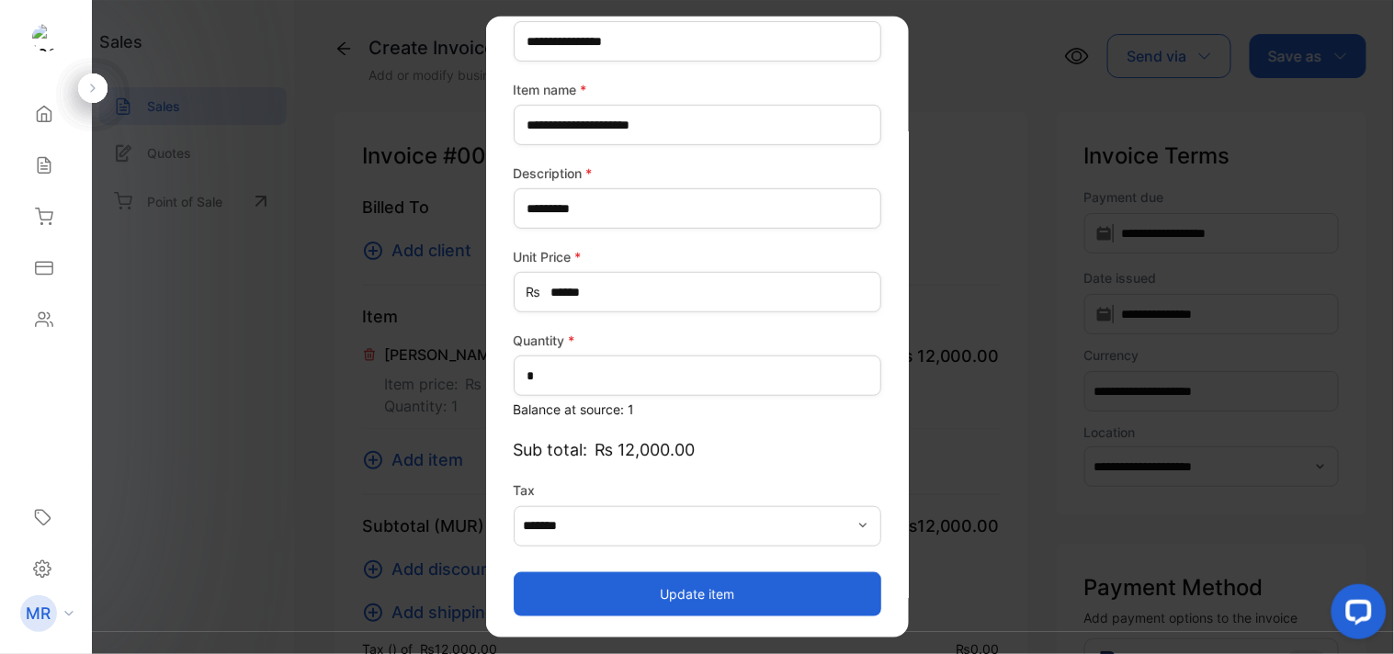
click at [735, 608] on button "Update item" at bounding box center [698, 594] width 368 height 44
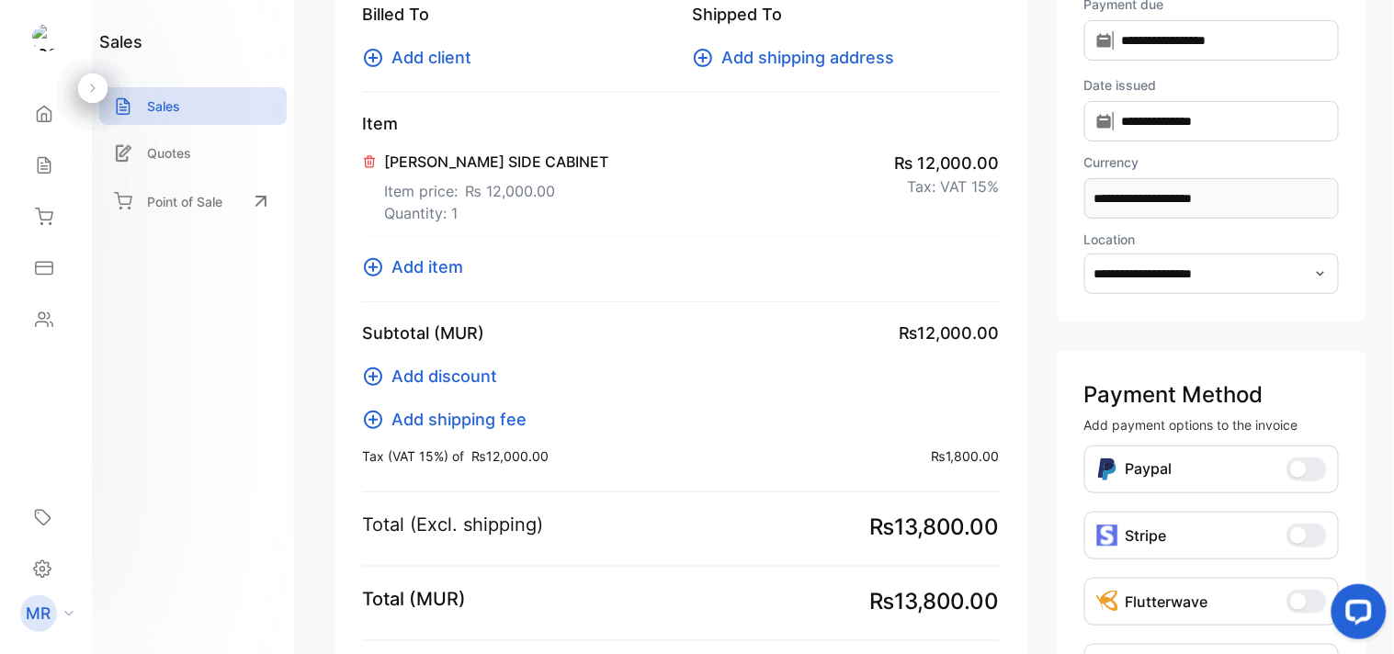
scroll to position [194, 0]
click at [182, 106] on div "Sales" at bounding box center [192, 106] width 187 height 38
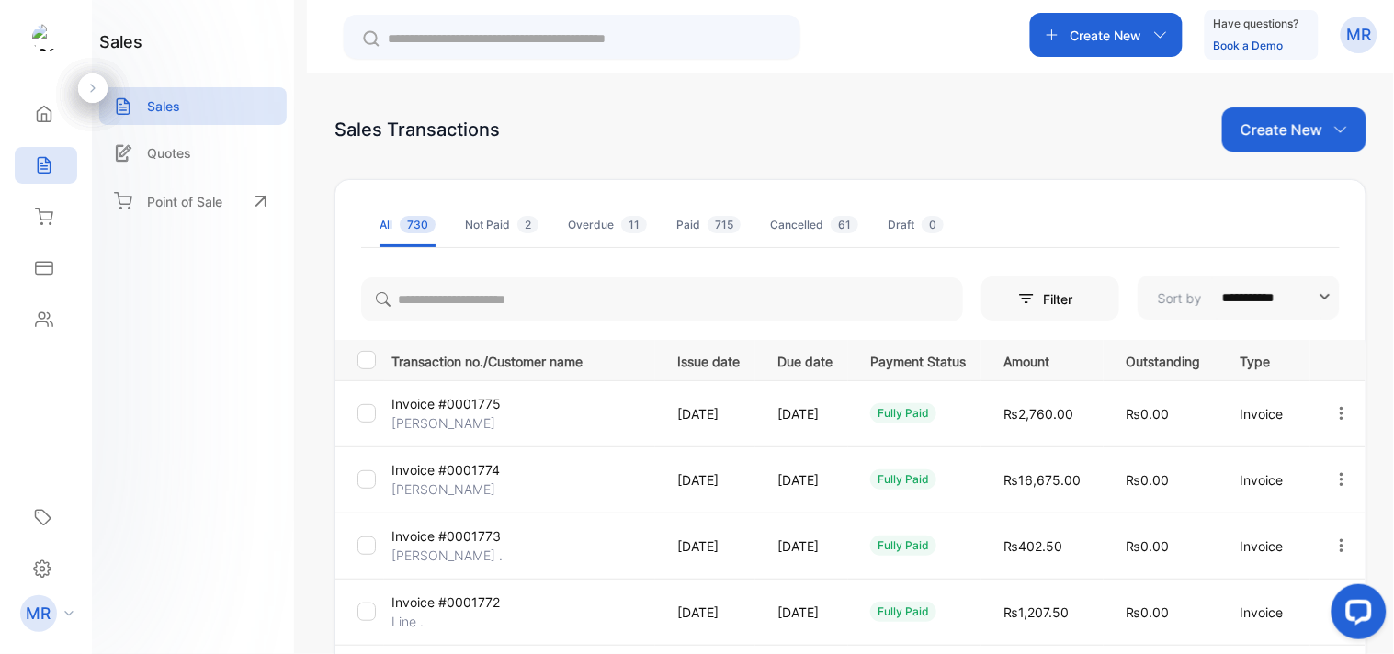
click at [1338, 411] on icon "button" at bounding box center [1342, 413] width 17 height 17
click at [1281, 455] on span "View / Edit Invoice" at bounding box center [1296, 466] width 131 height 22
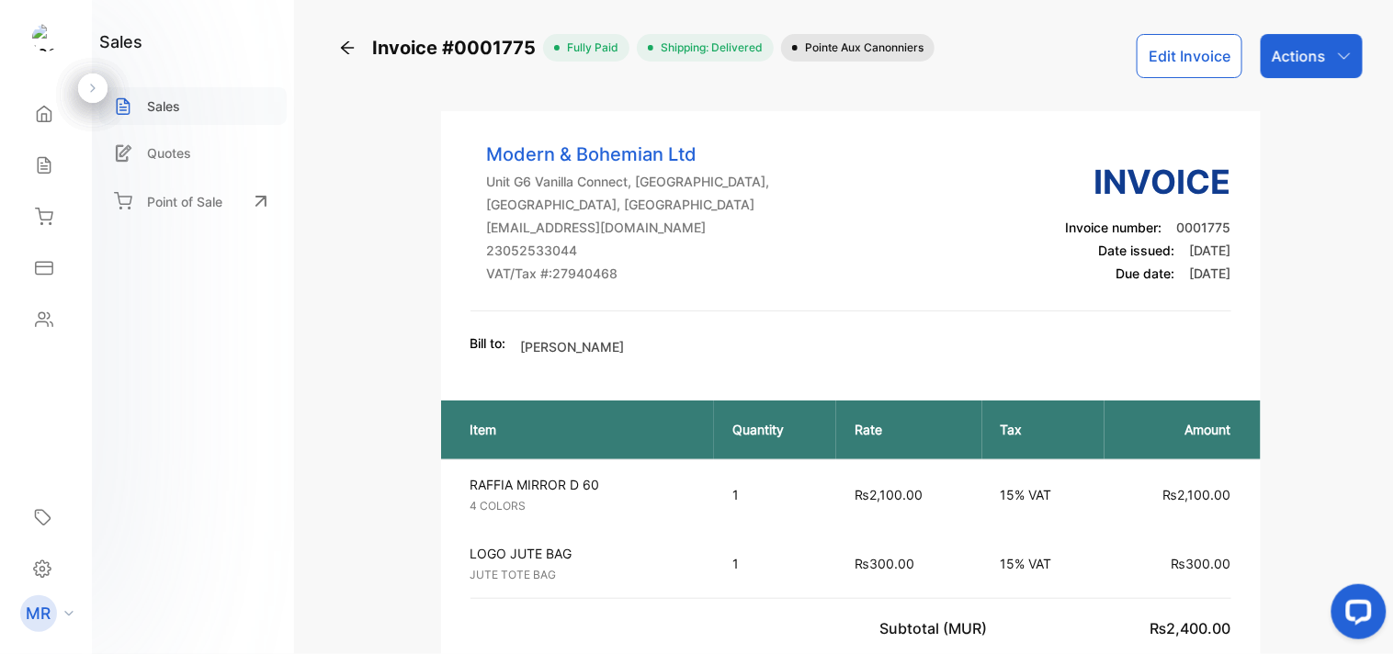
click at [166, 108] on p "Sales" at bounding box center [163, 105] width 33 height 19
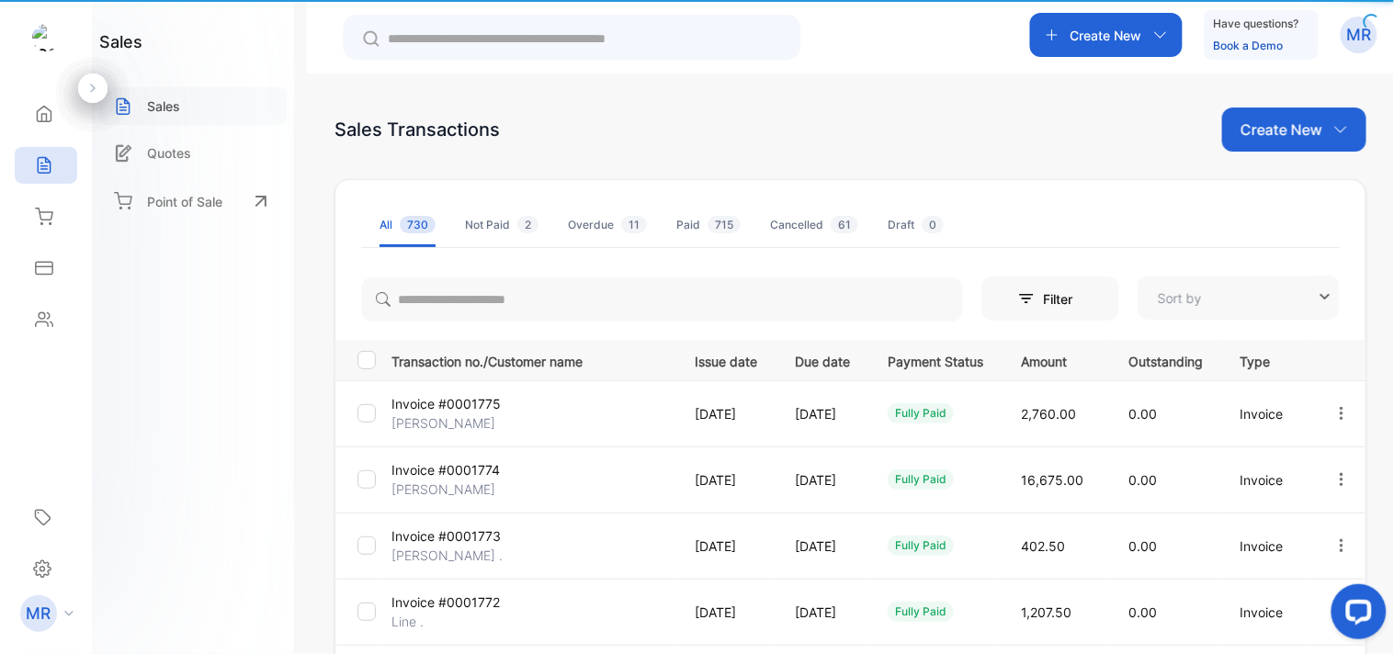
type input "**********"
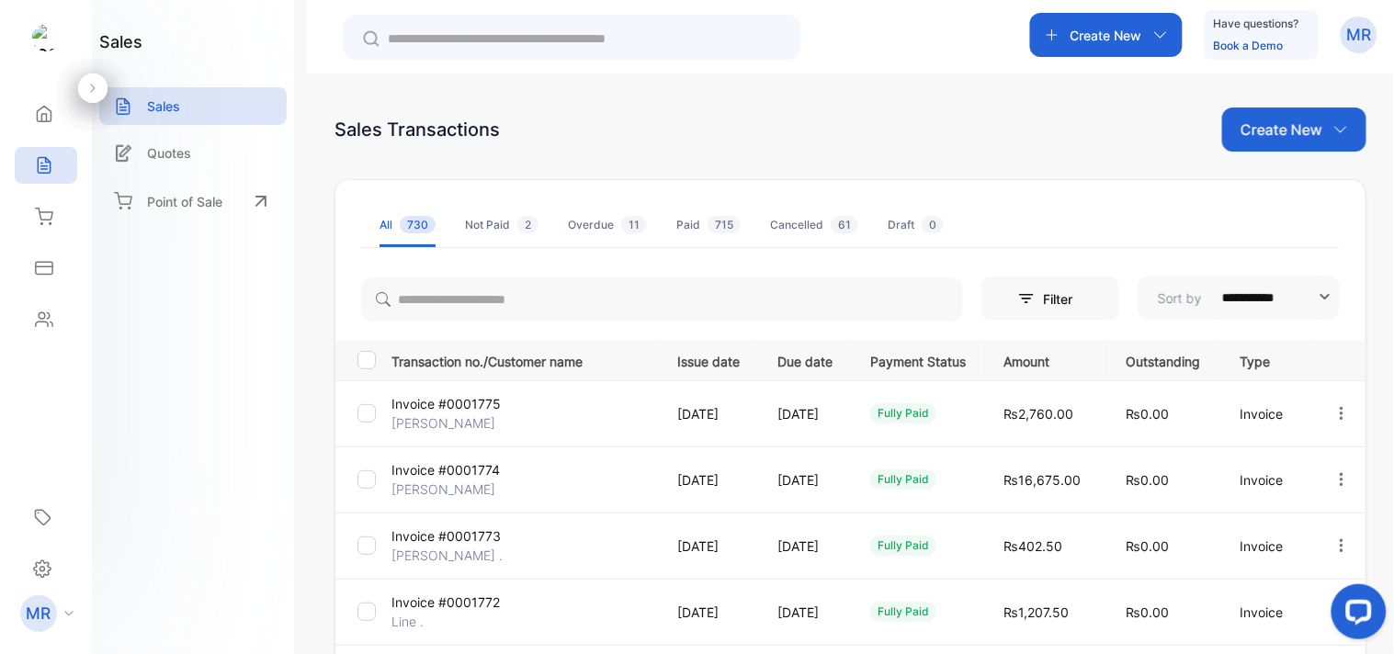
click at [1337, 405] on icon "button" at bounding box center [1342, 413] width 17 height 17
click at [1307, 460] on span "View / Edit Invoice" at bounding box center [1296, 466] width 131 height 22
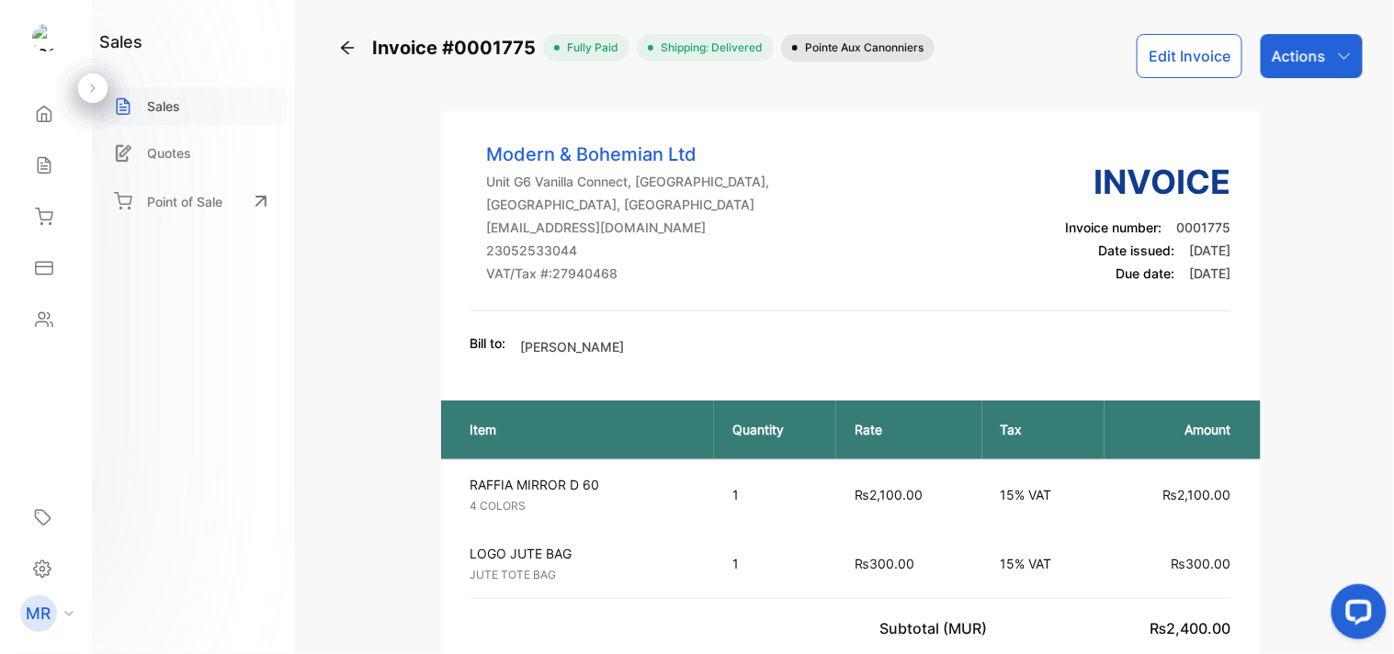
click at [161, 106] on p "Sales" at bounding box center [163, 105] width 33 height 19
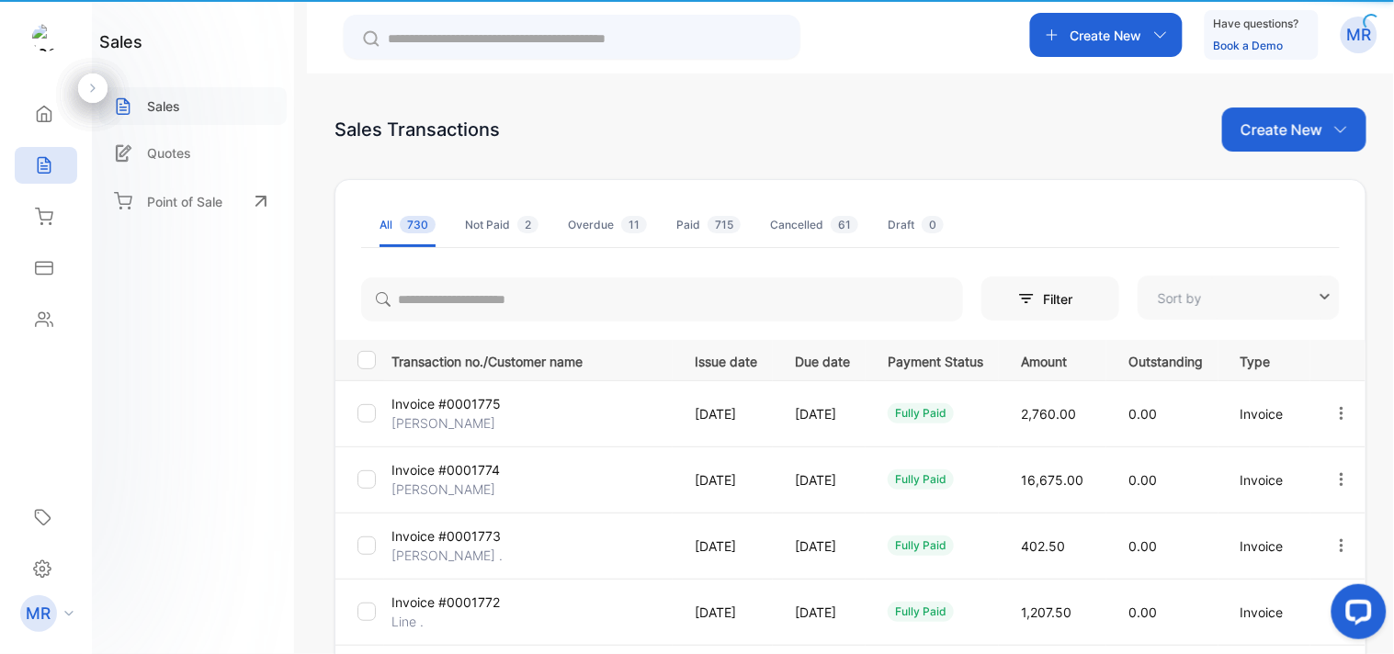
type input "**********"
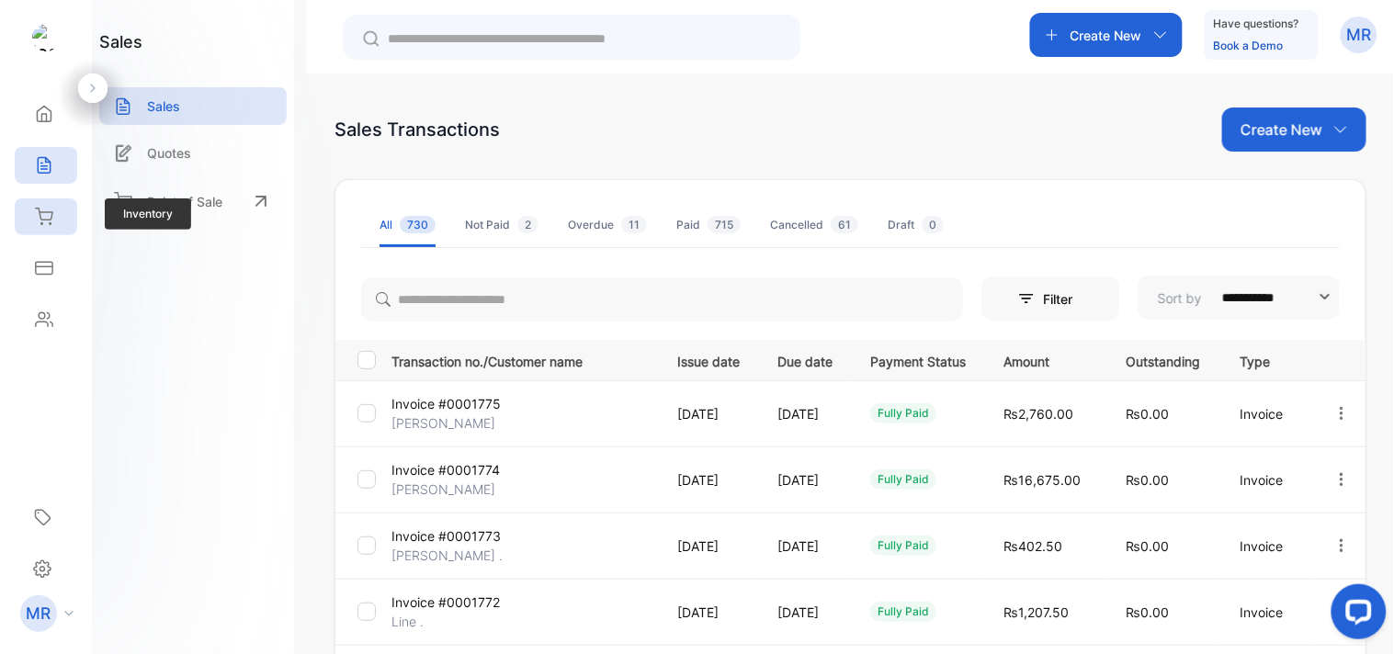
click at [38, 212] on icon at bounding box center [44, 217] width 18 height 18
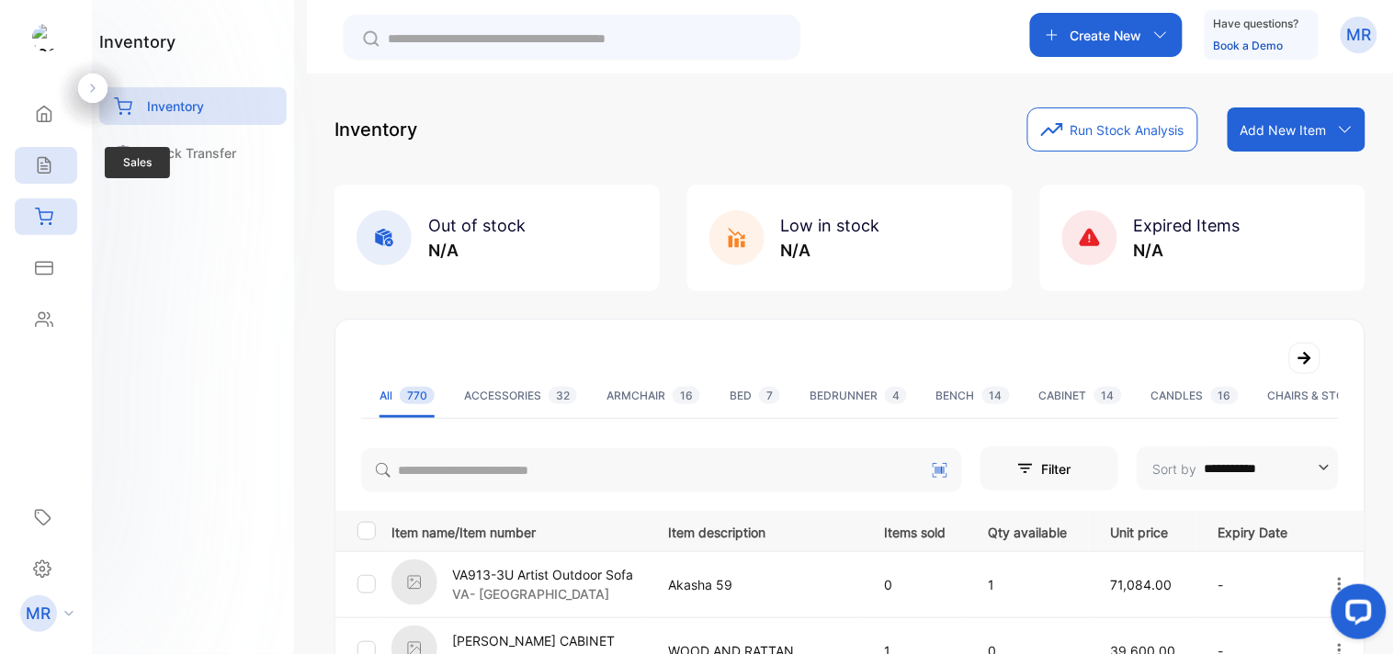
click at [37, 153] on div "Sales" at bounding box center [46, 165] width 62 height 37
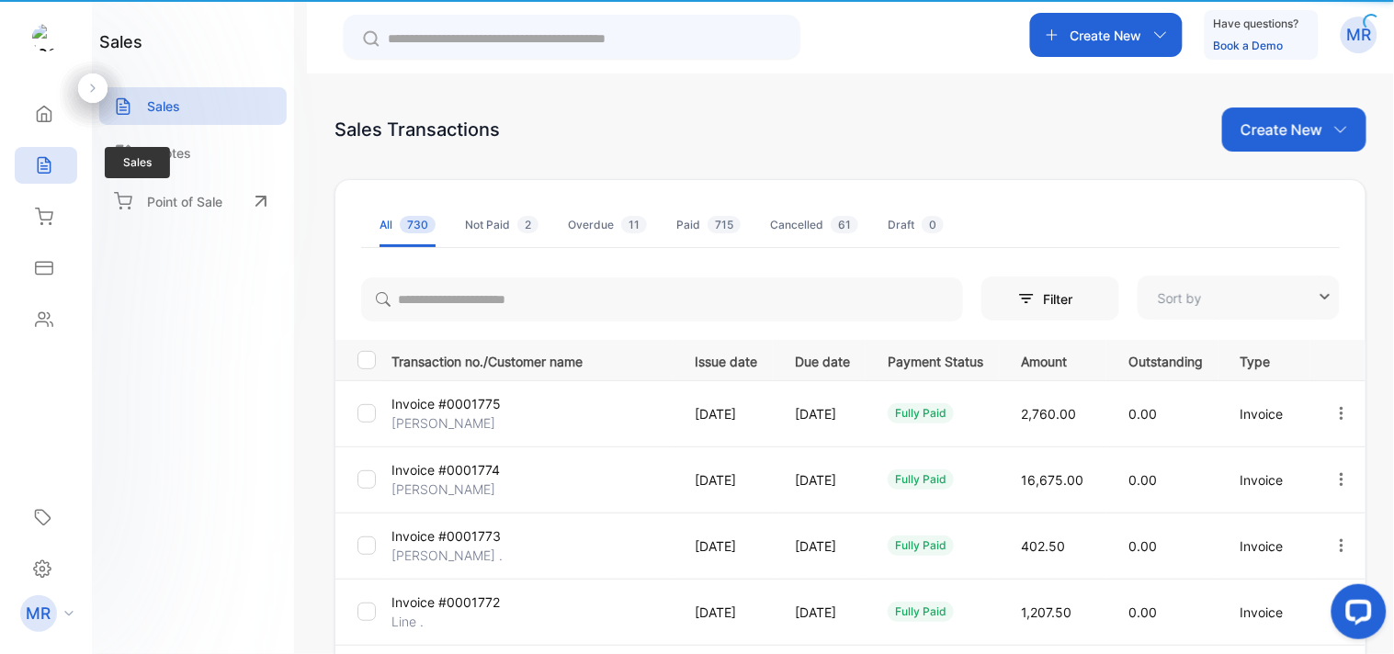
type input "**********"
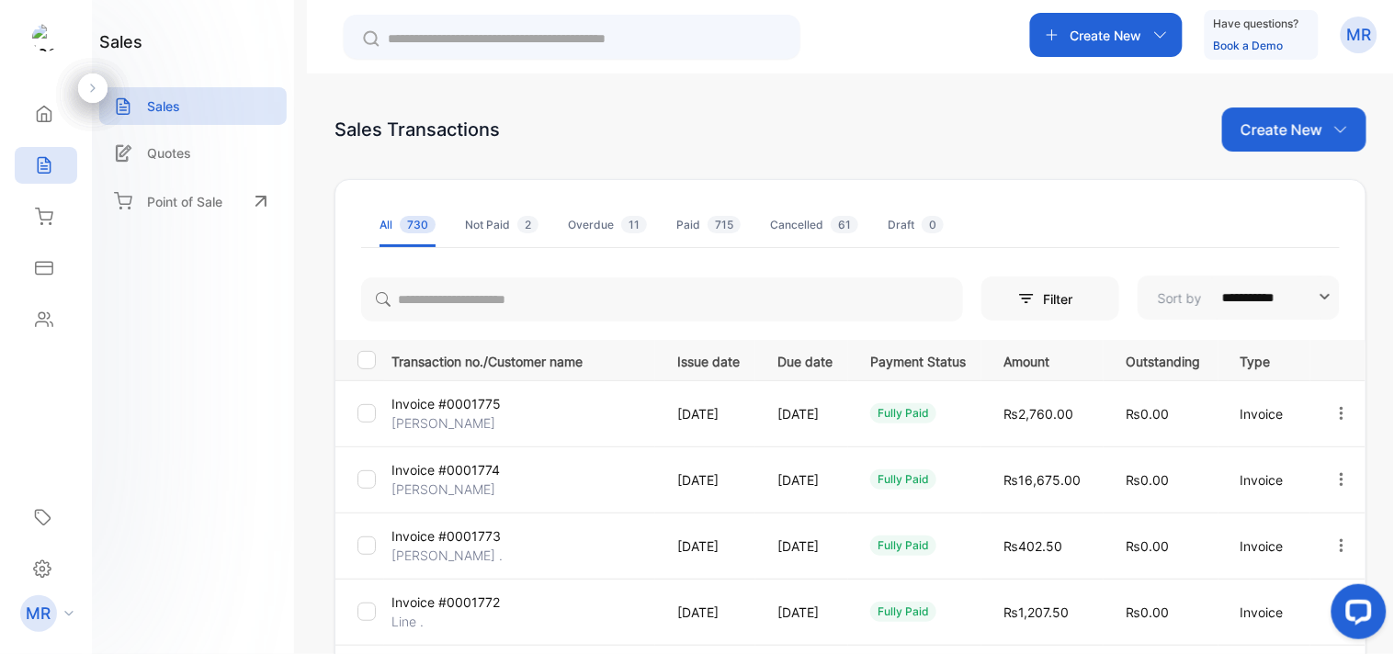
click at [1340, 407] on icon "button" at bounding box center [1342, 412] width 4 height 13
click at [1291, 448] on div "View / Edit Invoice" at bounding box center [1284, 466] width 186 height 37
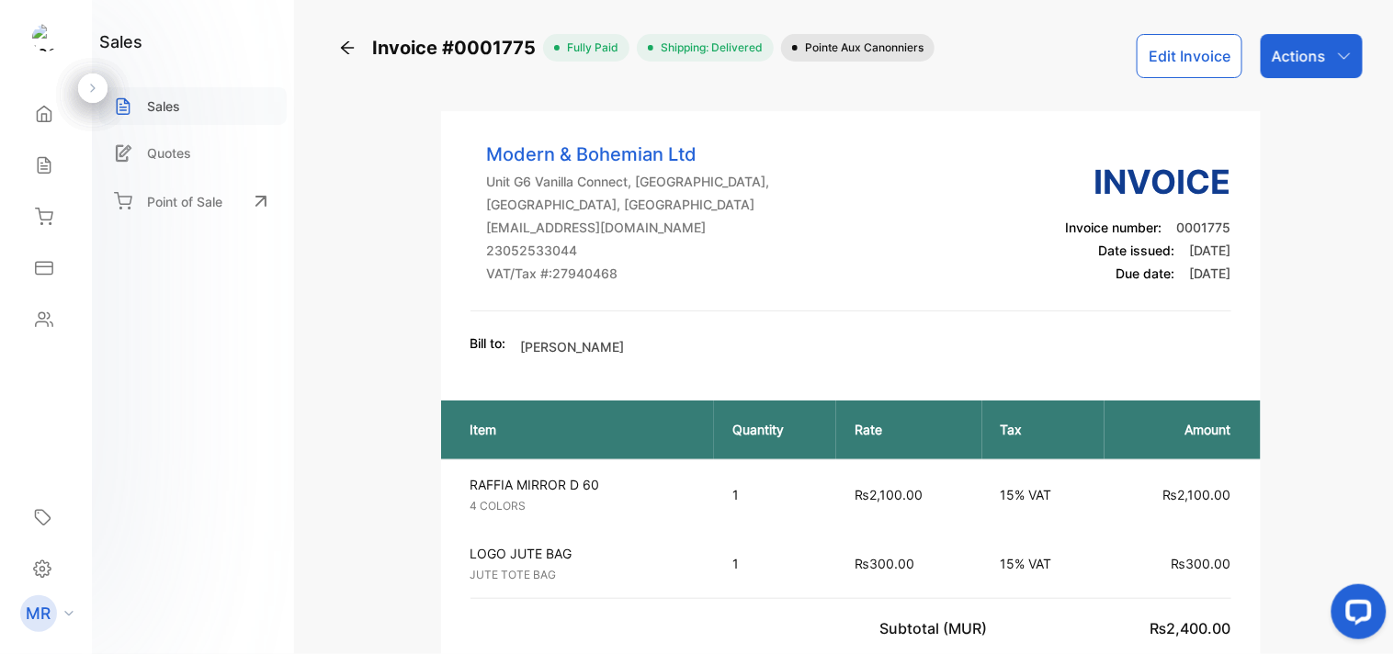
click at [175, 97] on p "Sales" at bounding box center [163, 105] width 33 height 19
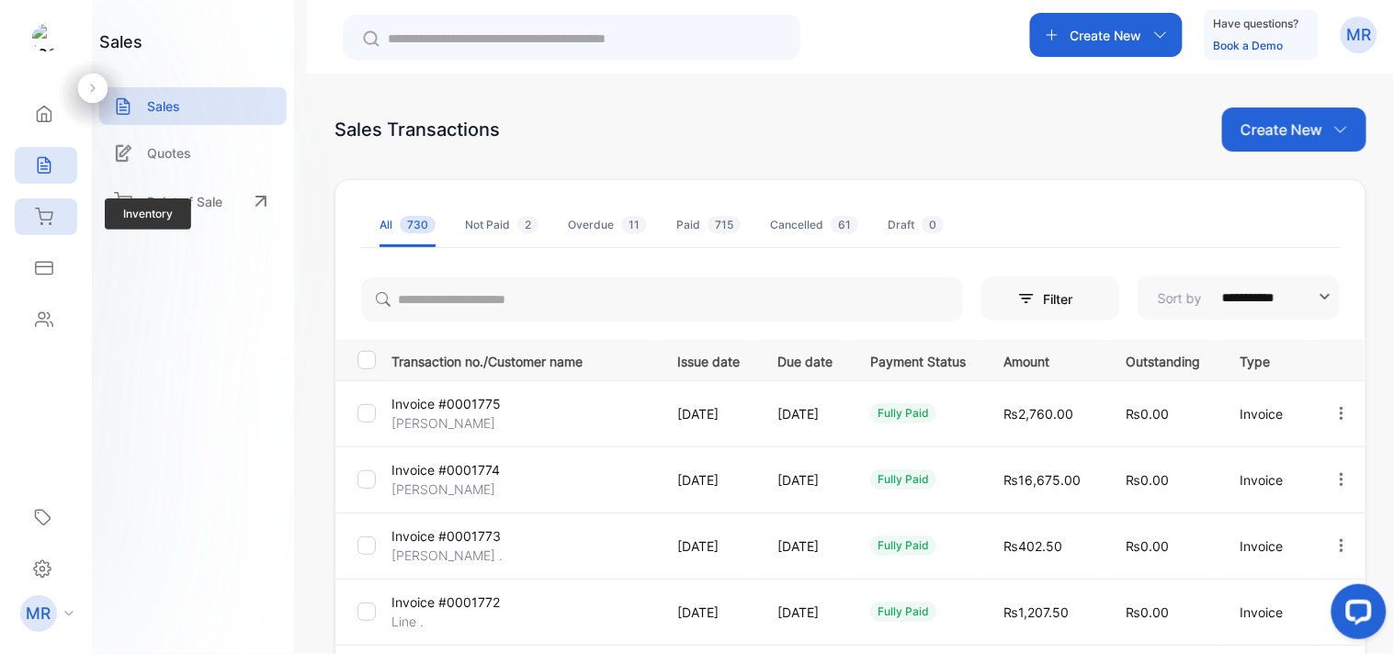
click at [46, 208] on icon at bounding box center [44, 217] width 18 height 18
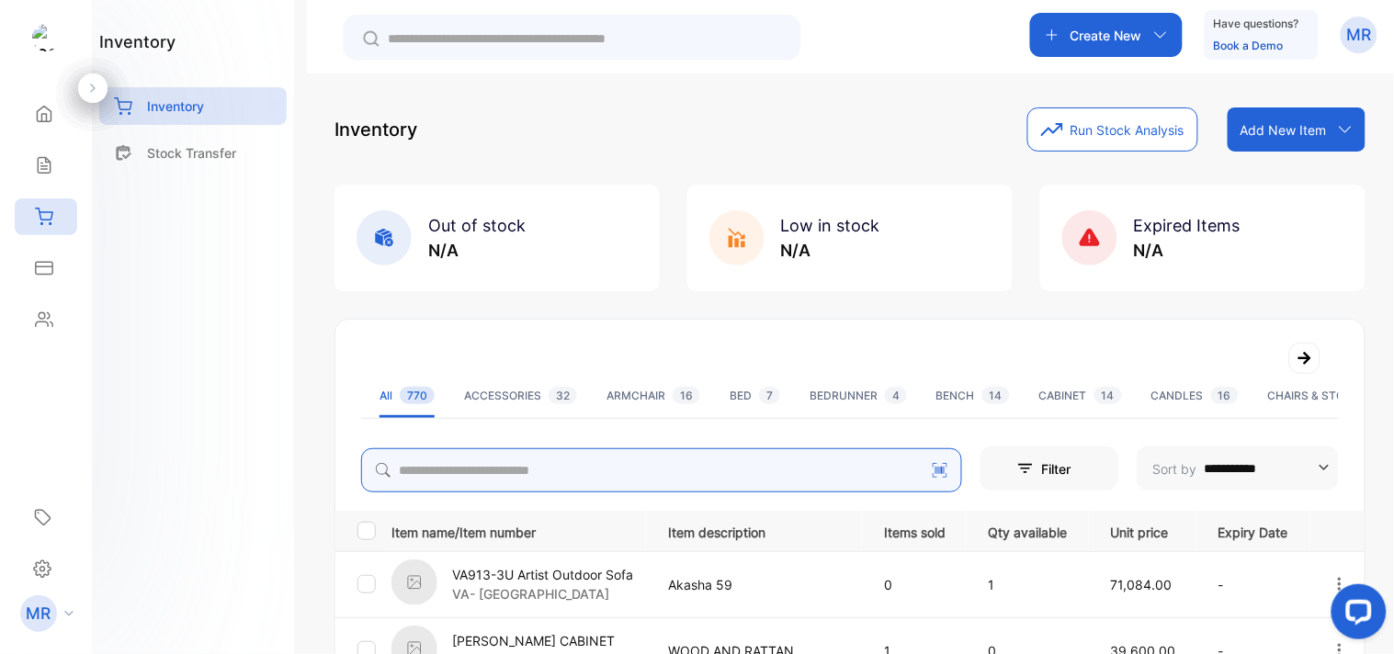
click at [538, 473] on input "search" at bounding box center [661, 470] width 601 height 44
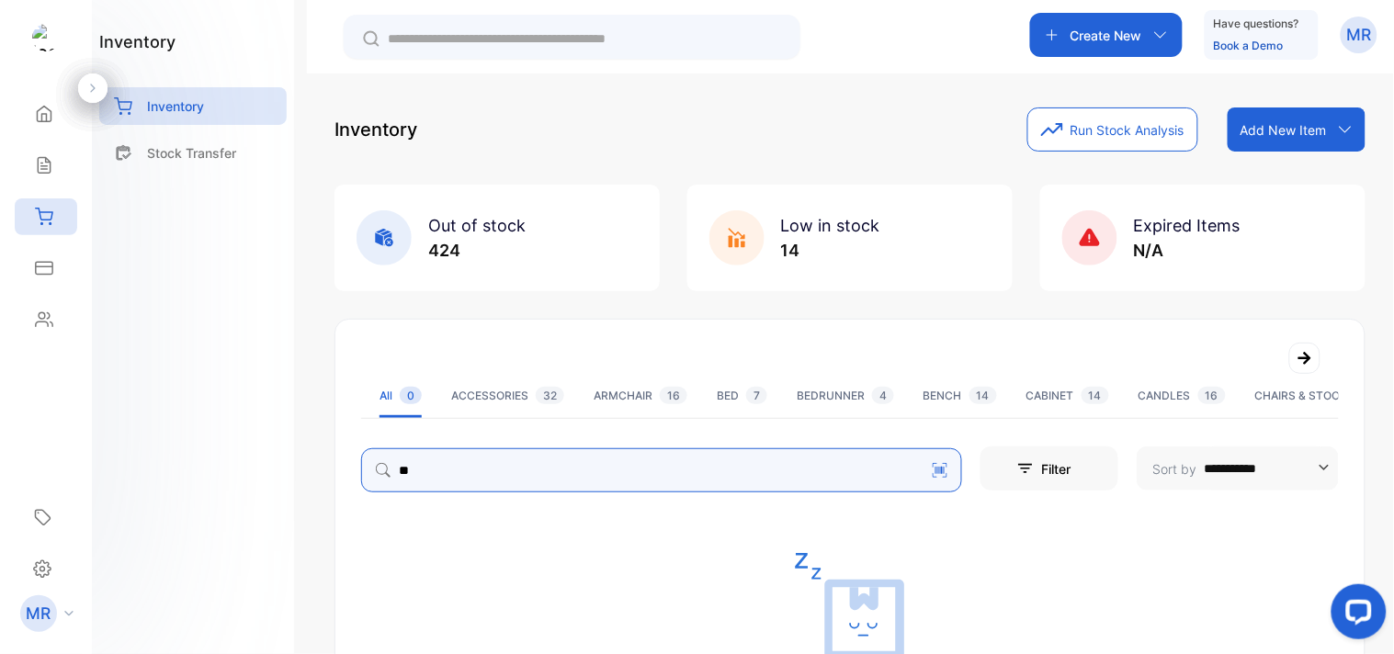
type input "*"
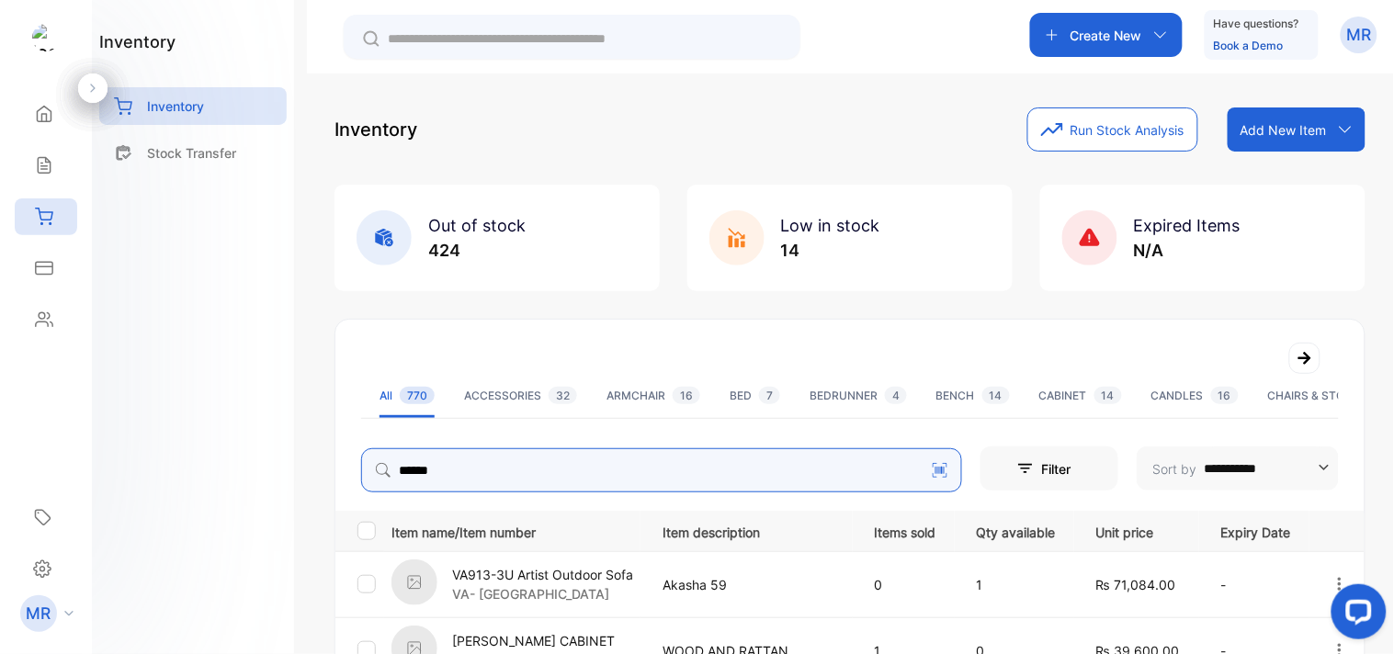
type input "**********"
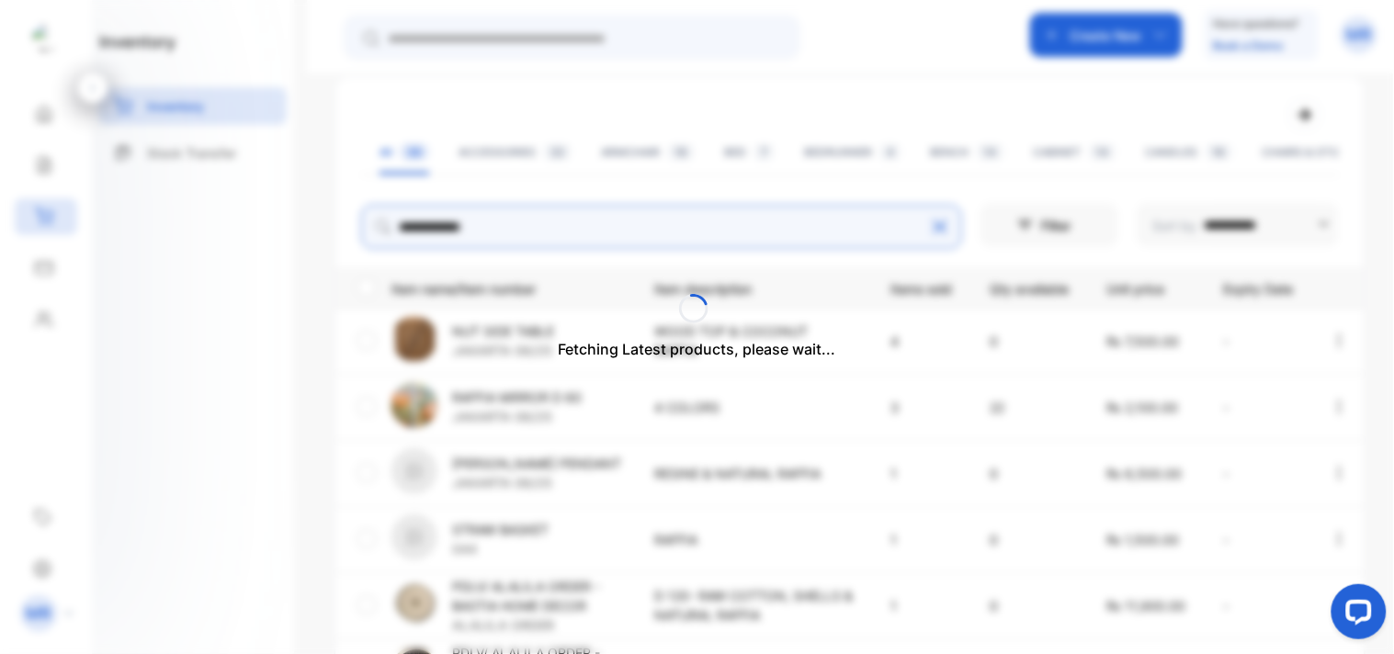
scroll to position [118, 0]
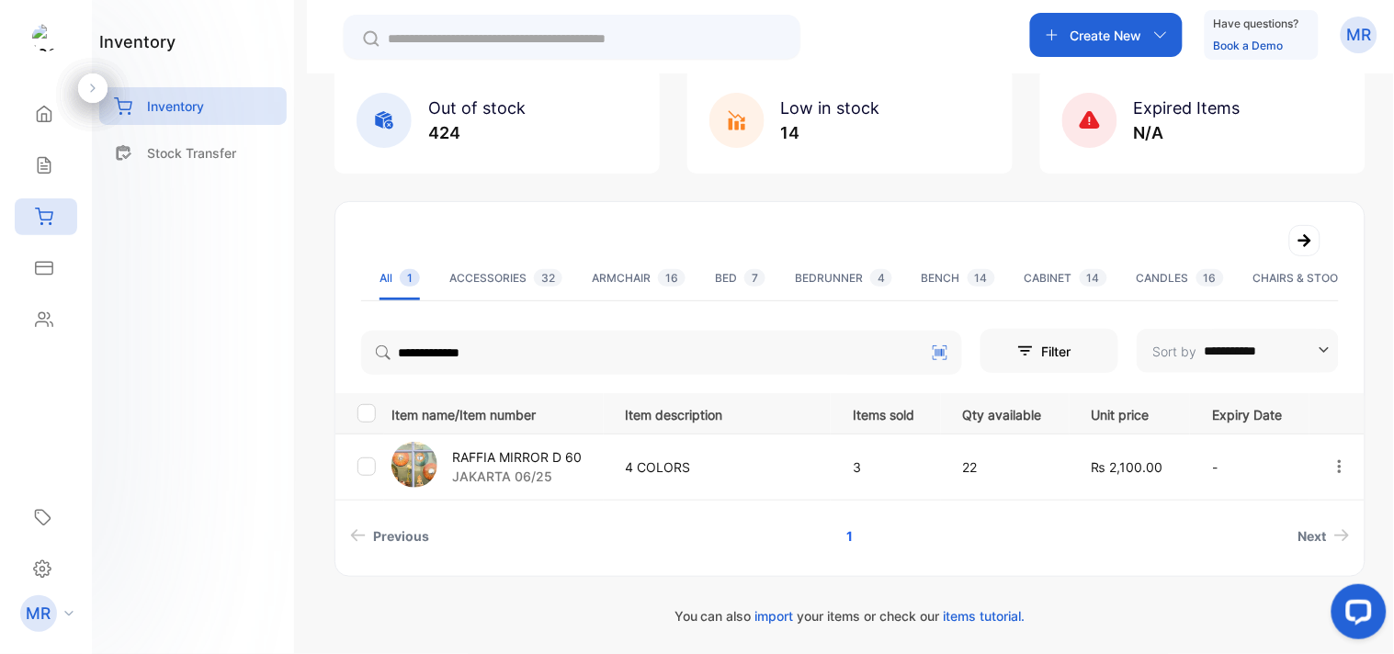
click at [561, 458] on p "RAFFIA MIRROR D 60" at bounding box center [517, 457] width 130 height 19
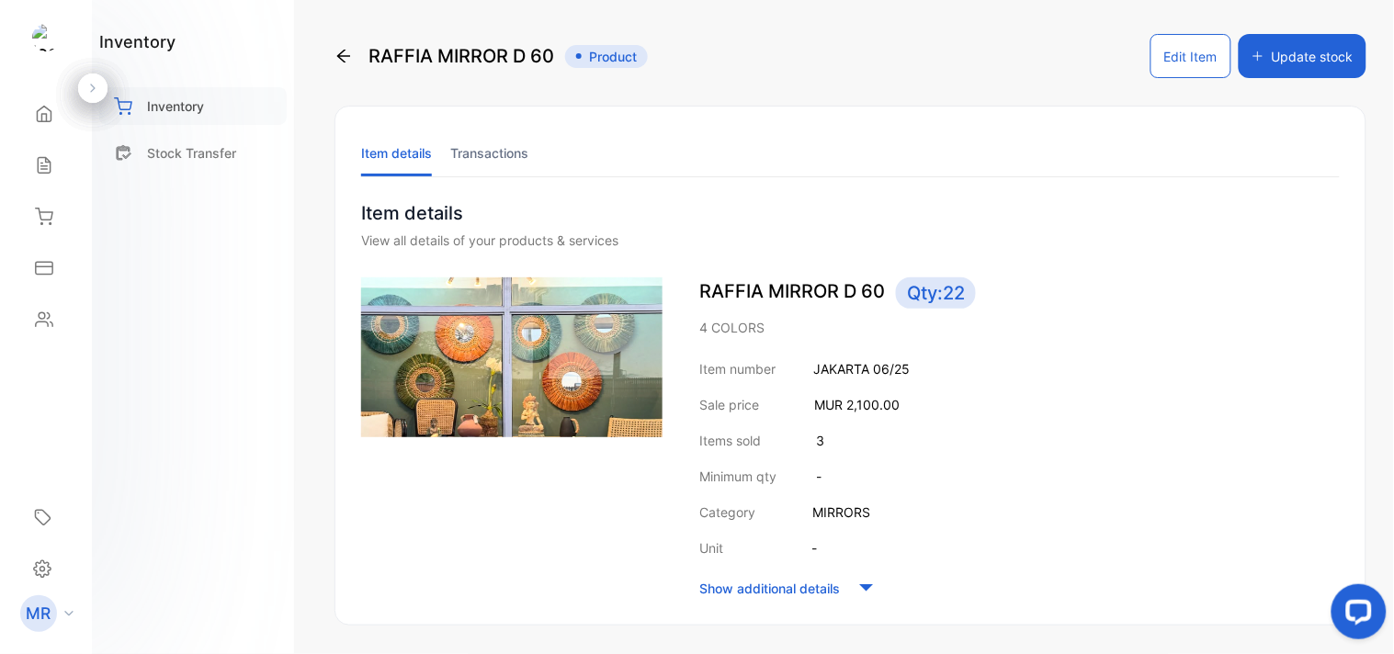
click at [182, 98] on p "Inventory" at bounding box center [175, 105] width 57 height 19
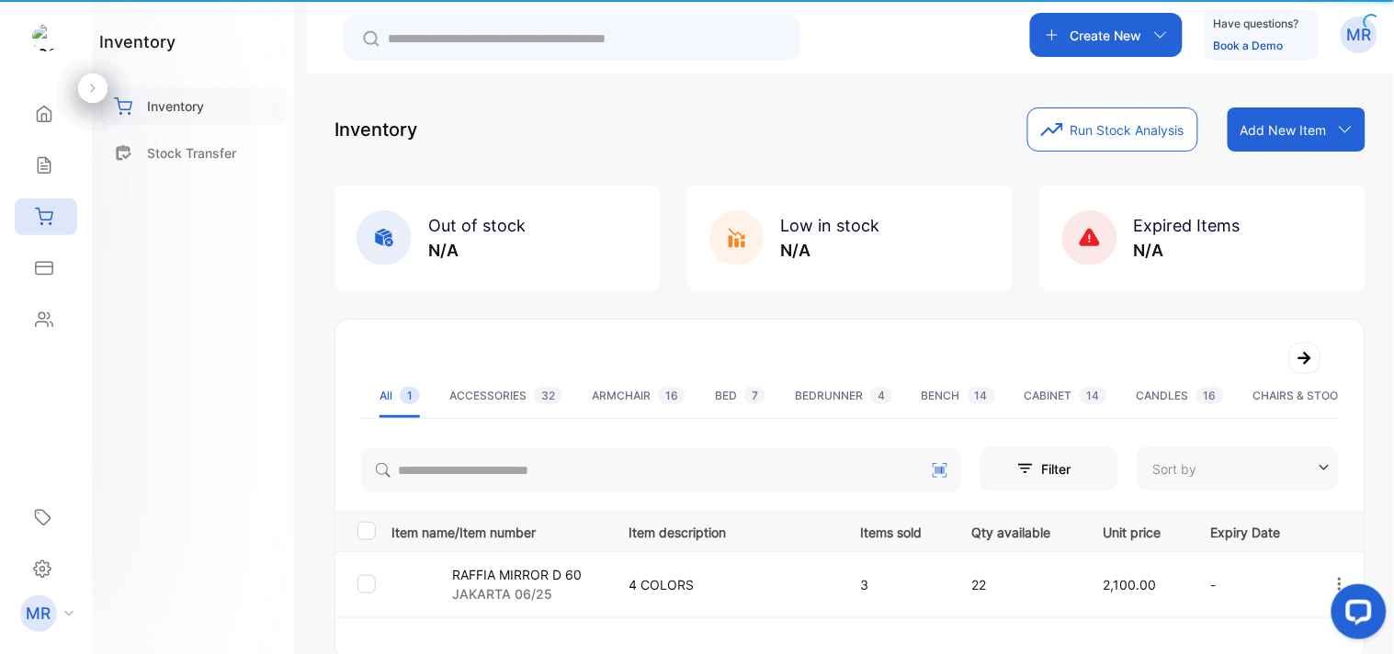
type input "**********"
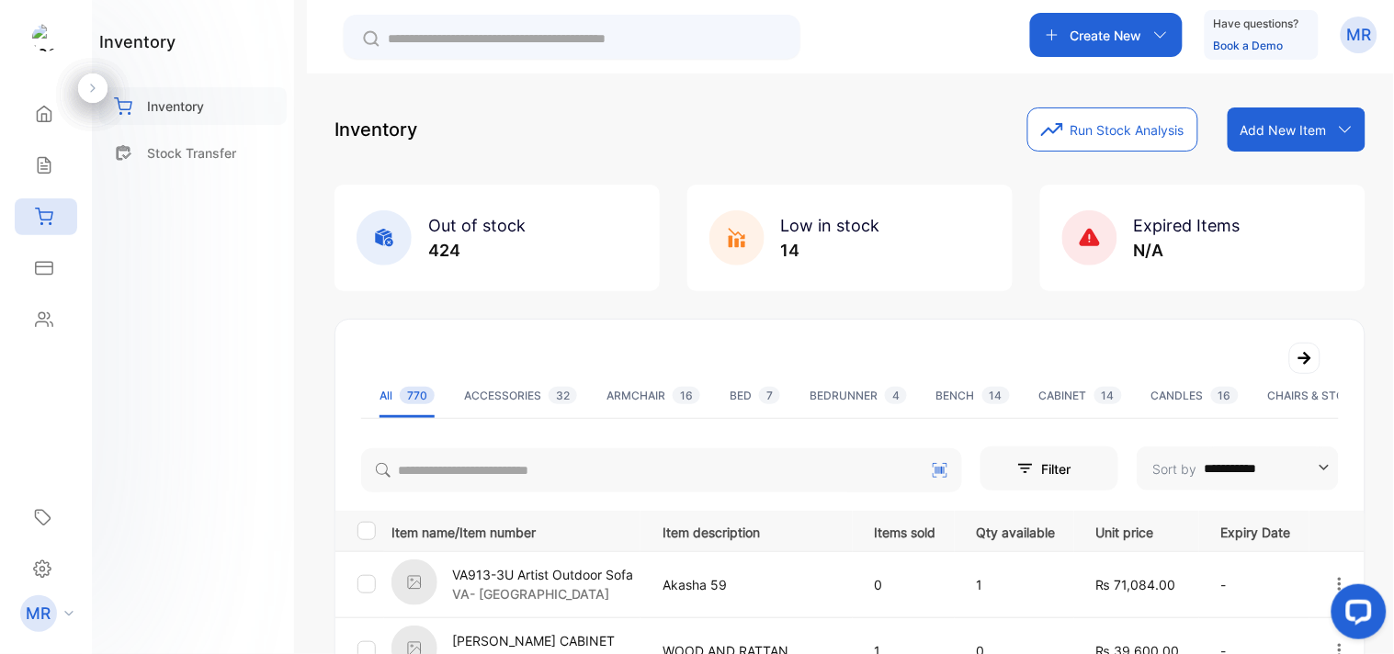
click at [182, 104] on p "Inventory" at bounding box center [175, 105] width 57 height 19
click at [842, 29] on div "Create New Have questions? Book a Demo MR" at bounding box center [850, 37] width 1087 height 74
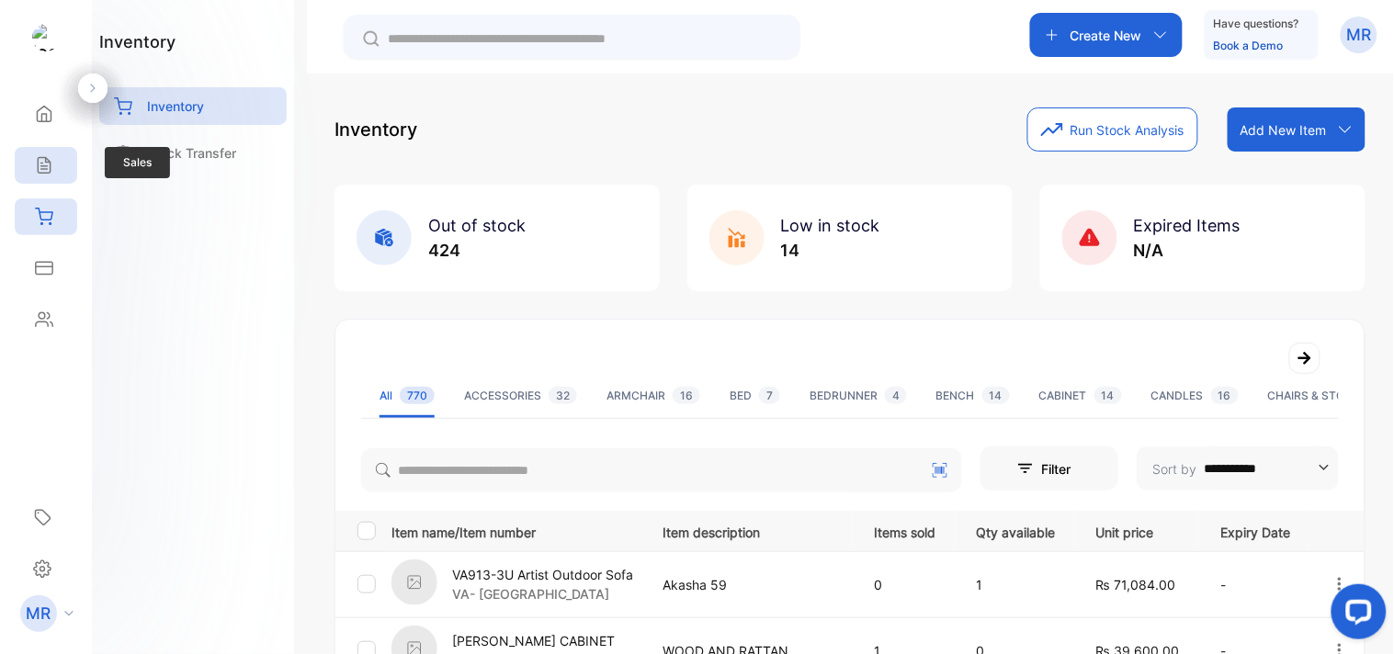
click at [42, 153] on div "Sales" at bounding box center [46, 165] width 62 height 37
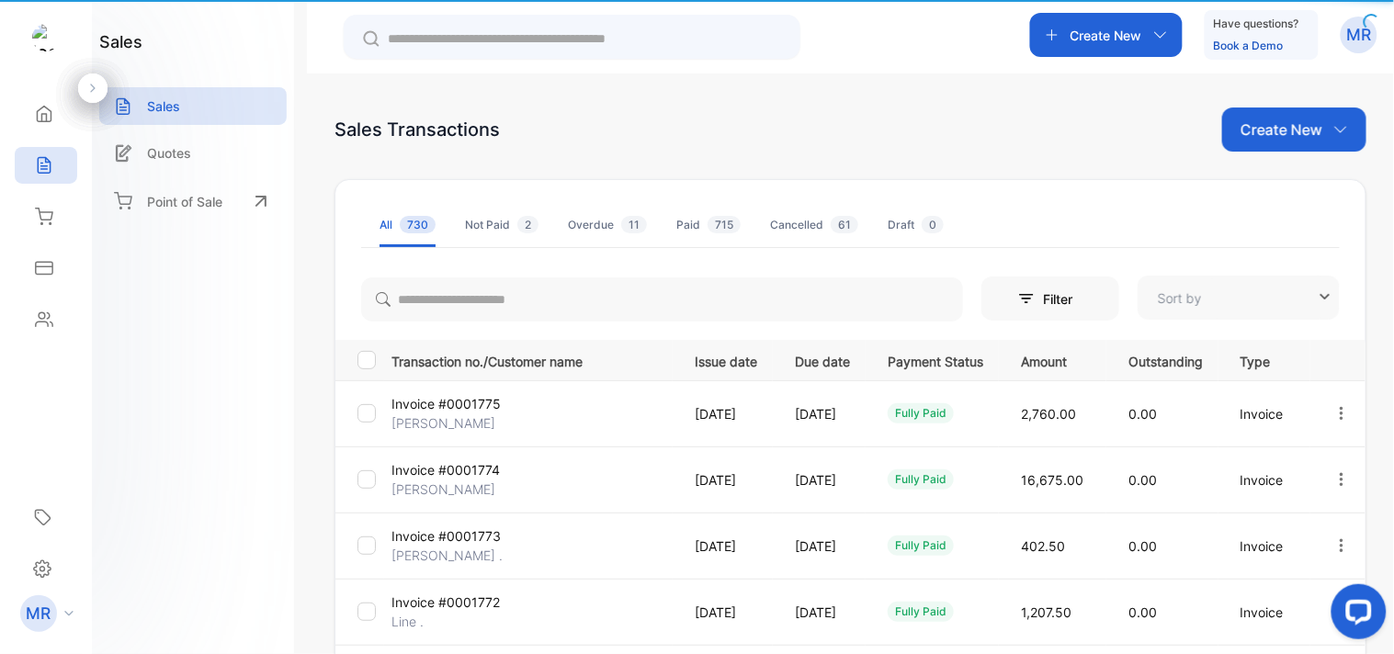
type input "**********"
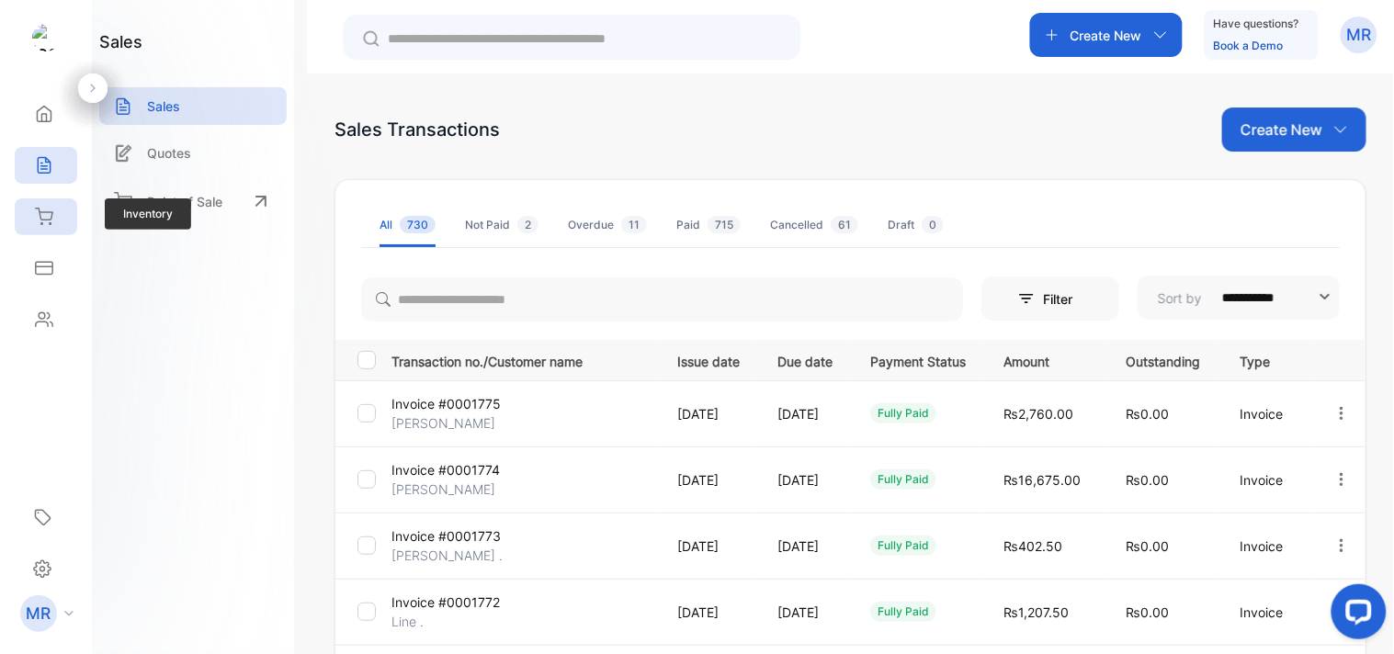
click at [46, 221] on icon at bounding box center [44, 217] width 18 height 18
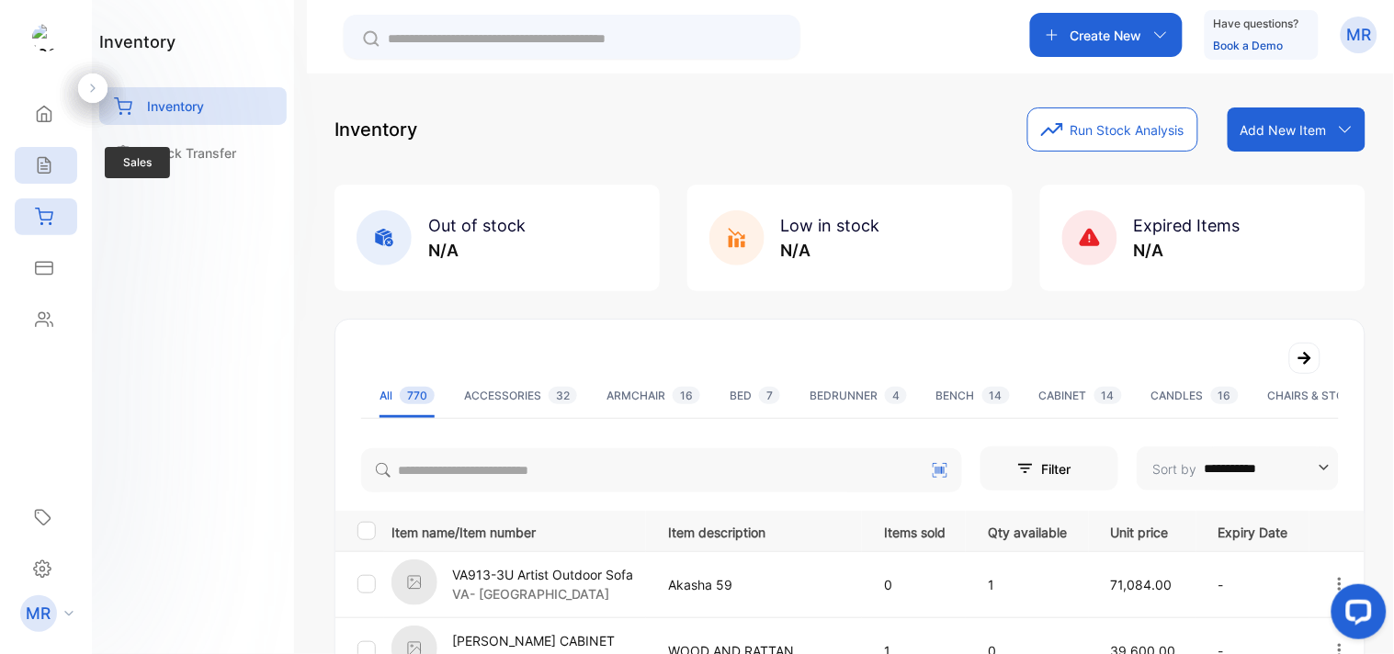
click at [44, 163] on icon at bounding box center [44, 165] width 18 height 18
